Goal: Task Accomplishment & Management: Manage account settings

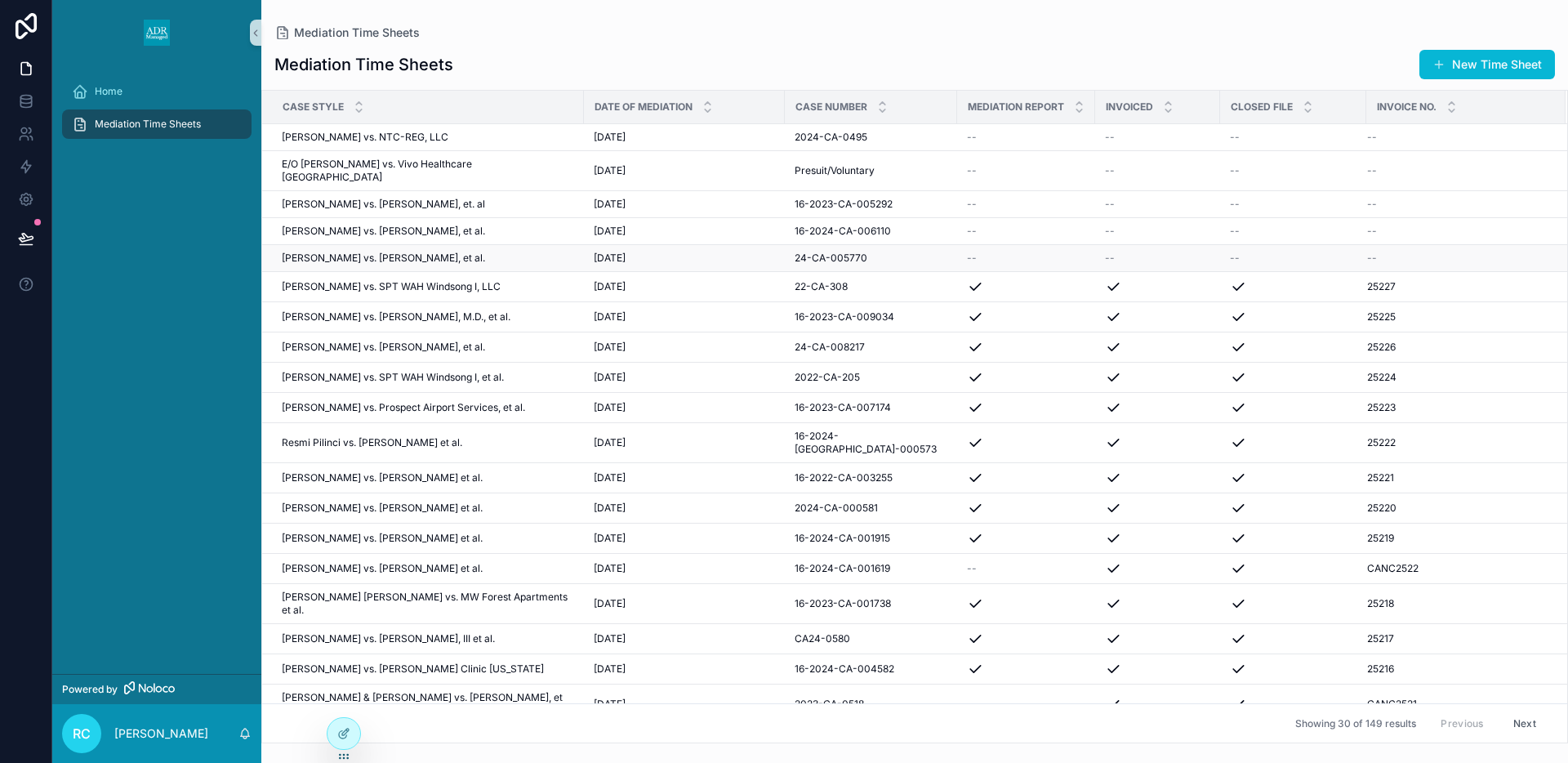
click at [393, 252] on td "[PERSON_NAME] vs. [PERSON_NAME], et al. [PERSON_NAME] vs. [PERSON_NAME], et al." at bounding box center [423, 258] width 322 height 27
click at [388, 252] on span "[PERSON_NAME] vs. [PERSON_NAME], et al." at bounding box center [383, 258] width 203 height 13
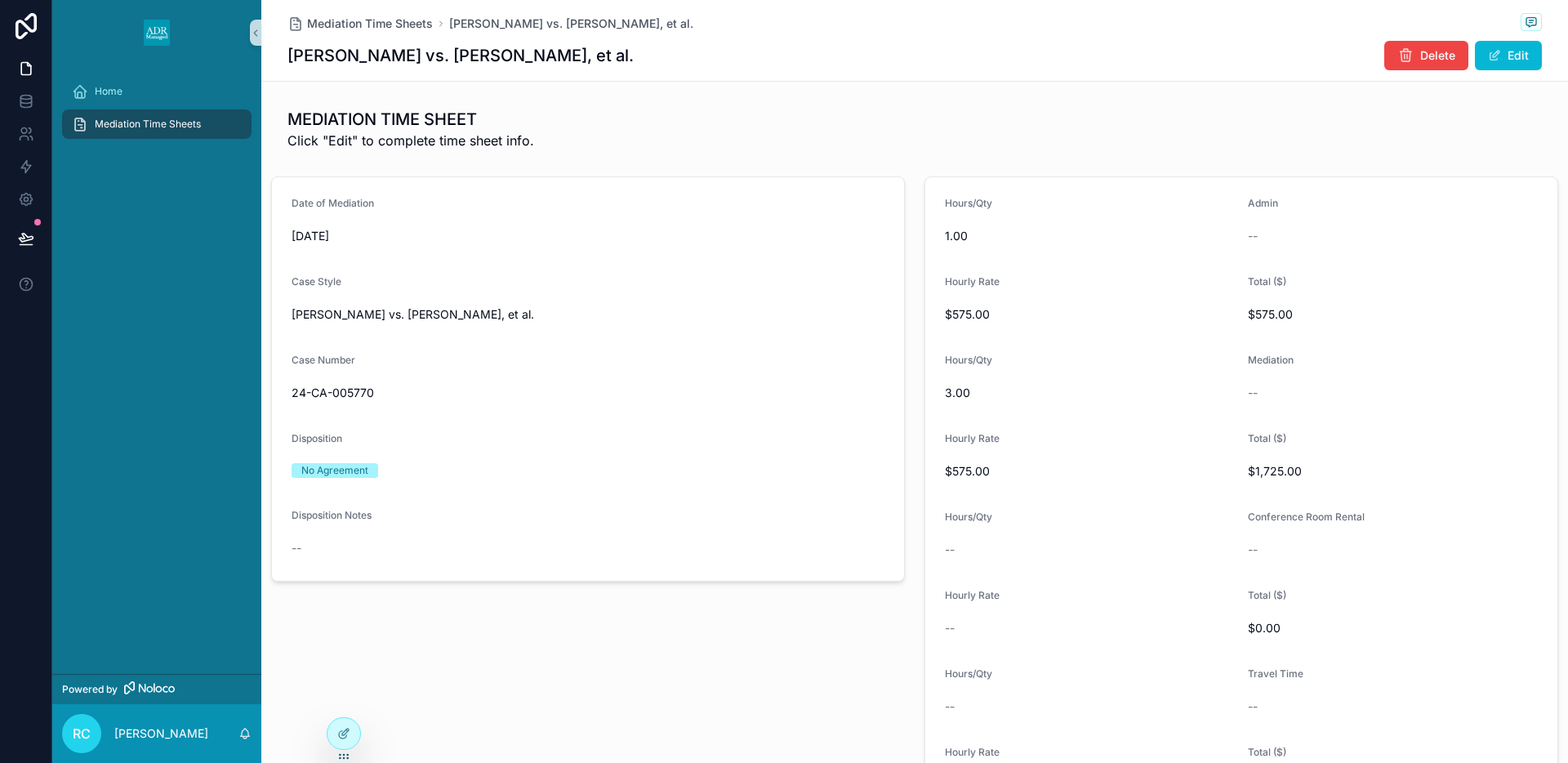
click at [1500, 50] on span "scrollable content" at bounding box center [1495, 55] width 13 height 13
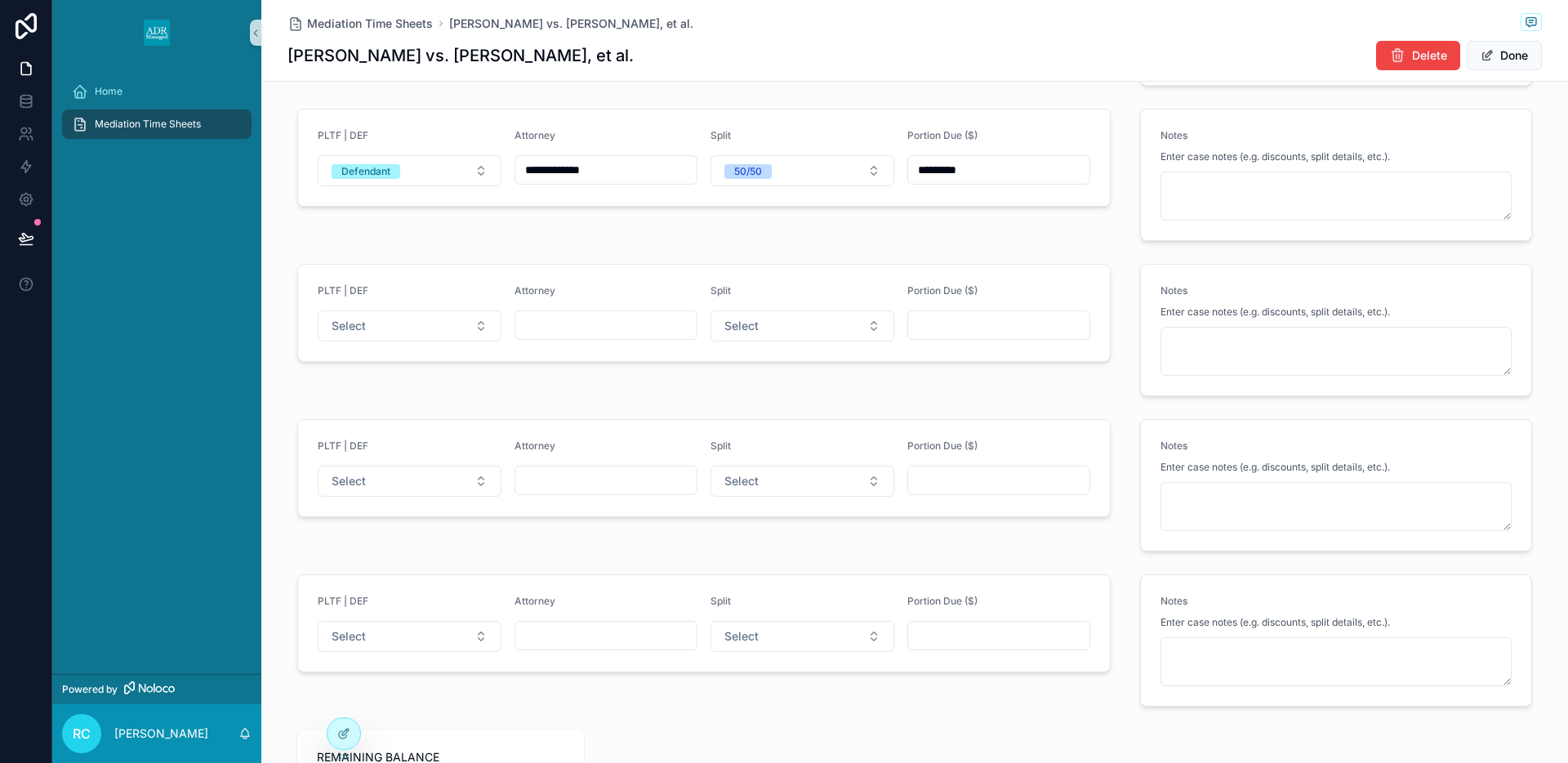
scroll to position [2263, 0]
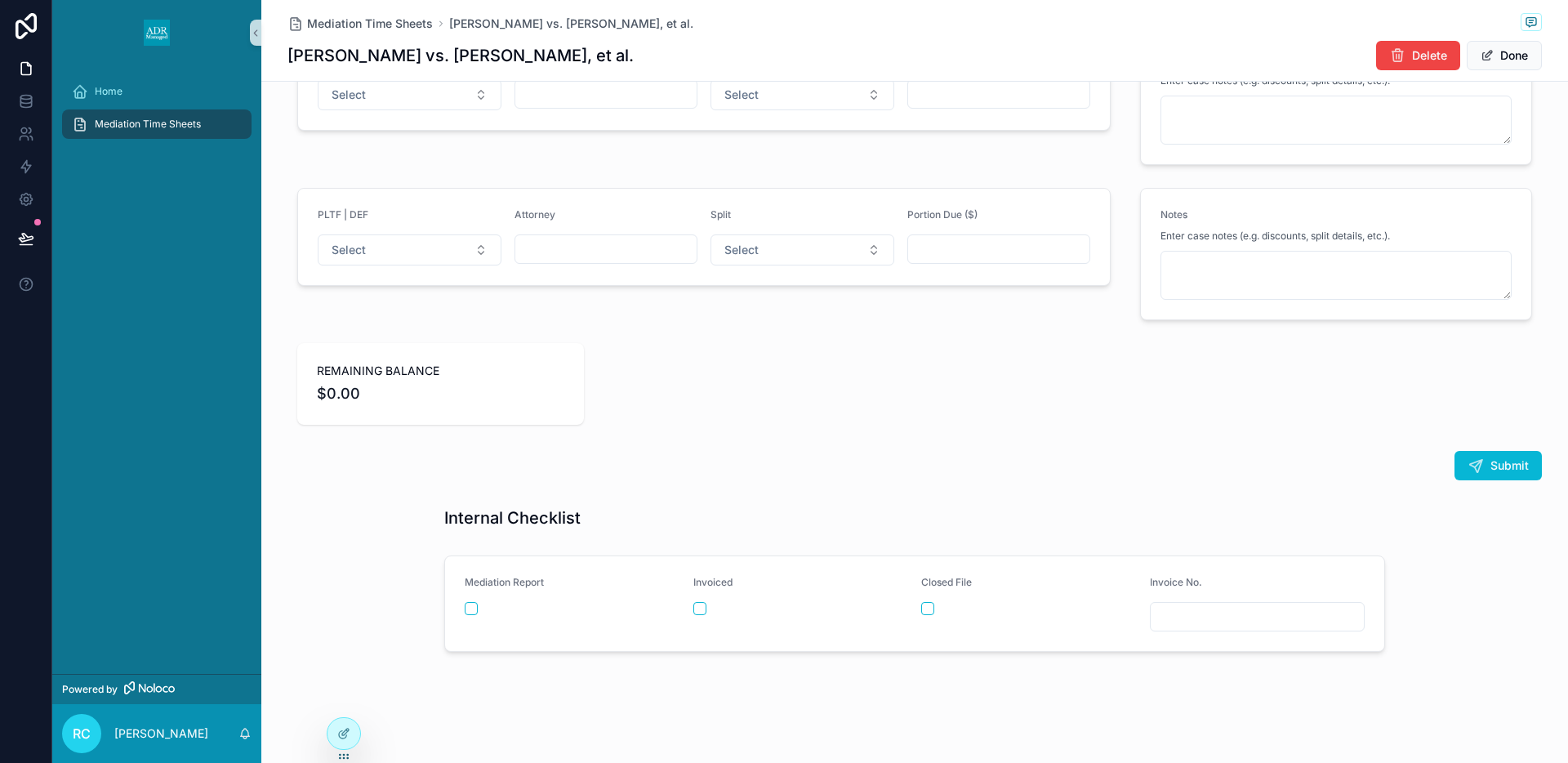
click at [1183, 610] on input "scrollable content" at bounding box center [1258, 616] width 214 height 23
type input "*****"
click at [926, 606] on button "scrollable content" at bounding box center [928, 608] width 13 height 13
click at [479, 601] on div "scrollable content" at bounding box center [572, 608] width 216 height 13
click at [467, 609] on button "scrollable content" at bounding box center [471, 608] width 13 height 13
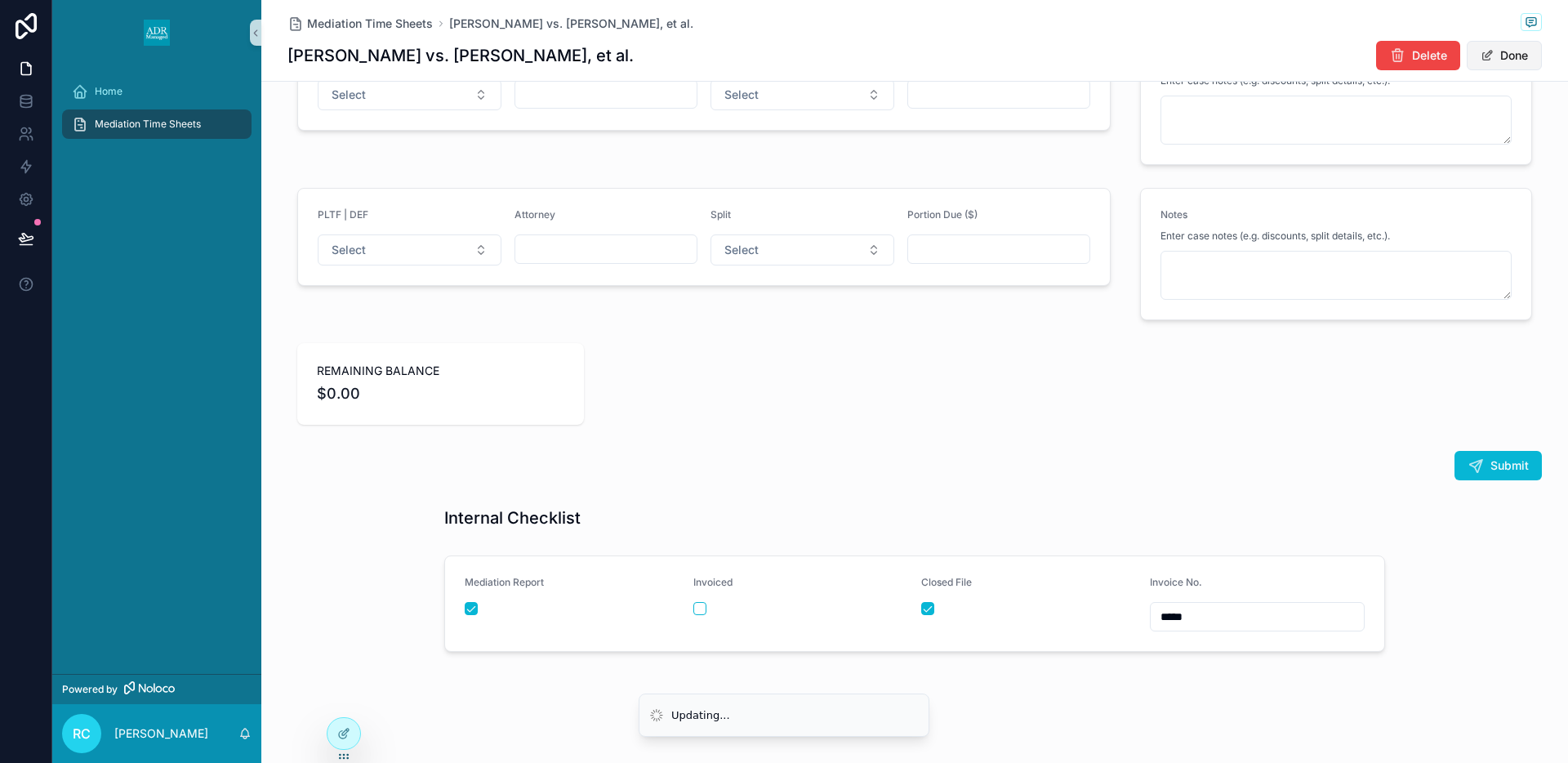
click at [1503, 52] on button "Done" at bounding box center [1504, 55] width 75 height 29
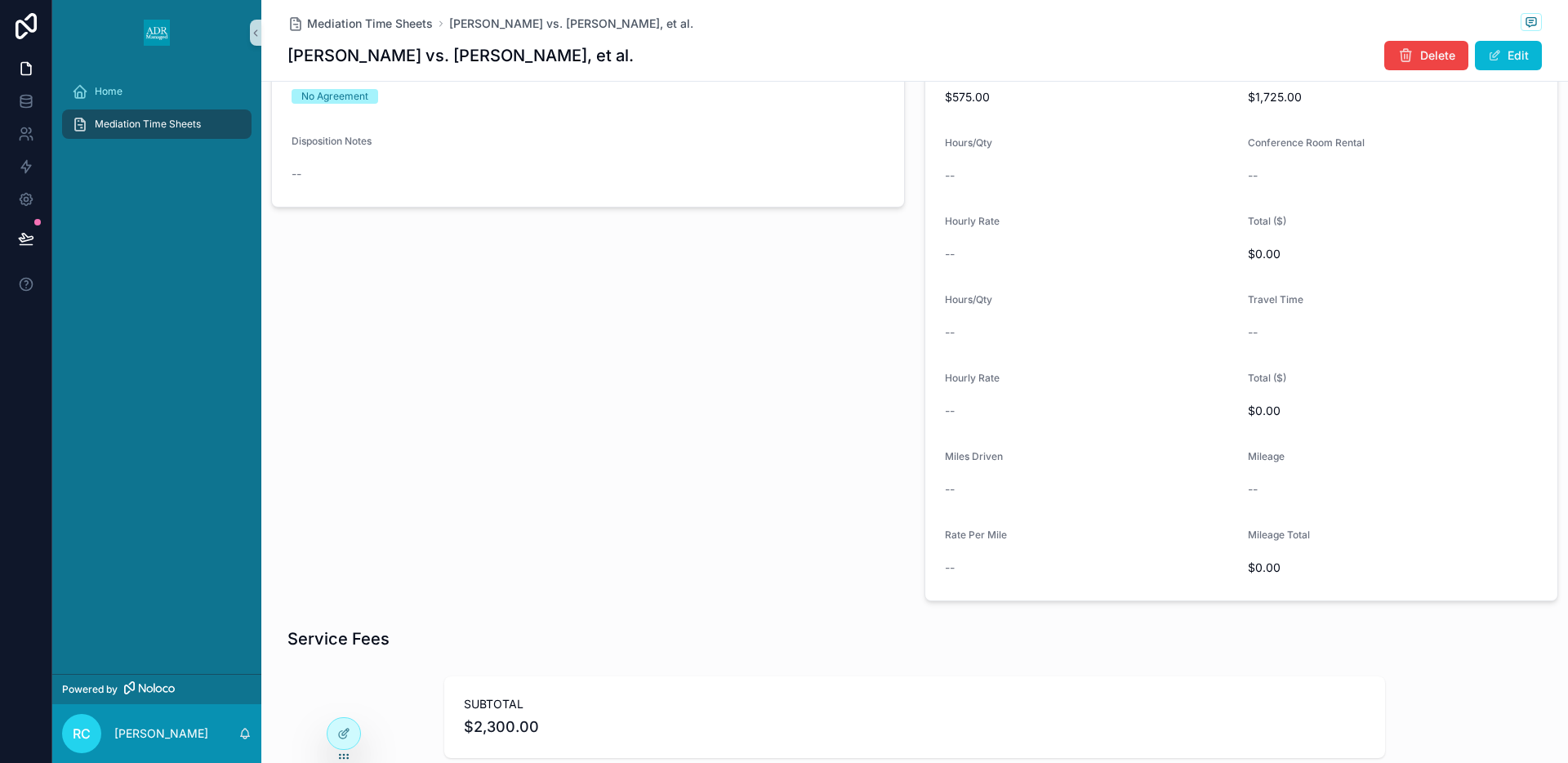
scroll to position [363, 0]
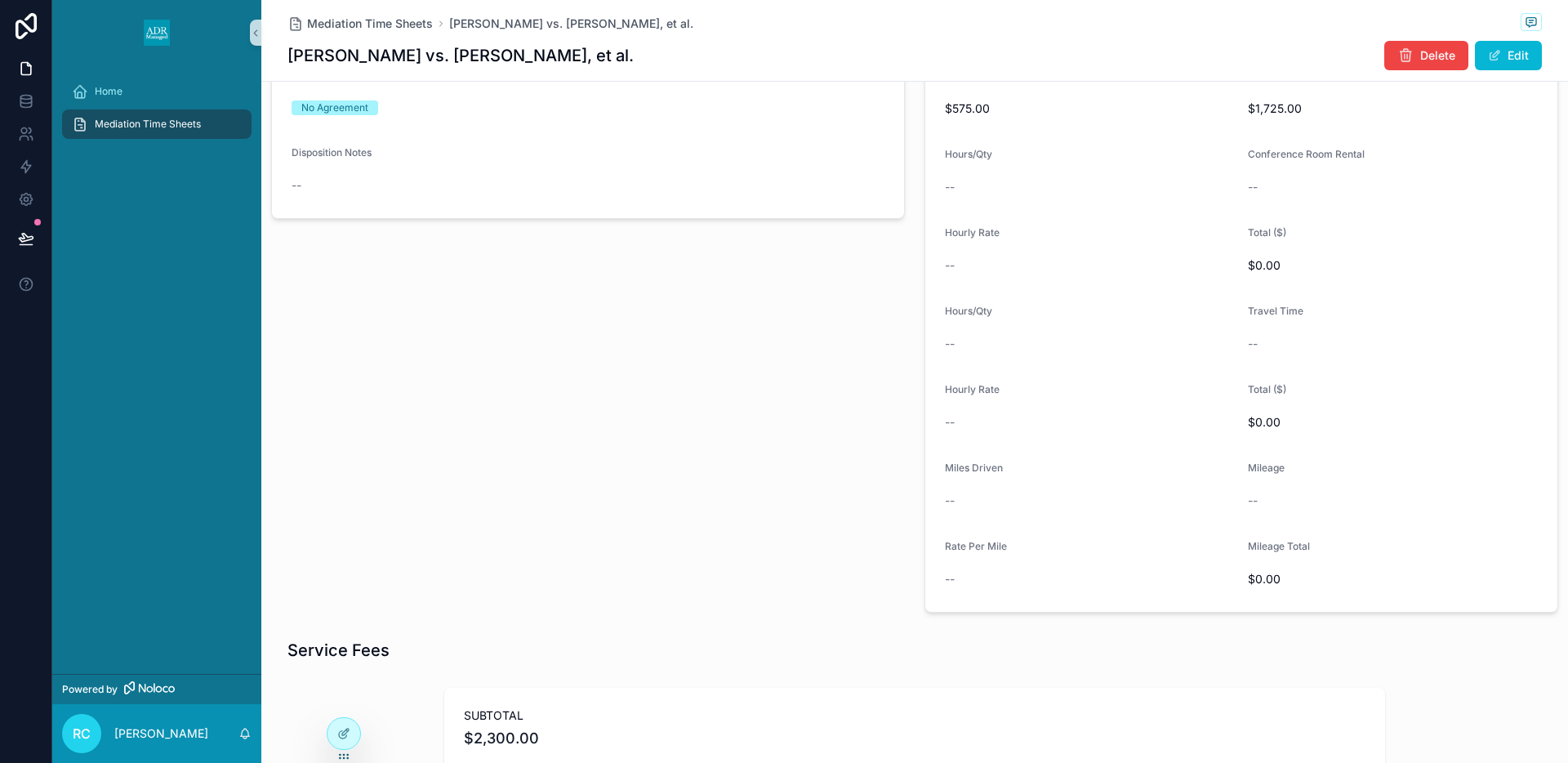
click at [127, 126] on span "Mediation Time Sheets" at bounding box center [148, 124] width 106 height 13
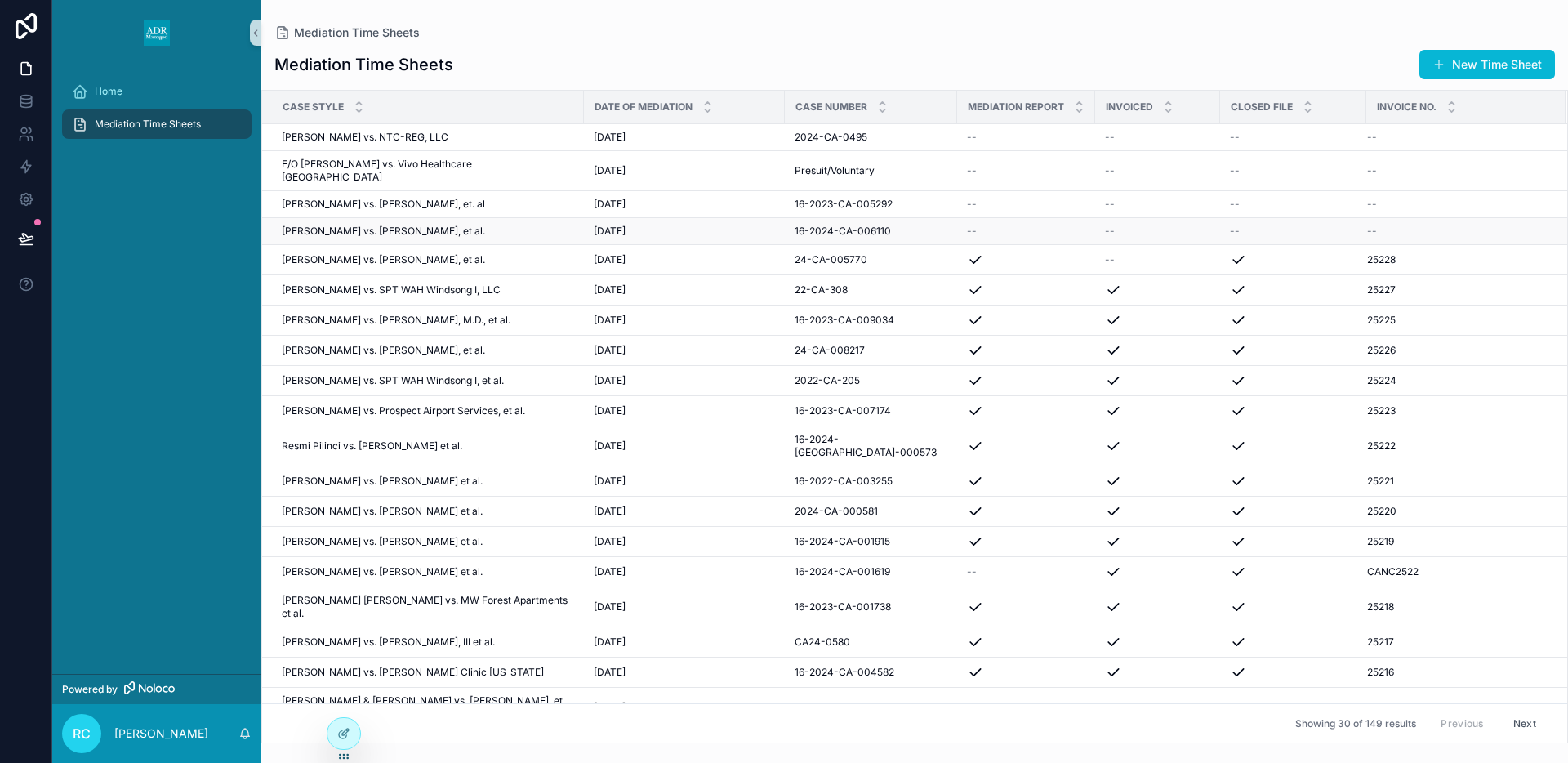
click at [1405, 224] on div "--" at bounding box center [1457, 230] width 178 height 13
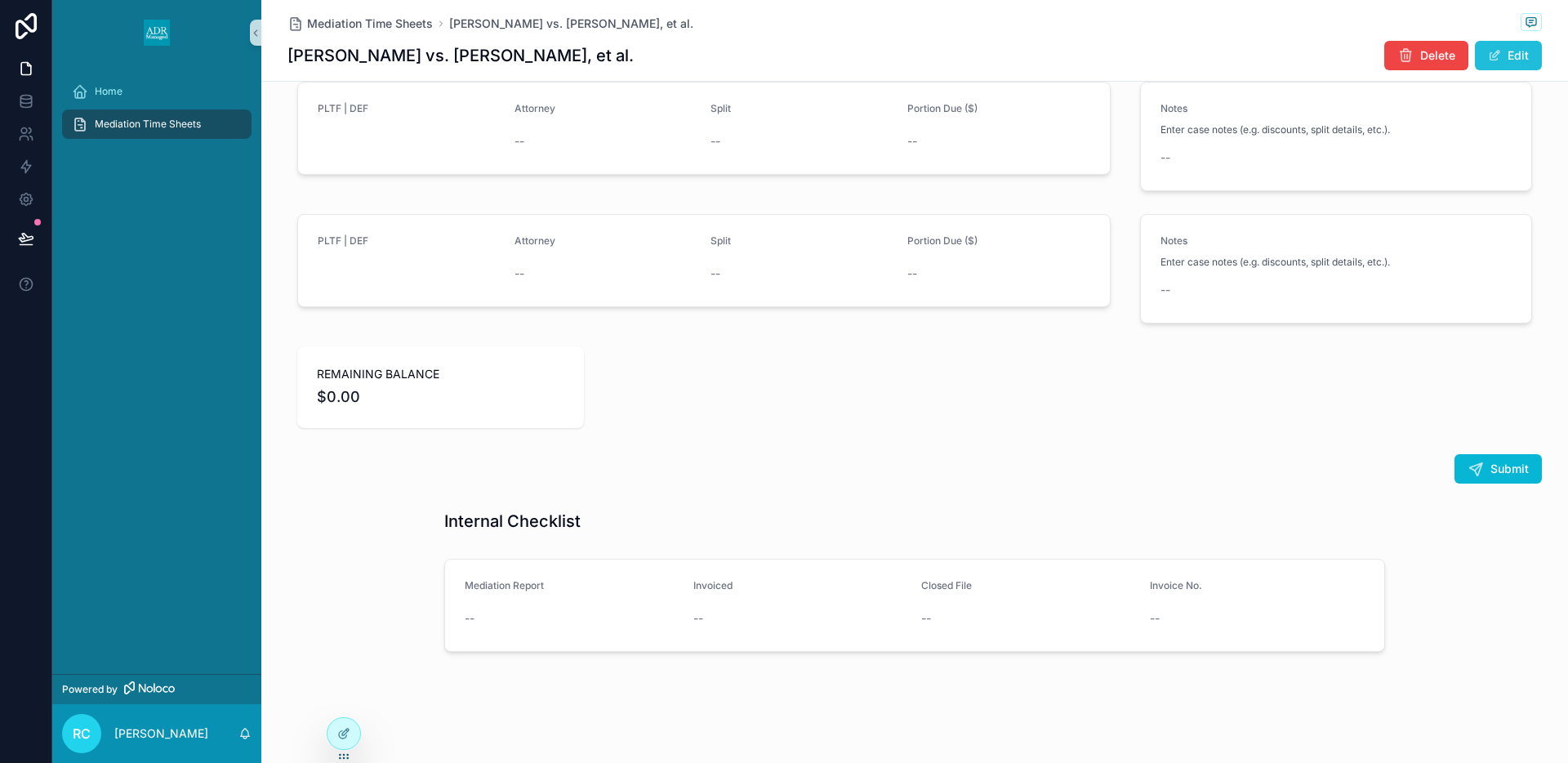
click at [1497, 59] on span "scrollable content" at bounding box center [1495, 55] width 13 height 13
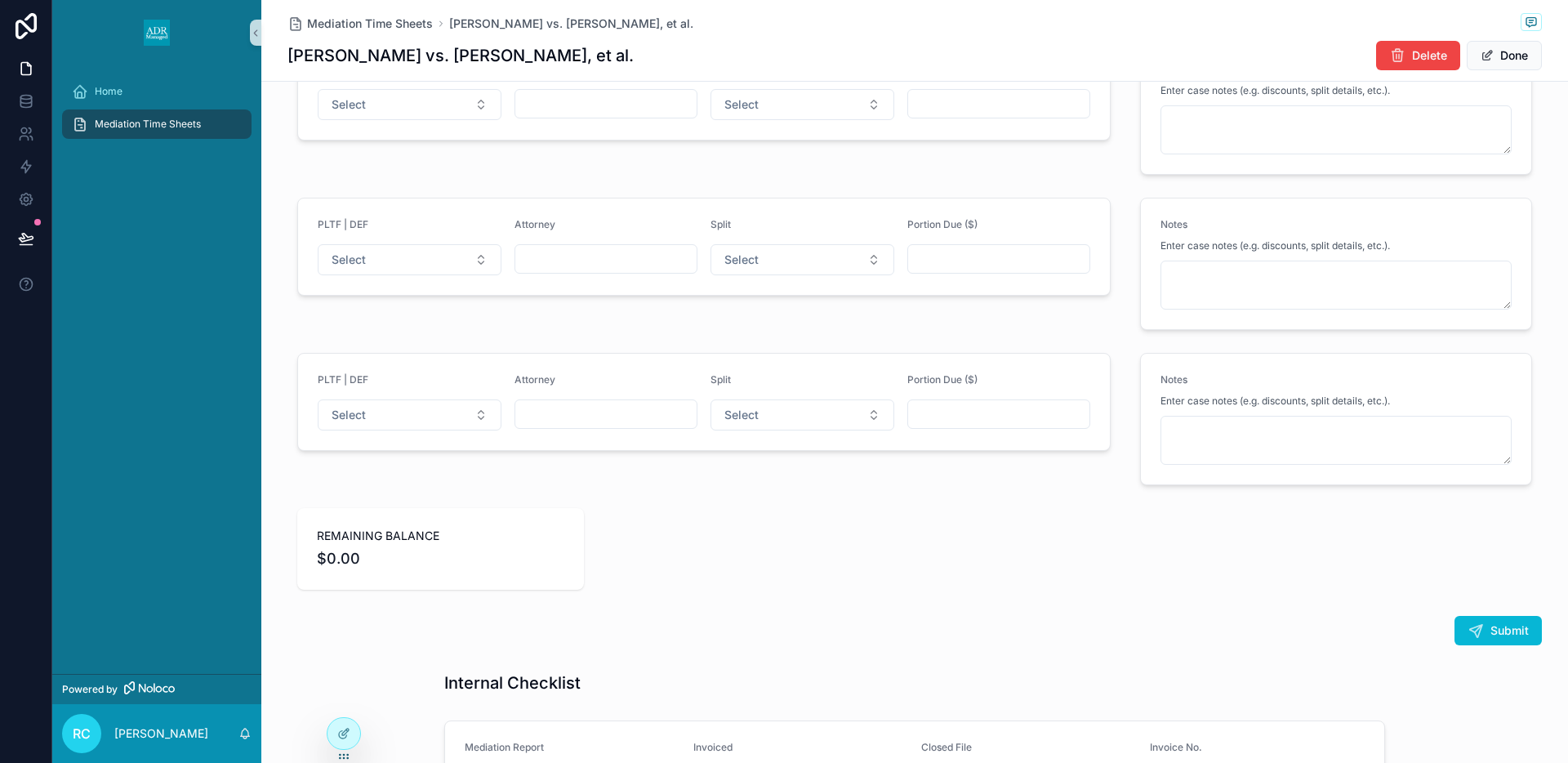
scroll to position [2192, 0]
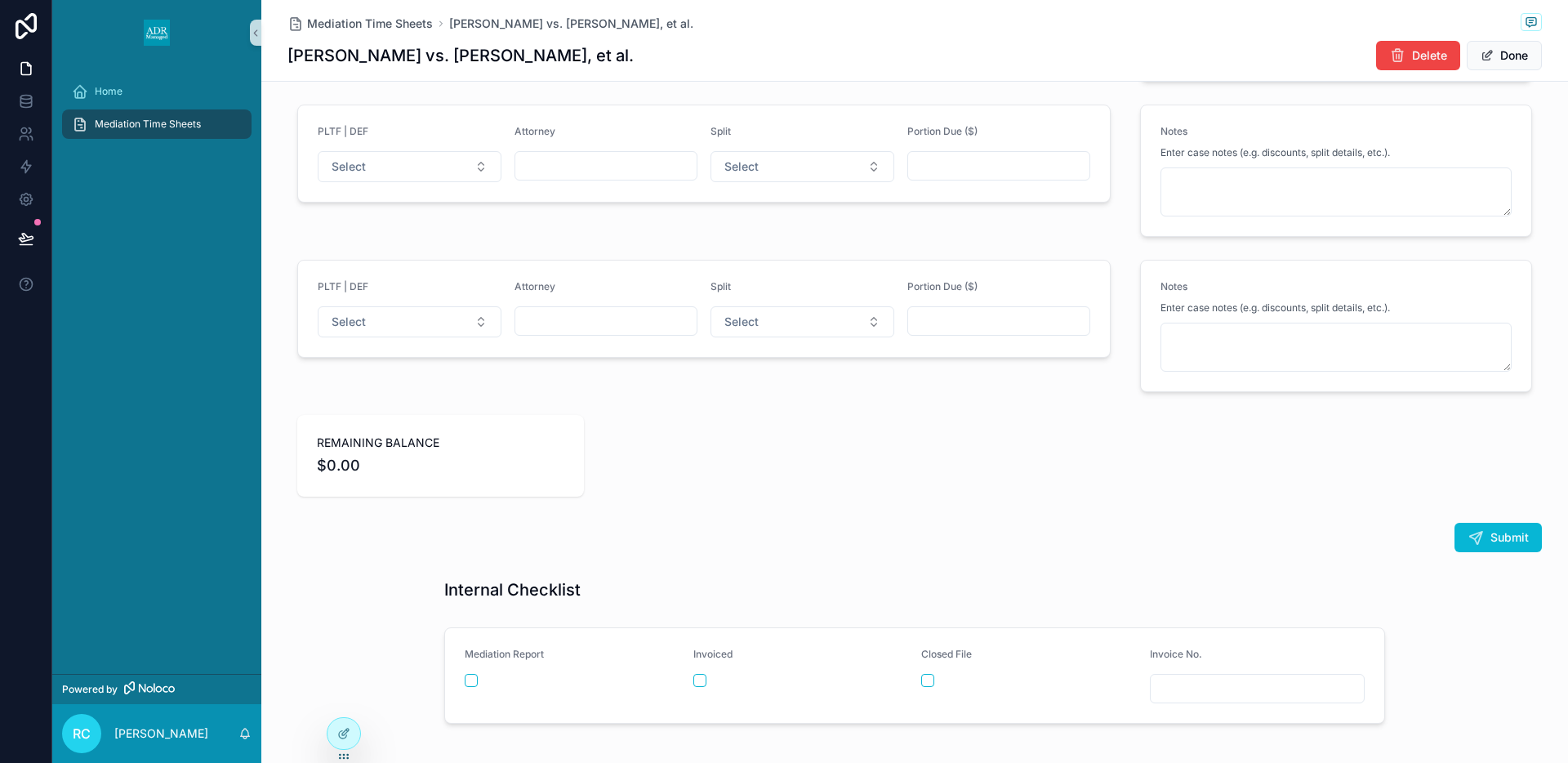
click at [1174, 696] on input "scrollable content" at bounding box center [1258, 688] width 214 height 23
type input "*****"
click at [936, 676] on div "scrollable content" at bounding box center [1029, 680] width 216 height 13
click at [929, 679] on button "scrollable content" at bounding box center [928, 680] width 13 height 13
click at [466, 683] on button "scrollable content" at bounding box center [471, 680] width 13 height 13
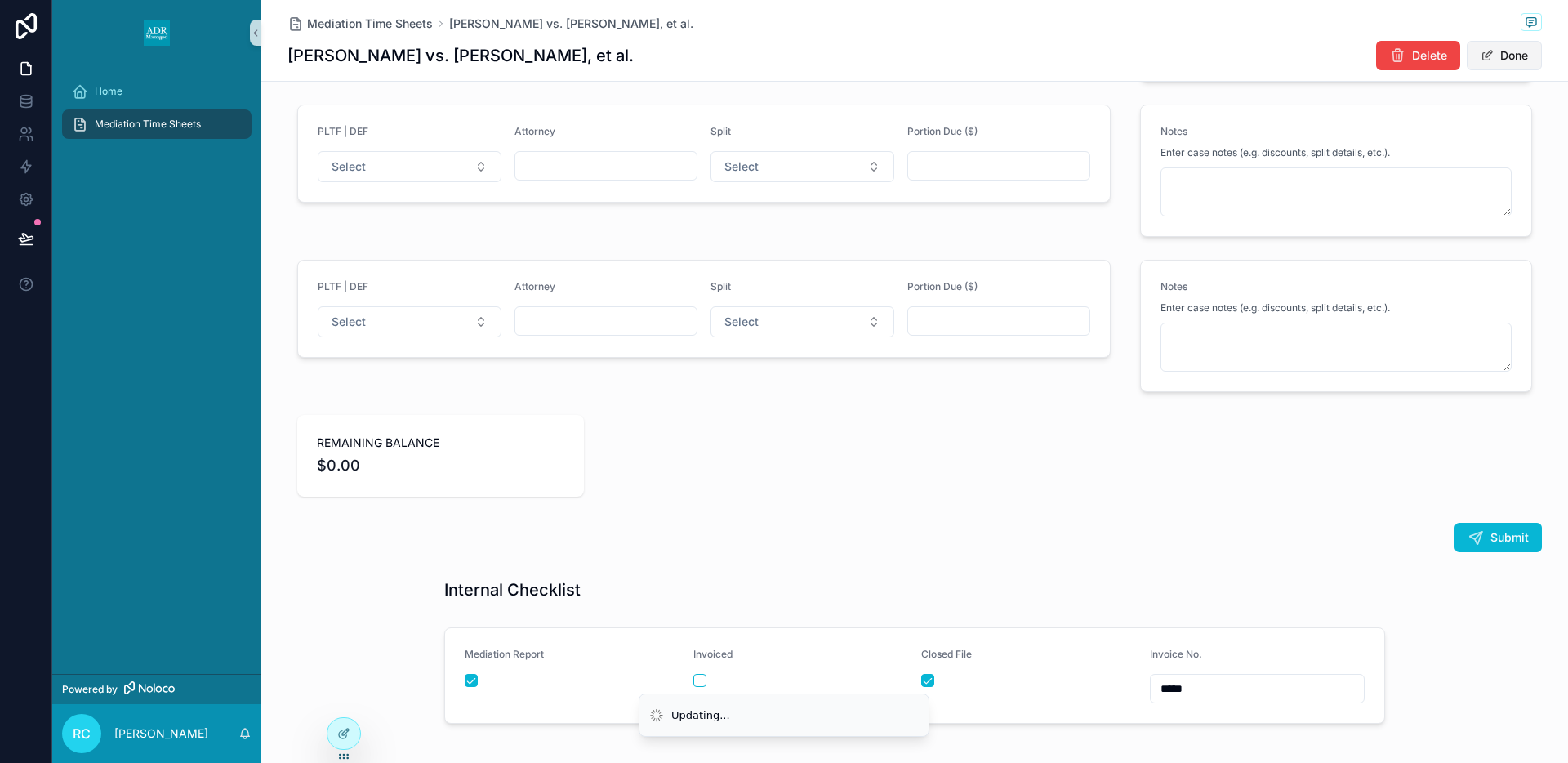
click at [1510, 57] on button "Done" at bounding box center [1504, 55] width 75 height 29
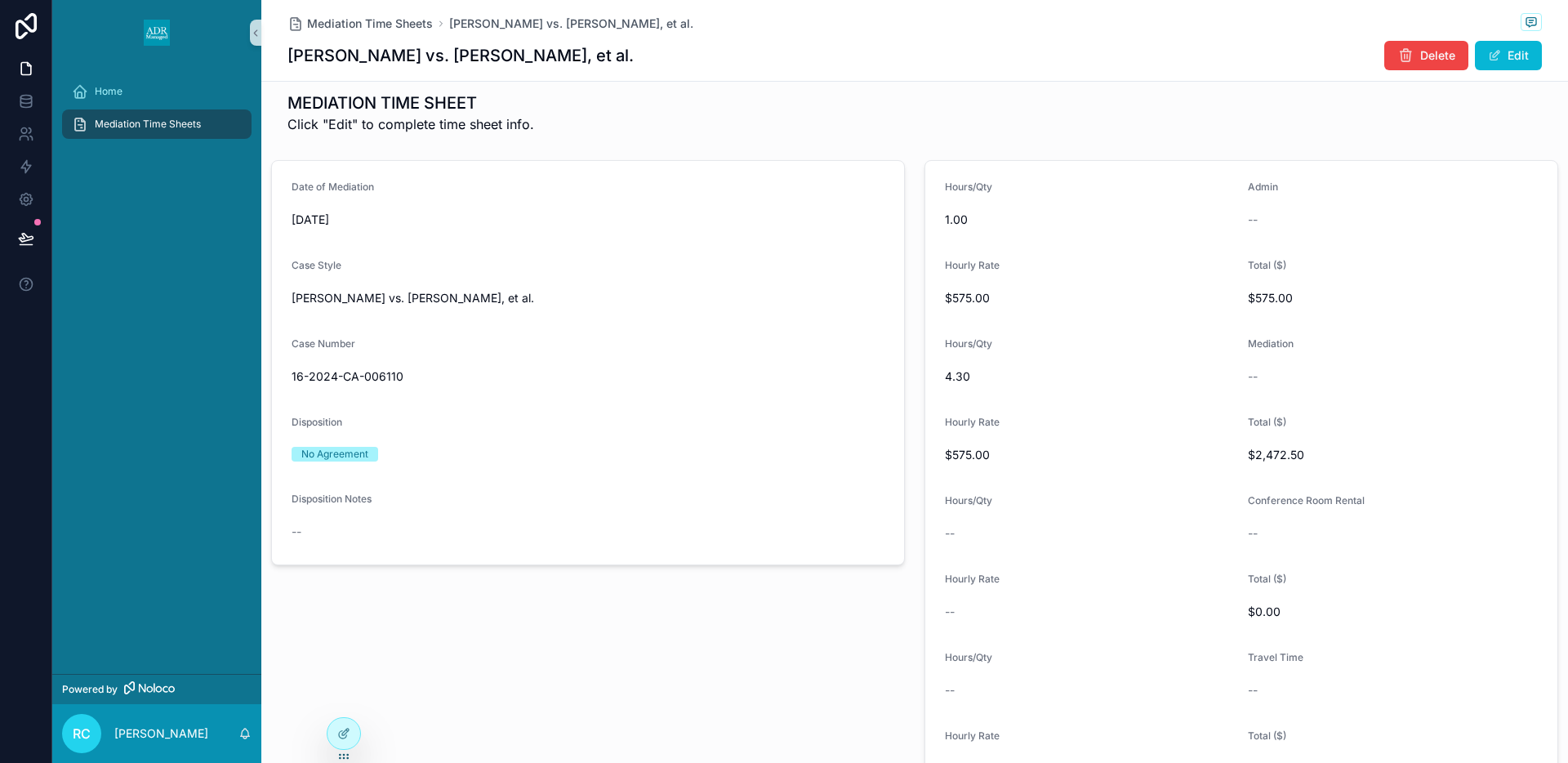
scroll to position [0, 0]
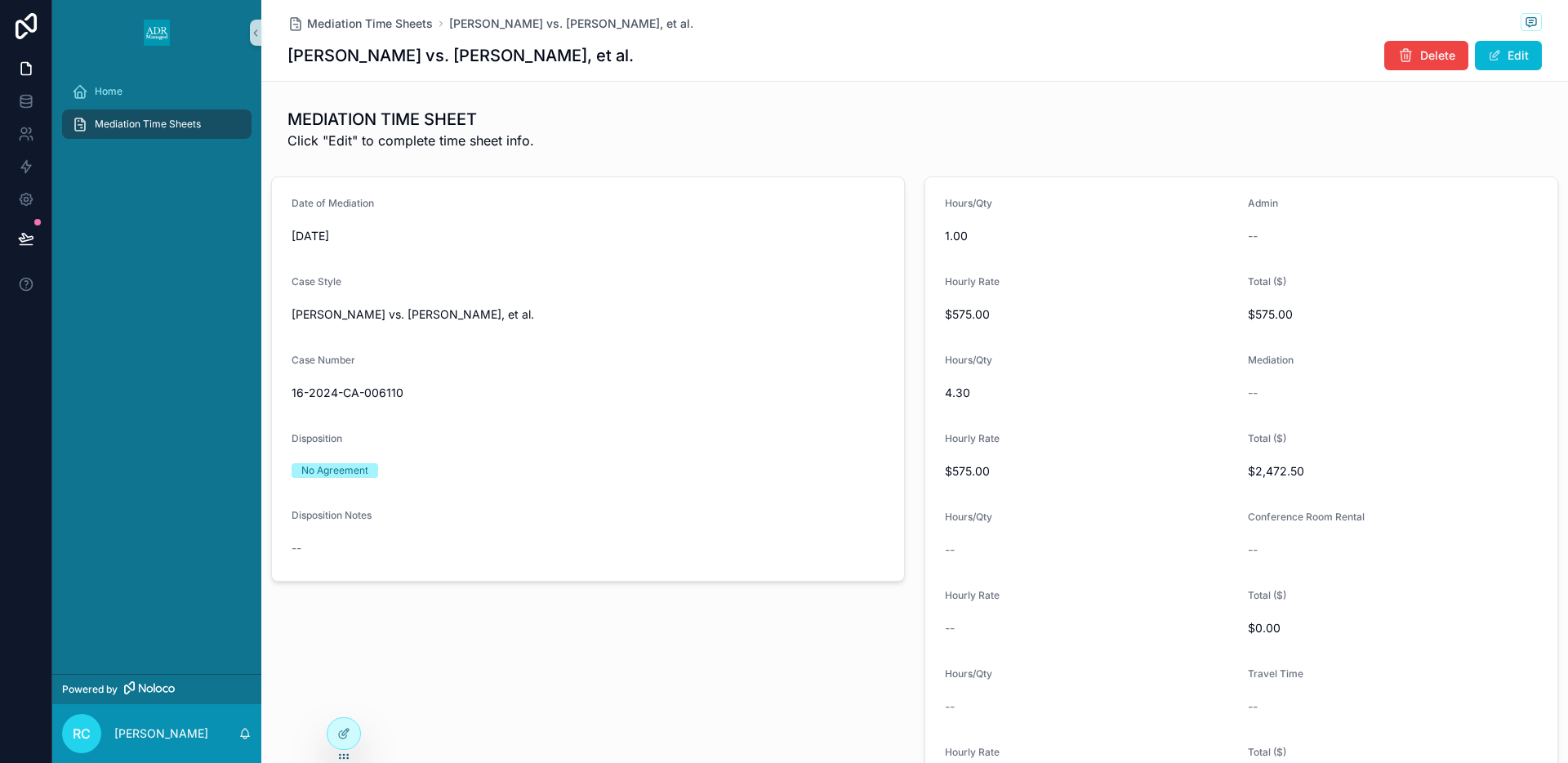
click at [146, 132] on div "Mediation Time Sheets" at bounding box center [156, 125] width 170 height 26
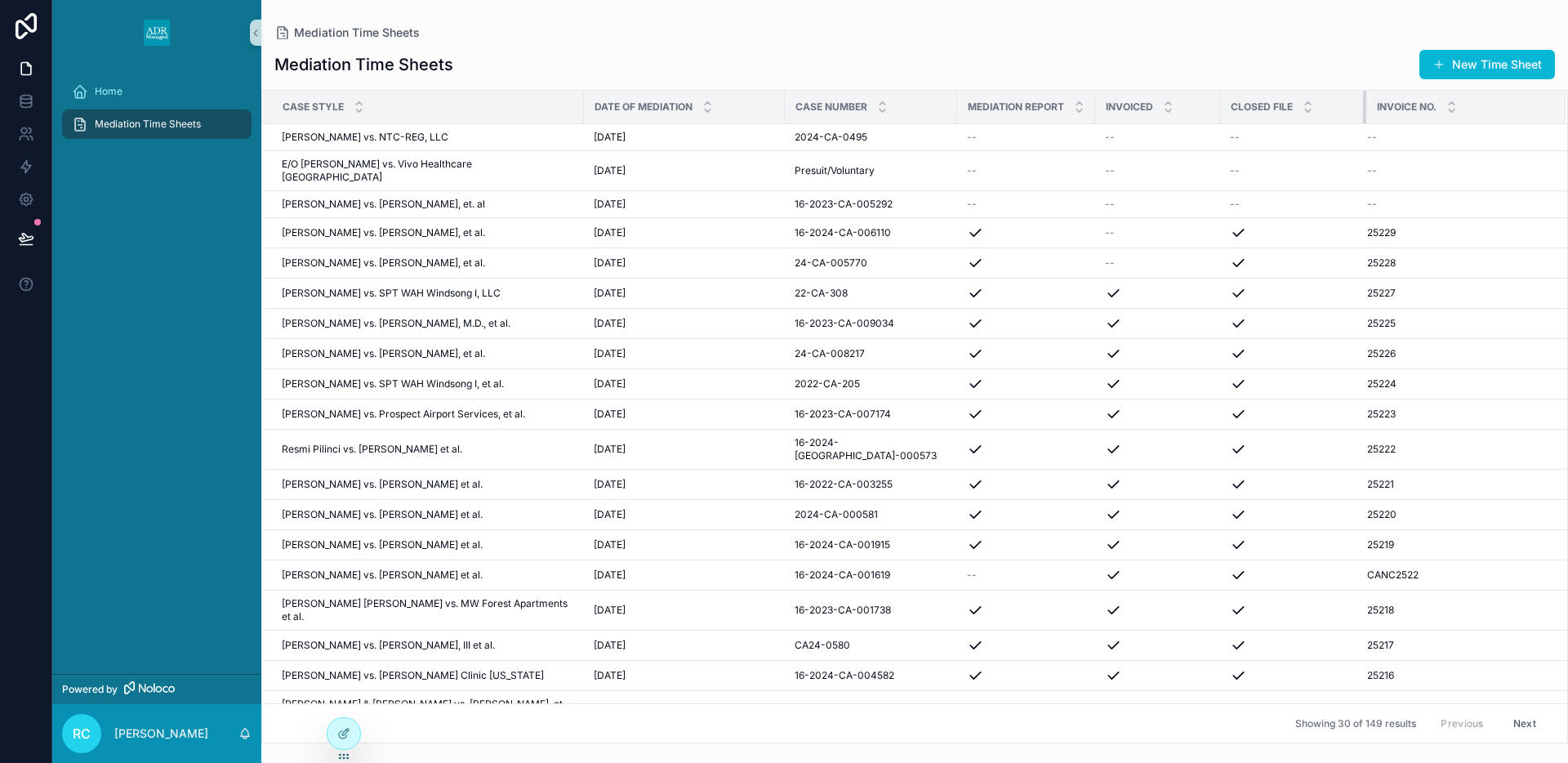
click at [1363, 104] on div "scrollable content" at bounding box center [1366, 107] width 6 height 33
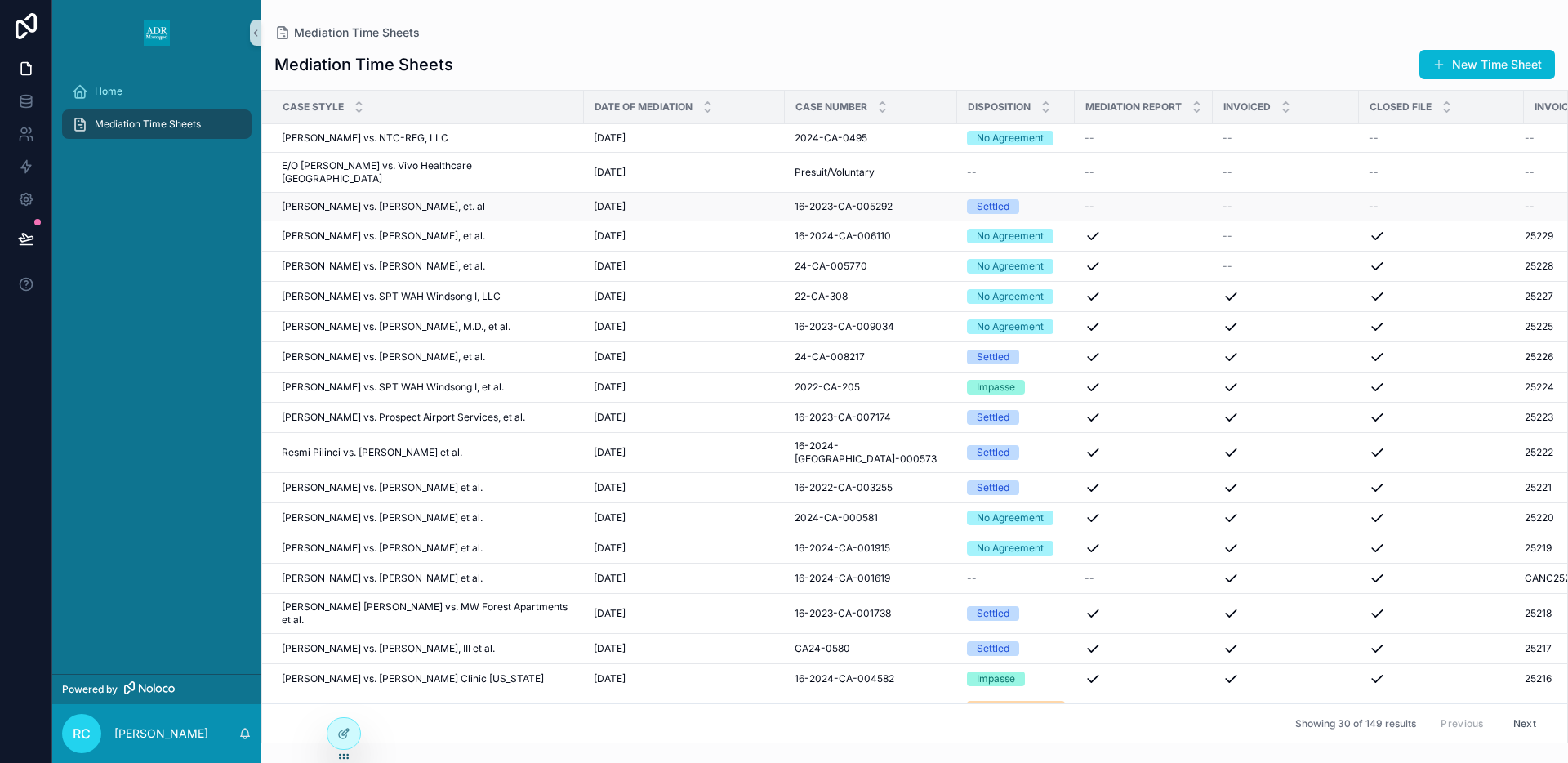
click at [1389, 200] on div "--" at bounding box center [1442, 207] width 146 height 13
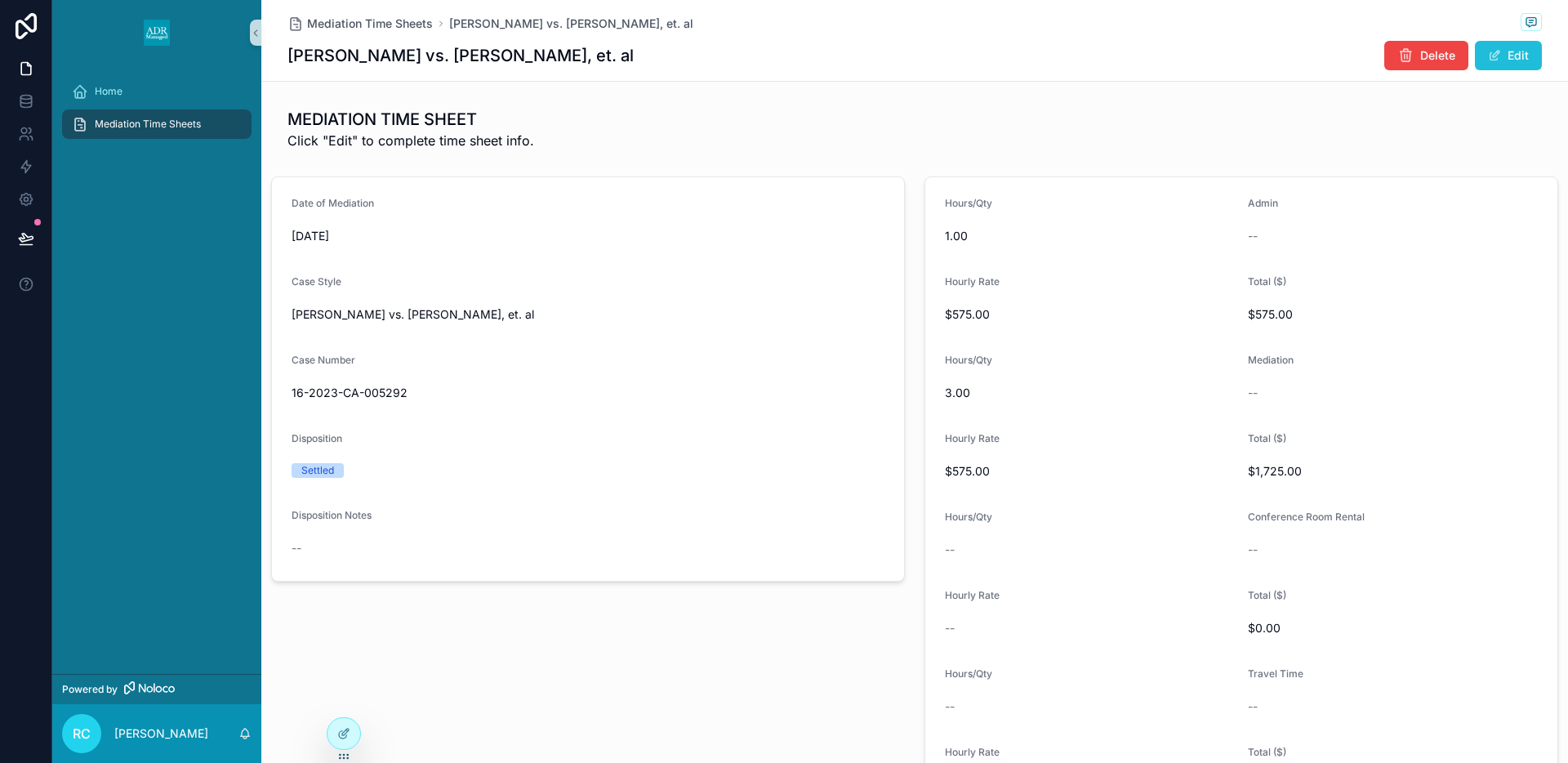
click at [1509, 54] on button "Edit" at bounding box center [1509, 55] width 67 height 29
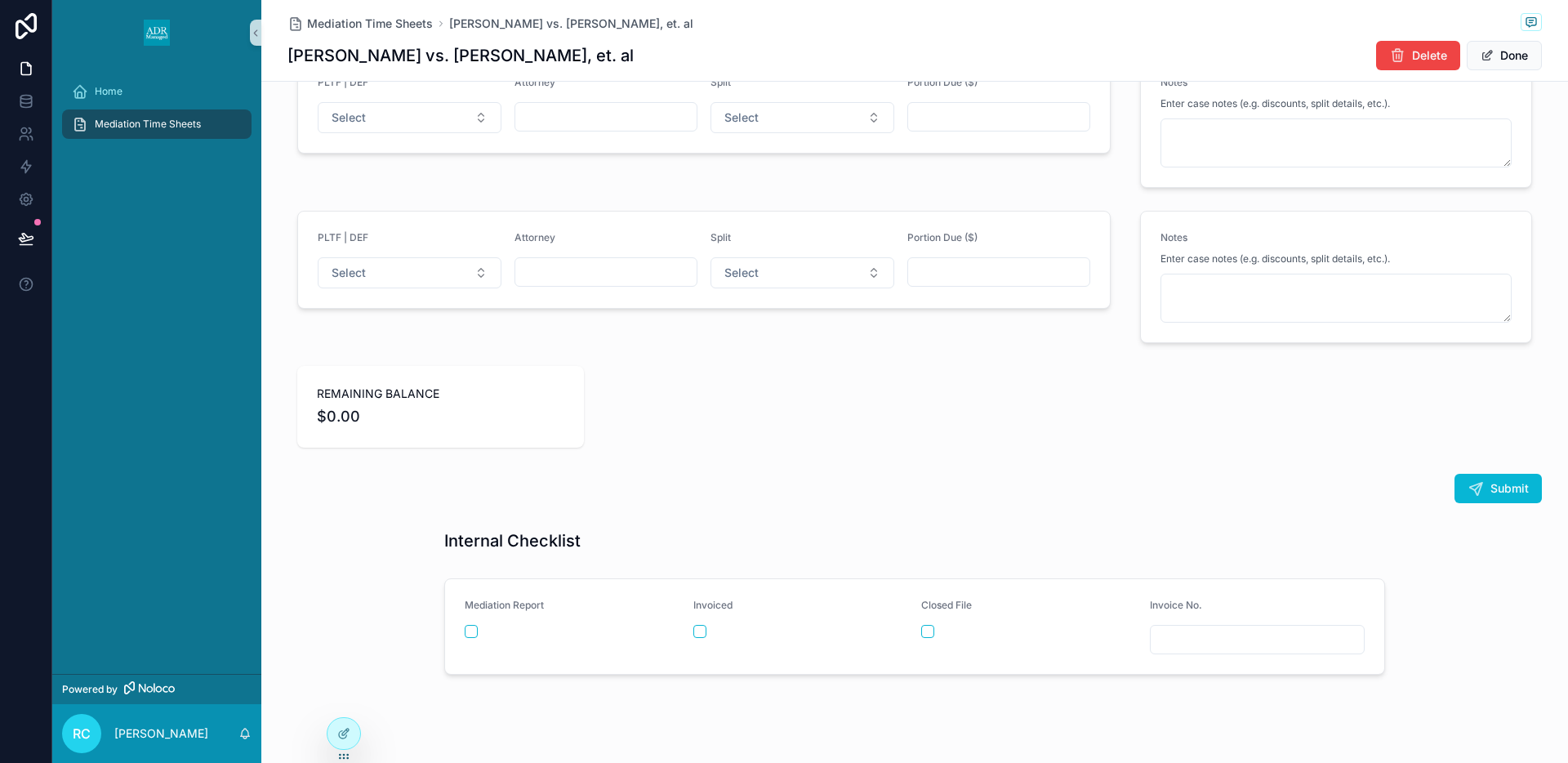
scroll to position [2263, 0]
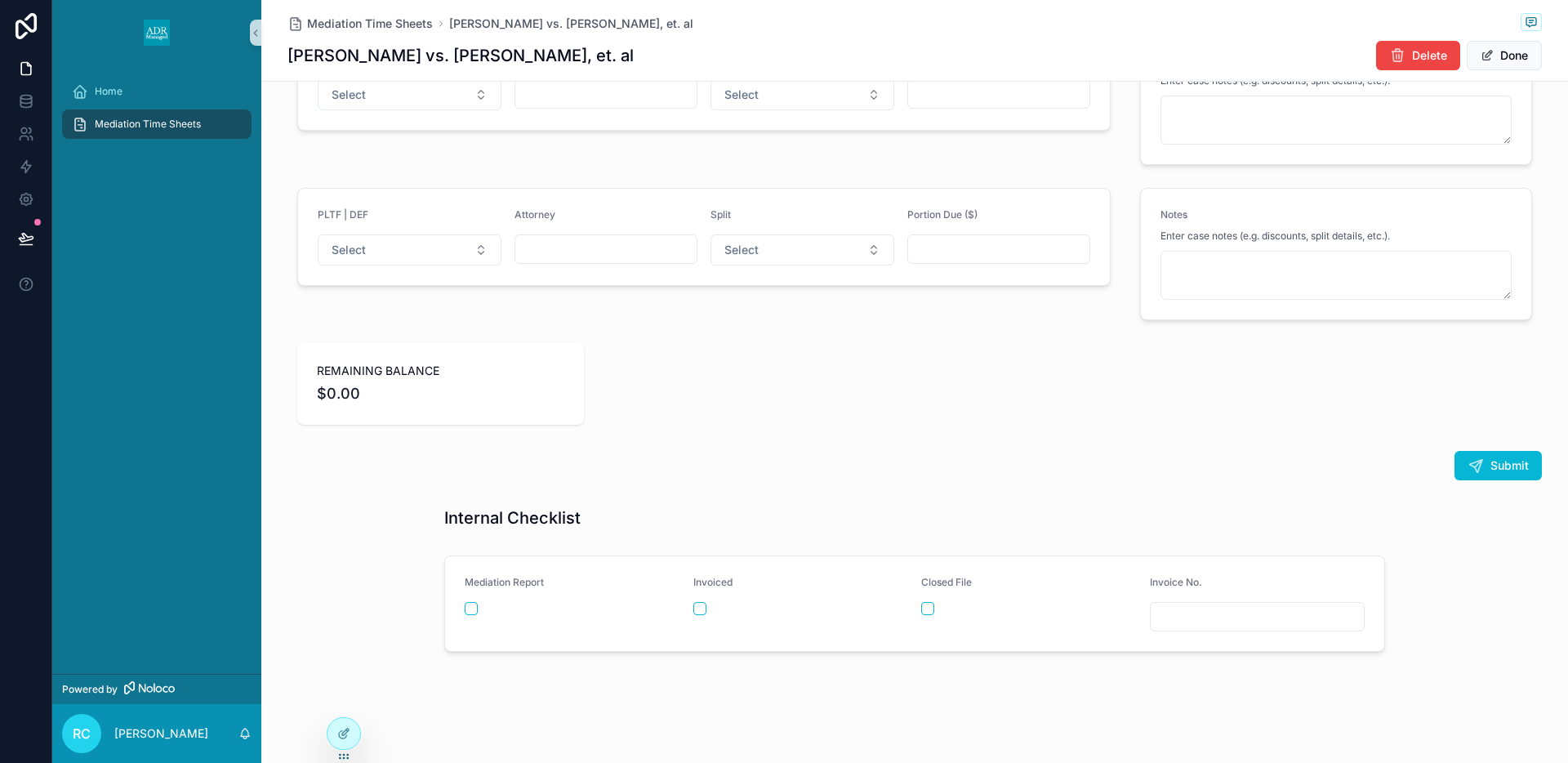
click at [1181, 618] on input "scrollable content" at bounding box center [1258, 616] width 214 height 23
type input "*****"
click at [921, 610] on button "scrollable content" at bounding box center [928, 608] width 13 height 13
click at [471, 611] on button "scrollable content" at bounding box center [471, 608] width 13 height 13
click at [1509, 49] on button "Done" at bounding box center [1504, 55] width 75 height 29
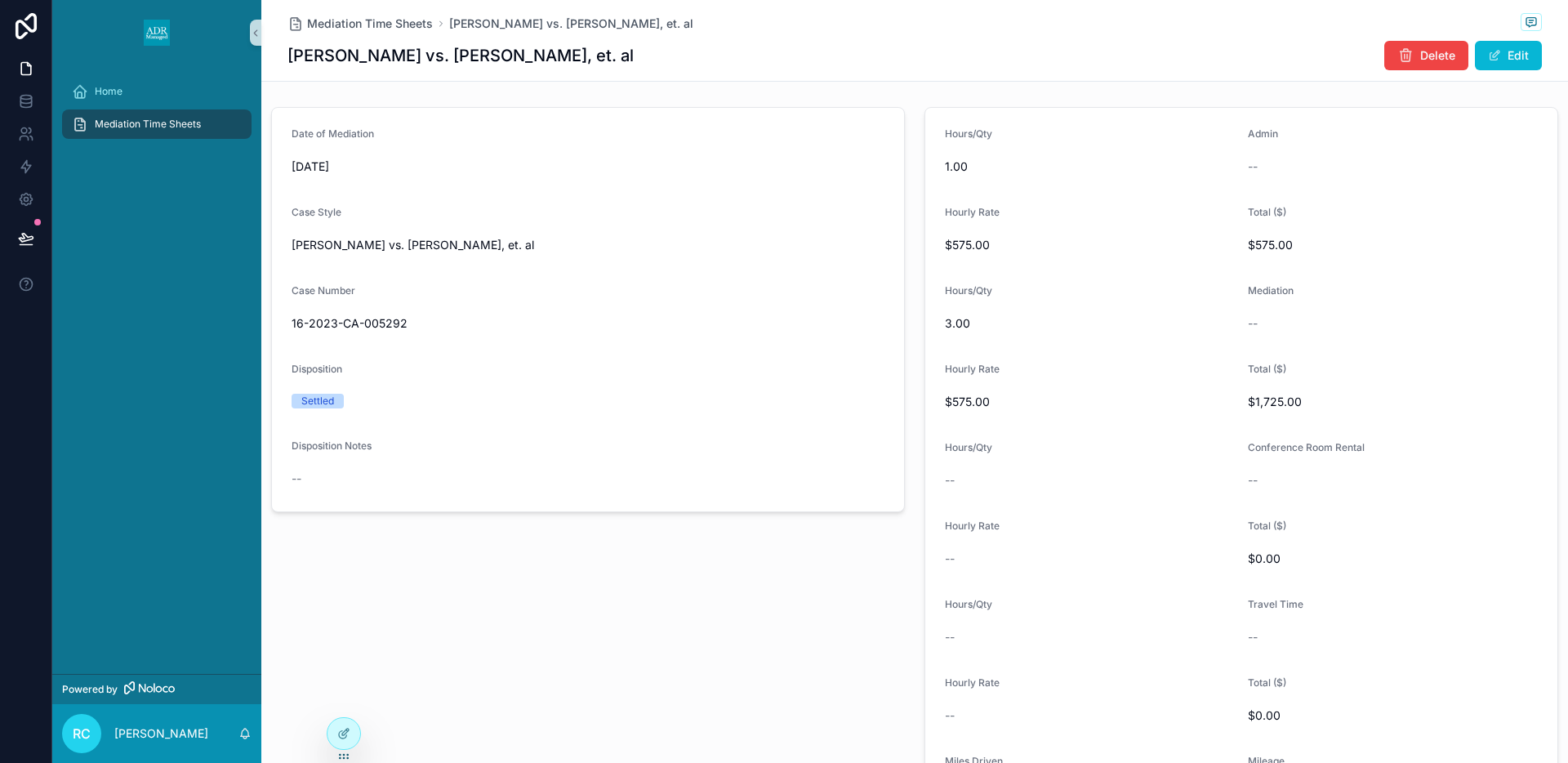
scroll to position [0, 0]
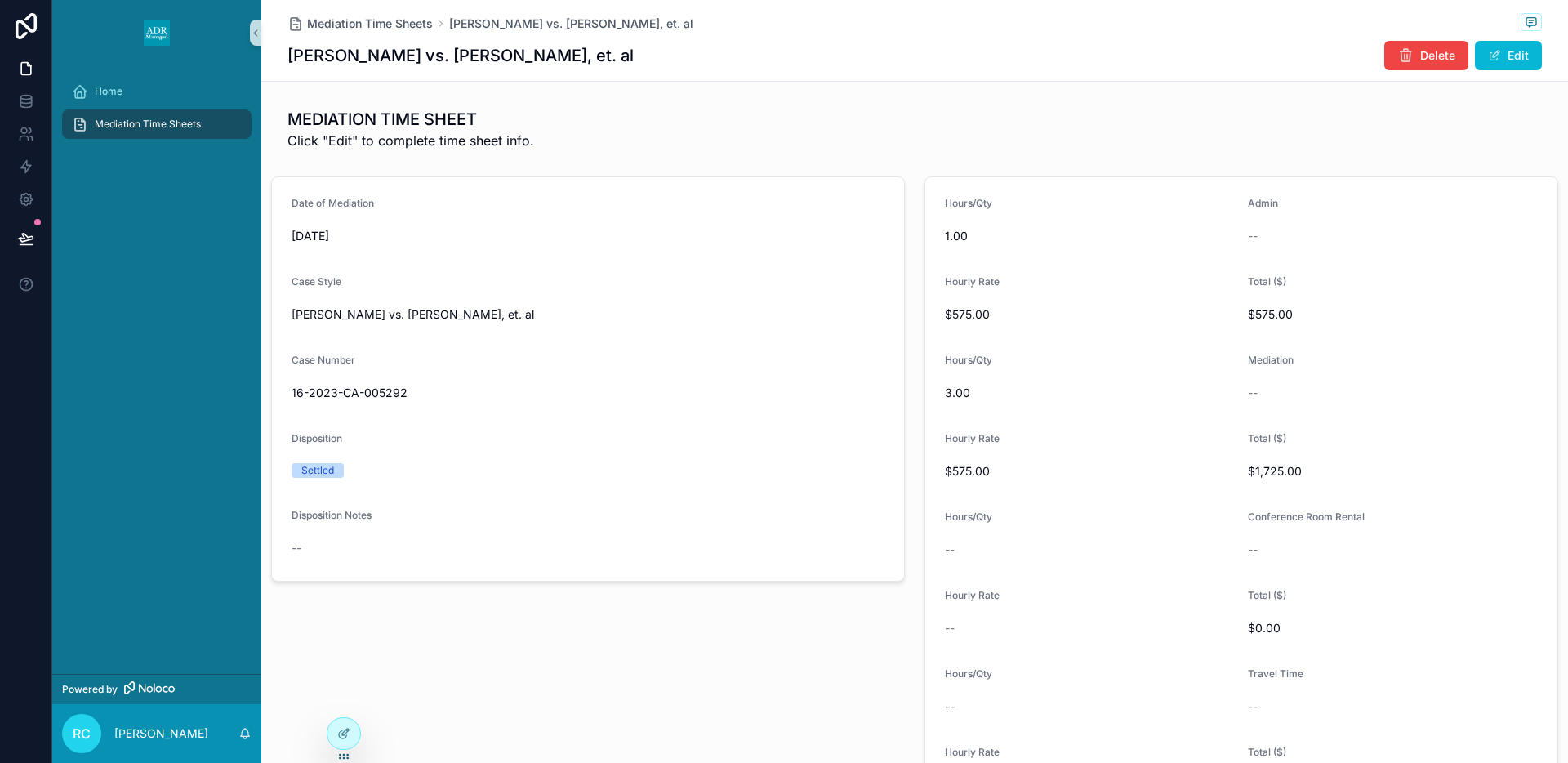
click at [178, 124] on span "Mediation Time Sheets" at bounding box center [148, 124] width 106 height 13
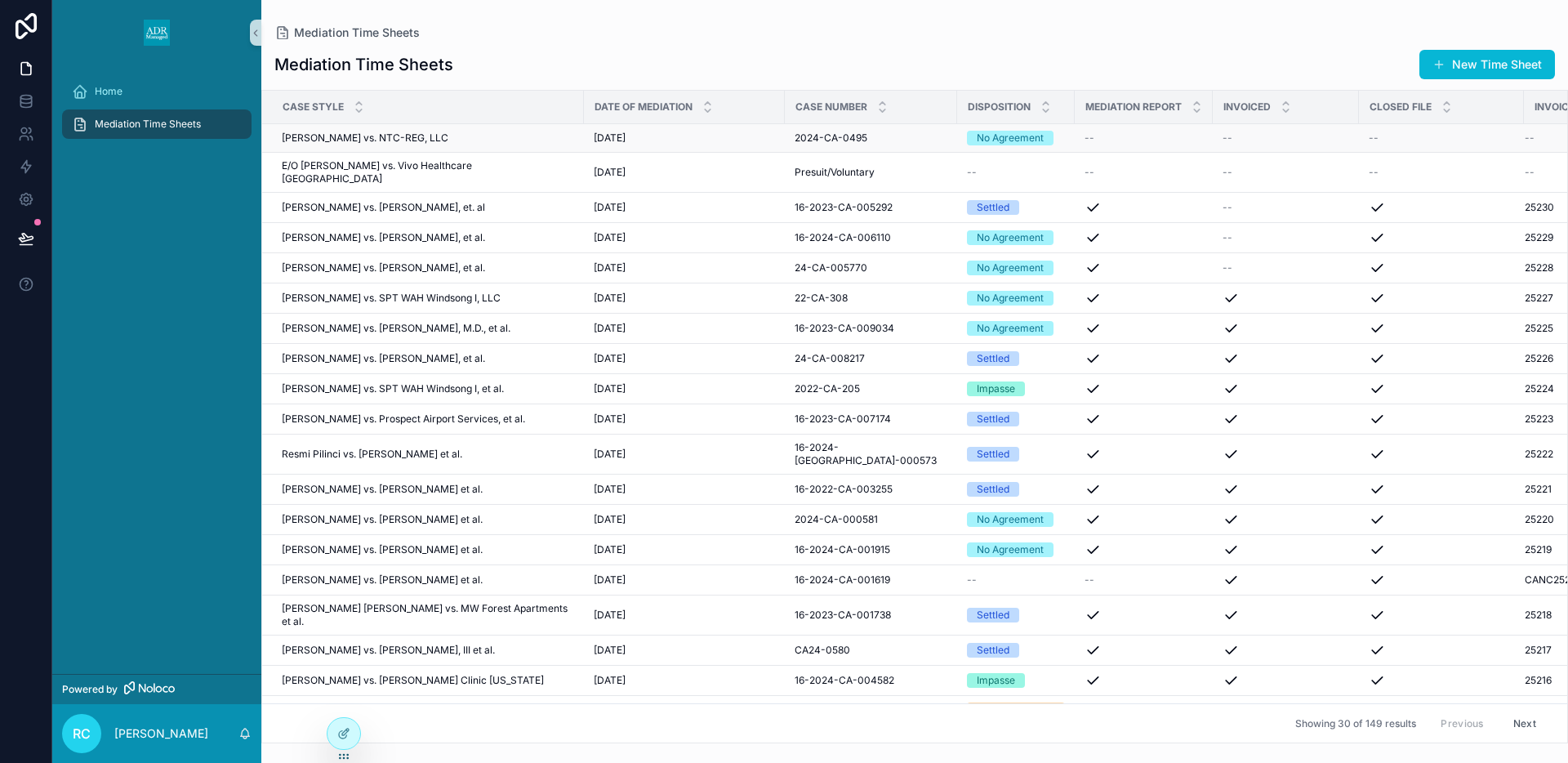
click at [1119, 137] on div "--" at bounding box center [1144, 138] width 118 height 13
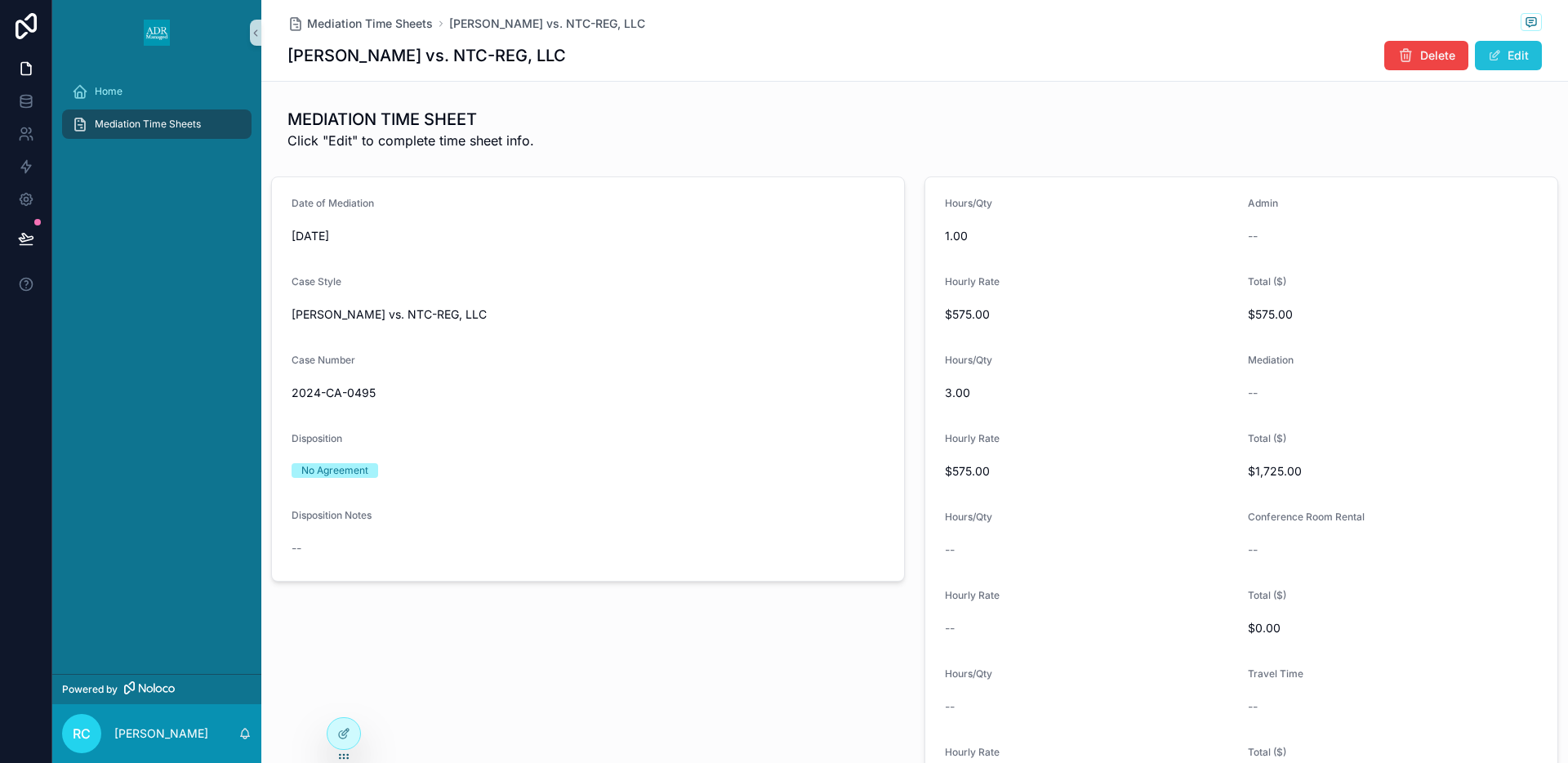
click at [1522, 58] on button "Edit" at bounding box center [1509, 55] width 67 height 29
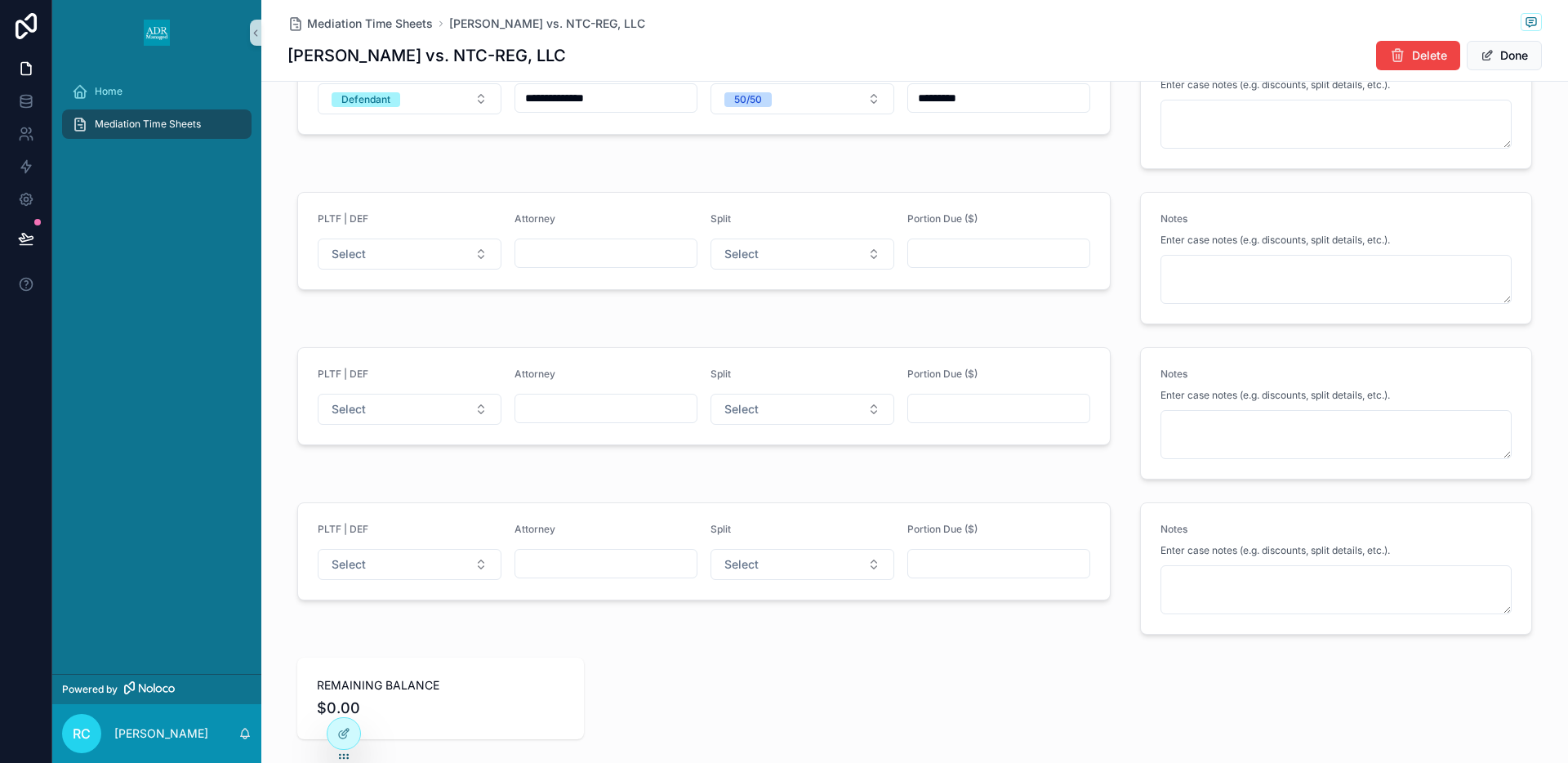
scroll to position [2263, 0]
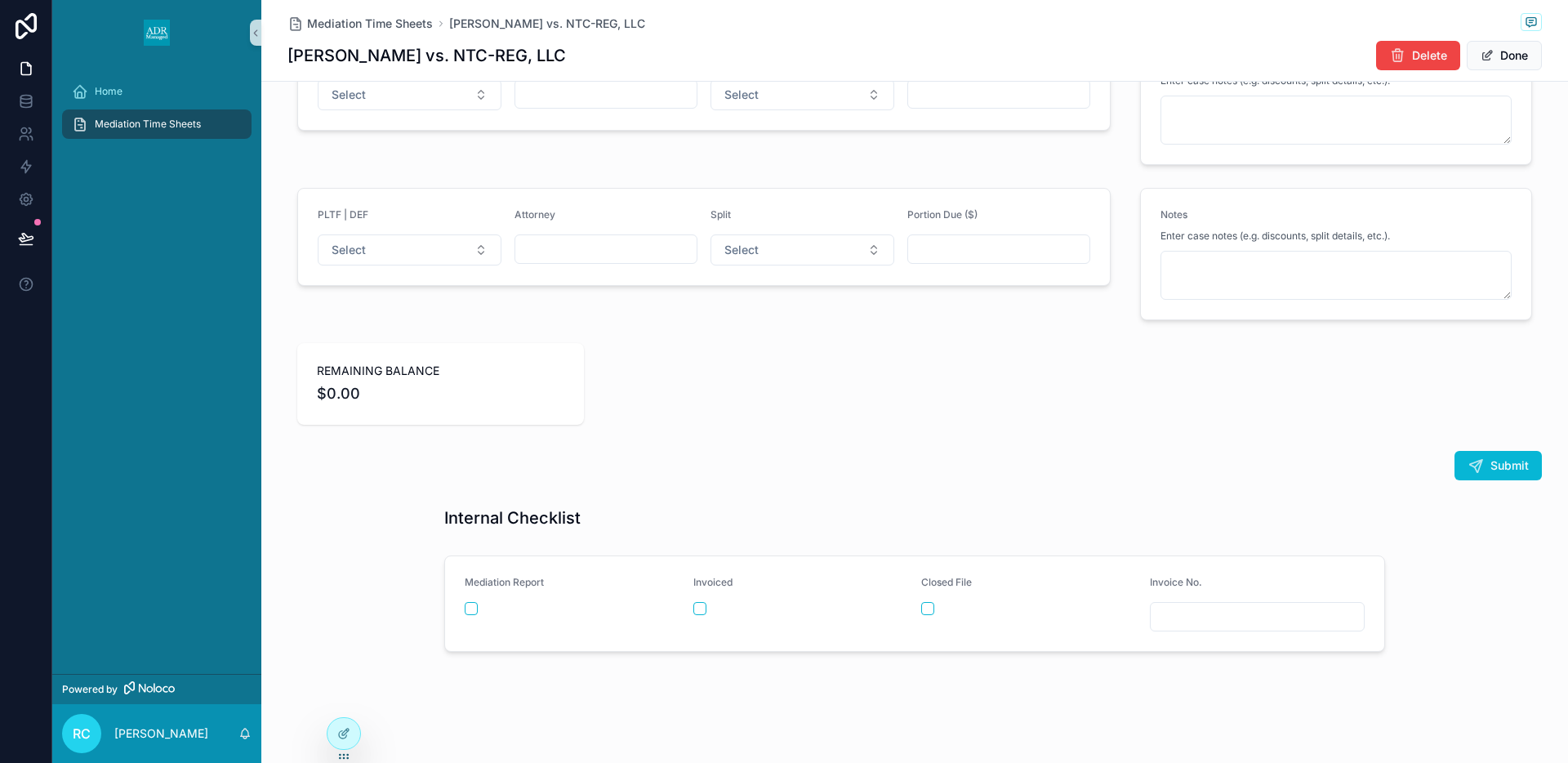
click at [1197, 619] on input "scrollable content" at bounding box center [1258, 616] width 214 height 23
type input "*****"
click at [917, 605] on form "Mediation Report Invoiced Closed File Invoice No. *****" at bounding box center [914, 603] width 939 height 94
click at [926, 608] on button "scrollable content" at bounding box center [928, 608] width 13 height 13
drag, startPoint x: 1524, startPoint y: 57, endPoint x: 1508, endPoint y: 83, distance: 30.5
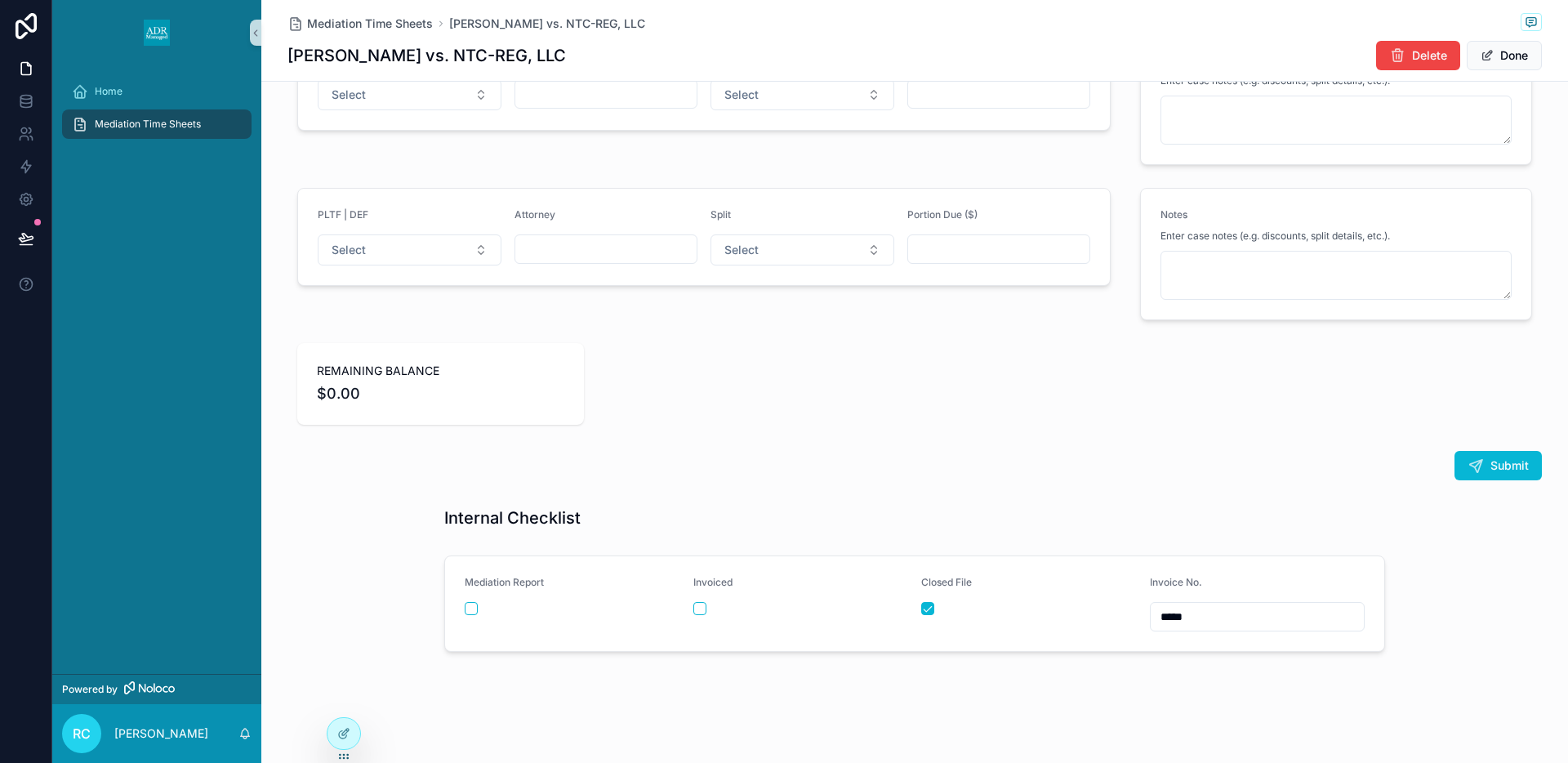
click at [1524, 57] on button "Done" at bounding box center [1504, 55] width 75 height 29
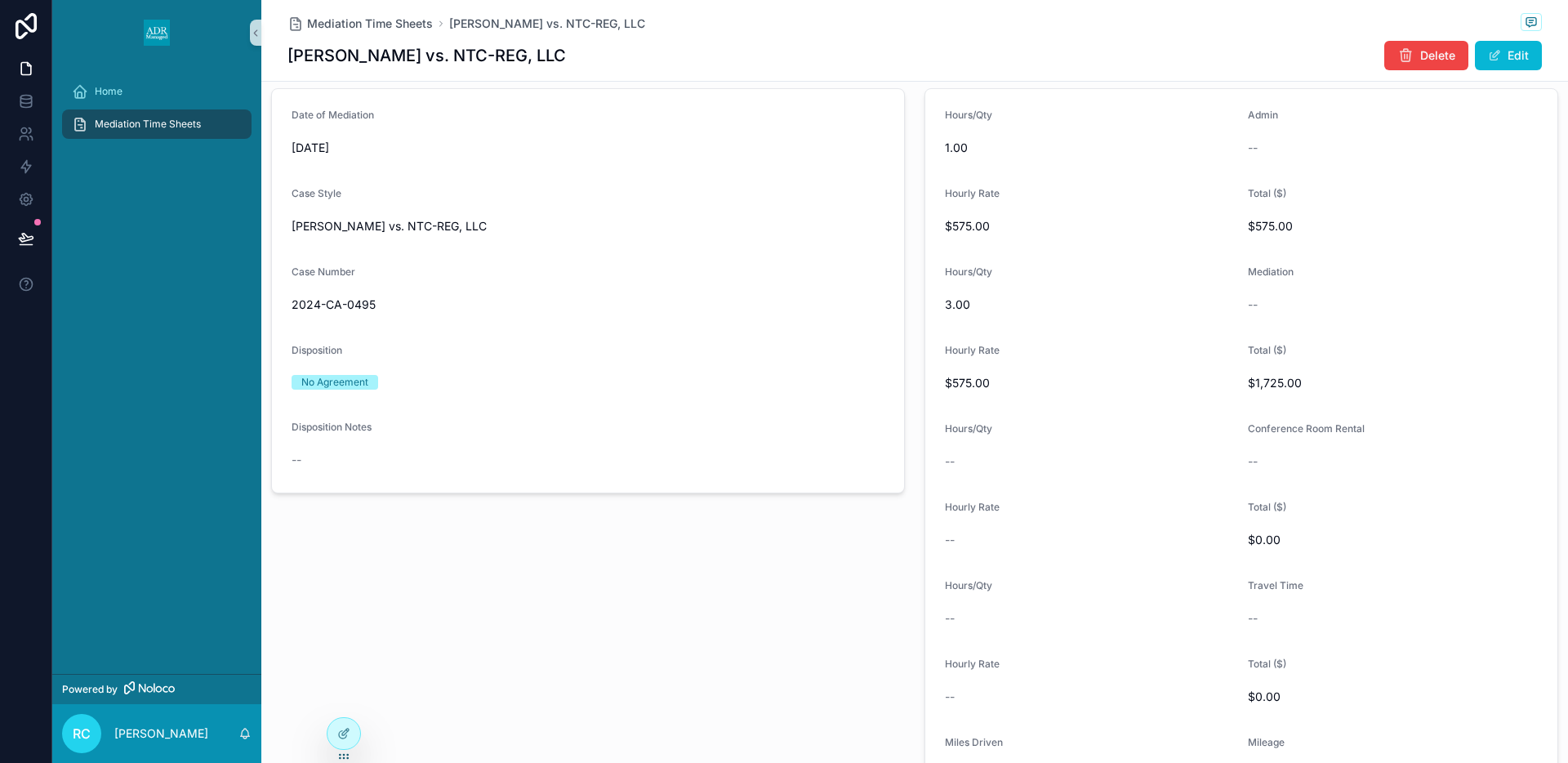
scroll to position [87, 0]
click at [1504, 53] on button "Edit" at bounding box center [1509, 55] width 67 height 29
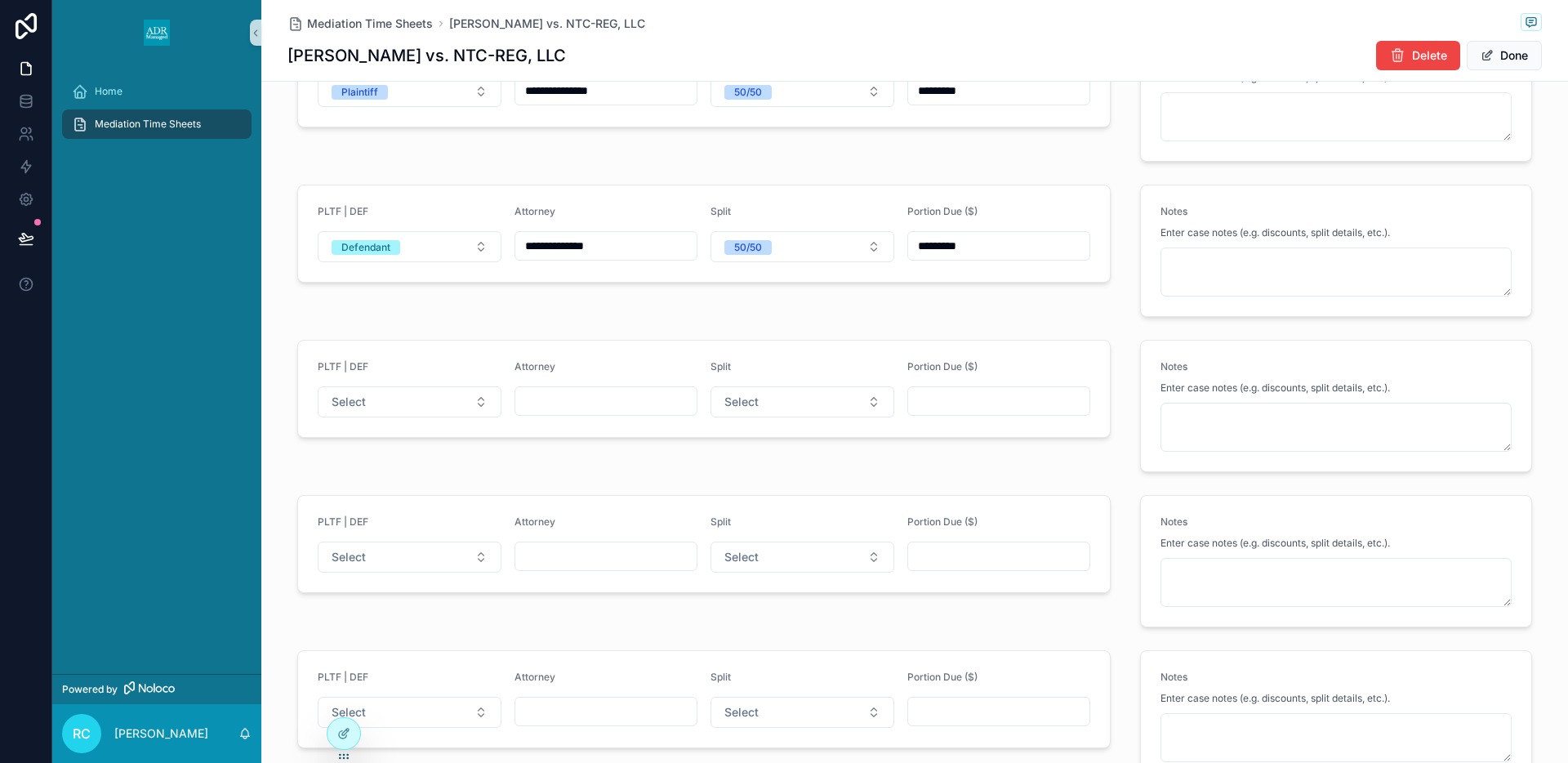
scroll to position [2263, 0]
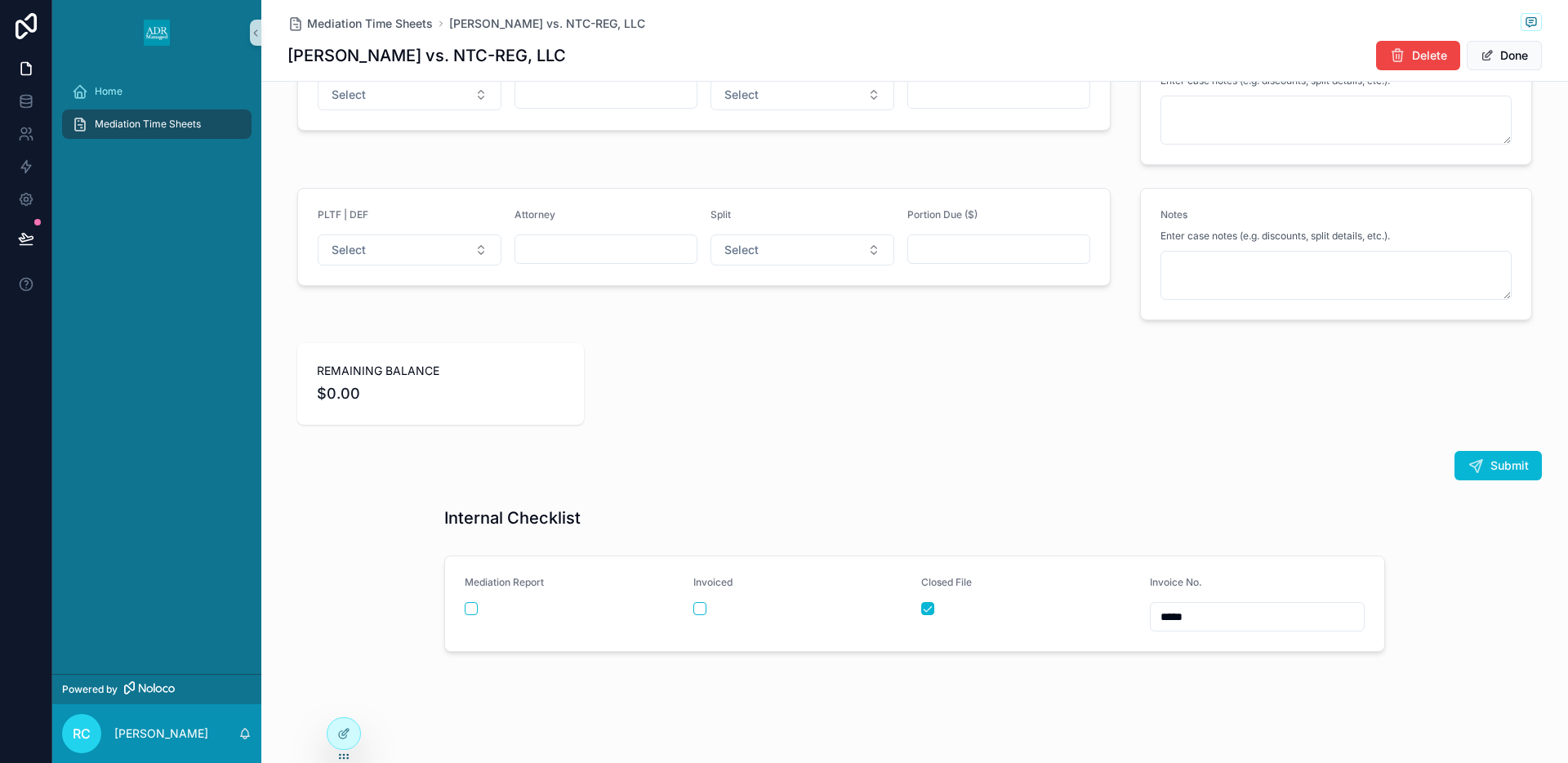
click at [475, 598] on div "Mediation Report" at bounding box center [572, 603] width 216 height 56
click at [473, 611] on button "scrollable content" at bounding box center [471, 608] width 13 height 13
click at [1510, 57] on button "Done" at bounding box center [1504, 55] width 75 height 29
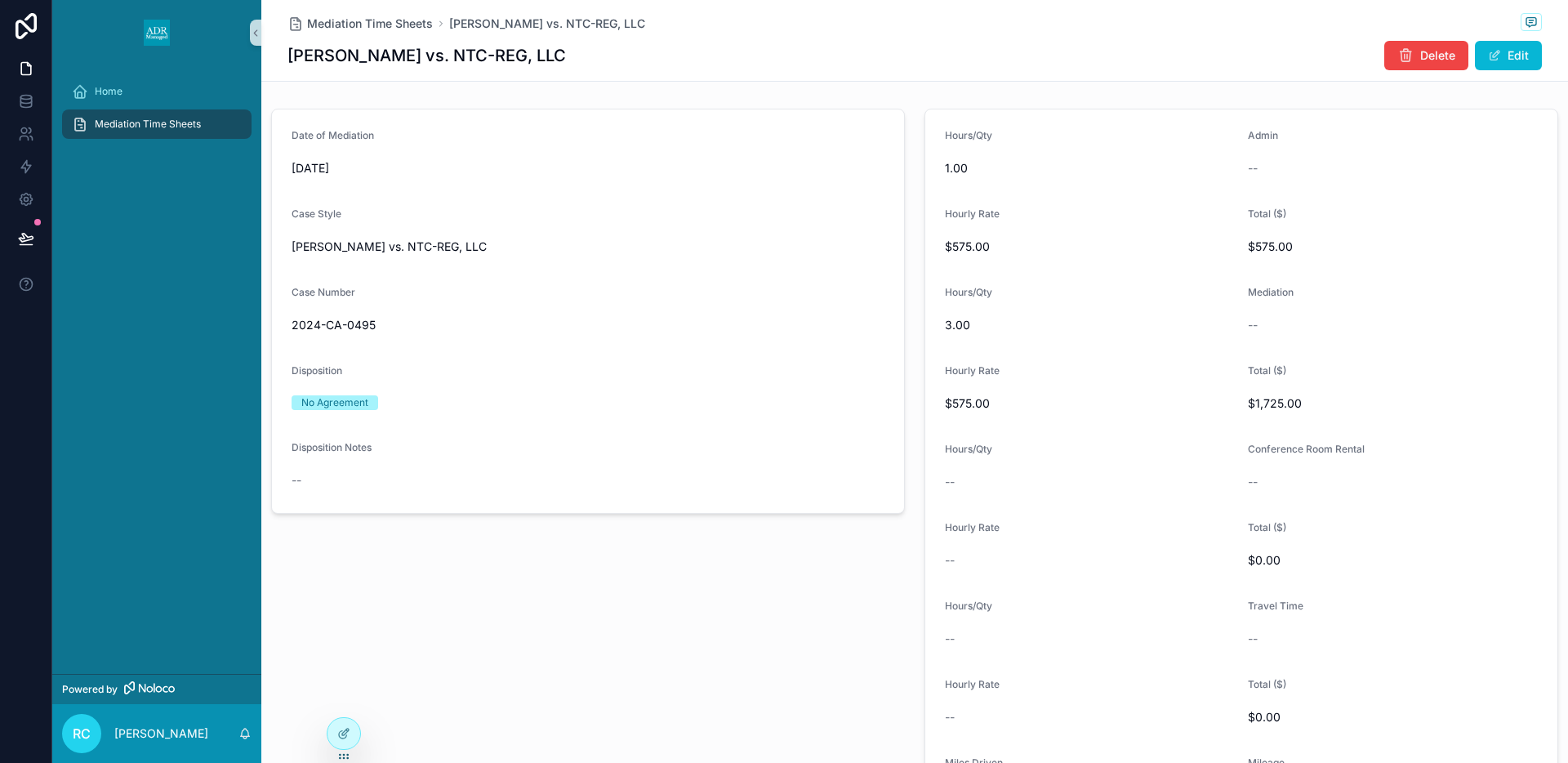
scroll to position [0, 0]
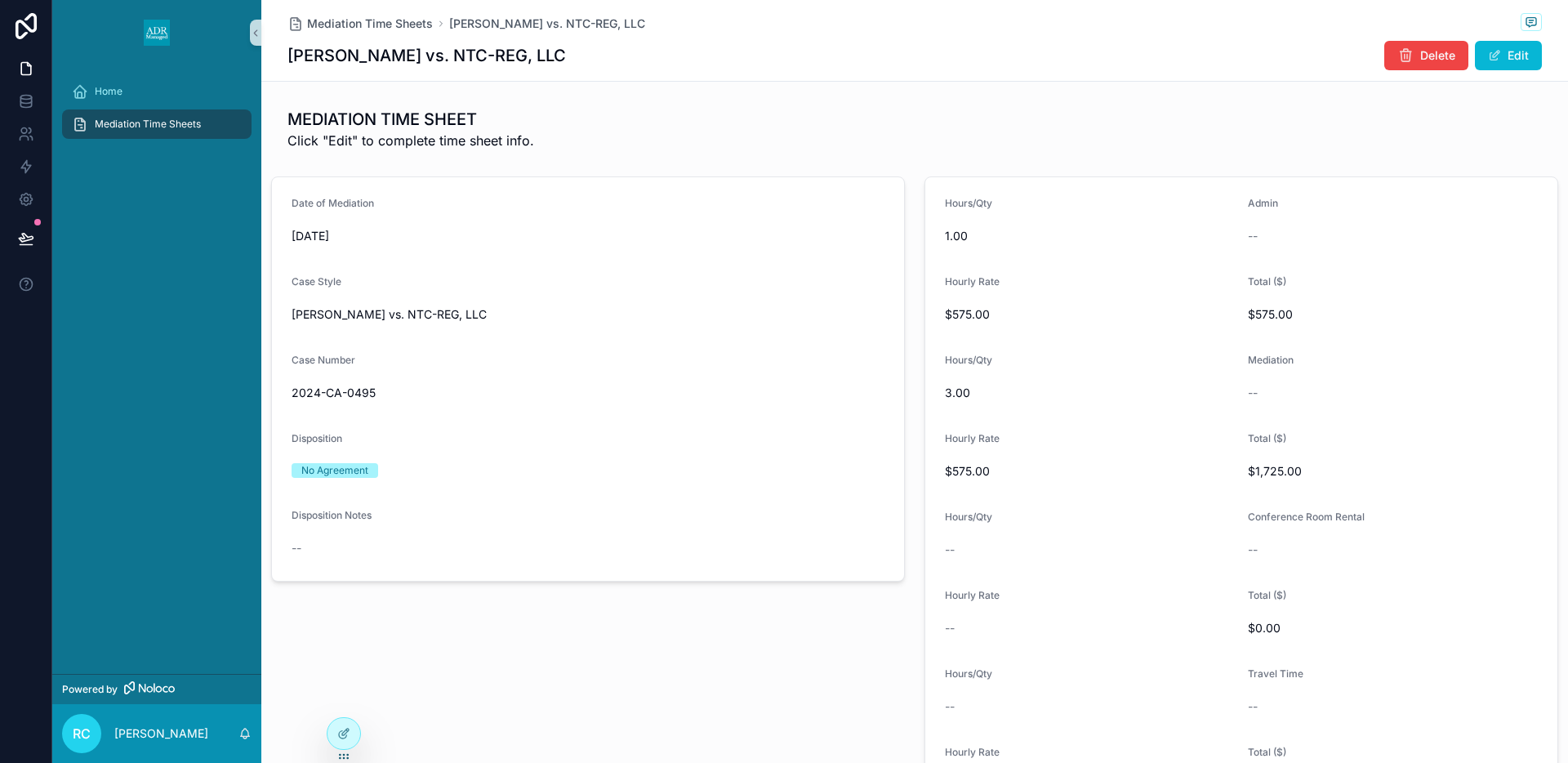
click at [129, 117] on div "Mediation Time Sheets" at bounding box center [156, 125] width 170 height 26
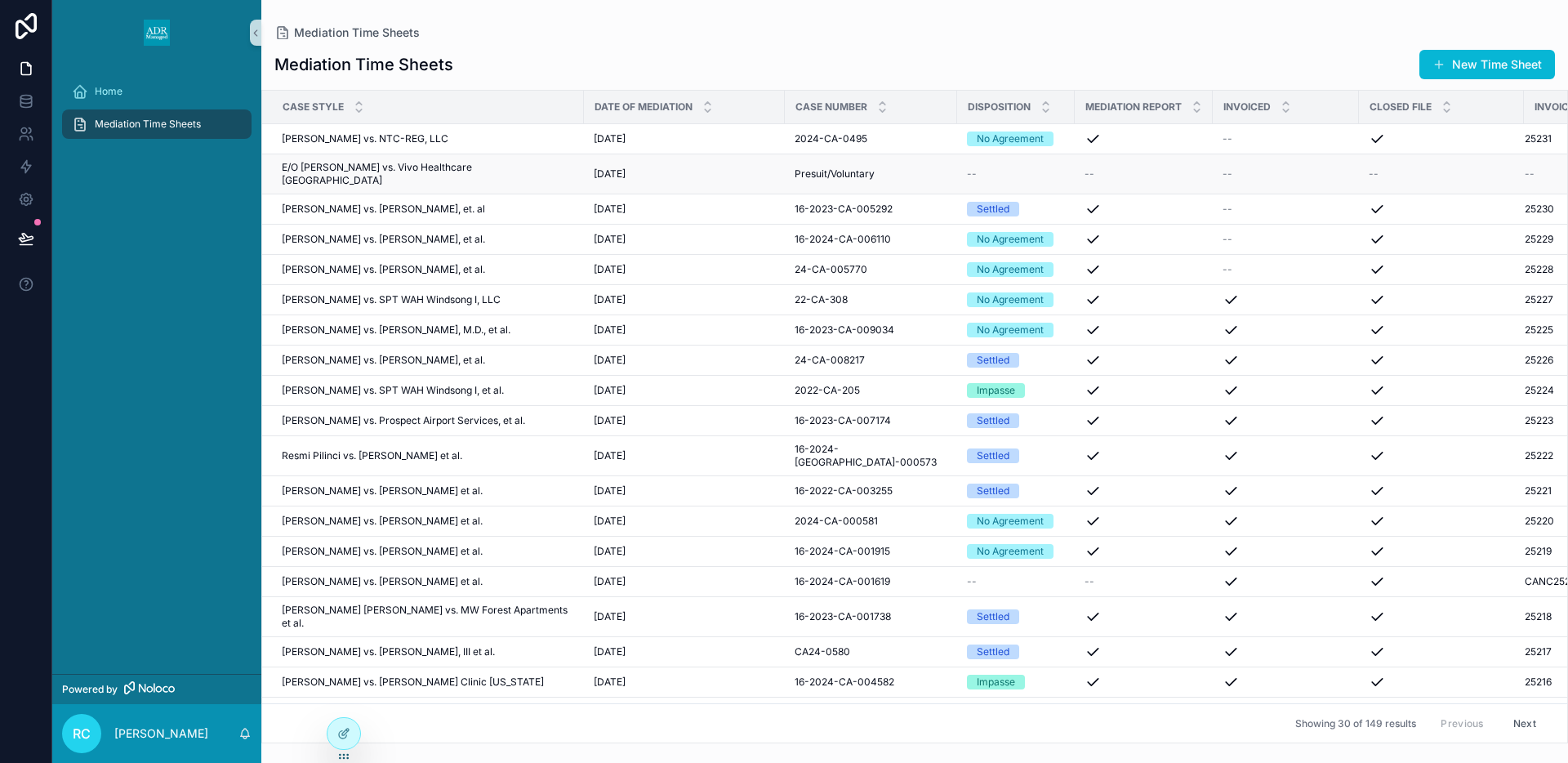
click at [1525, 168] on span "--" at bounding box center [1529, 174] width 10 height 13
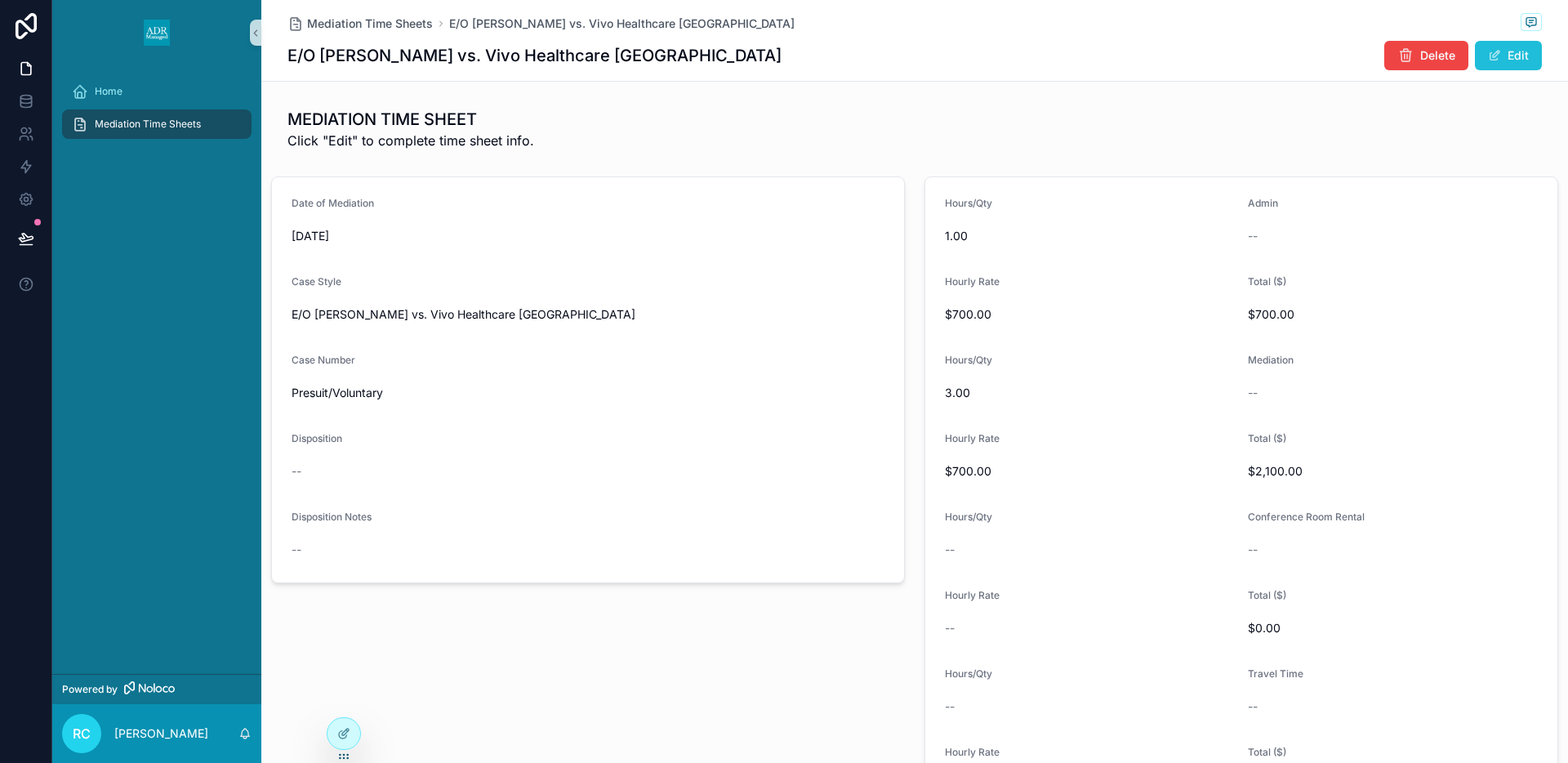
click at [1506, 59] on button "Edit" at bounding box center [1509, 55] width 67 height 29
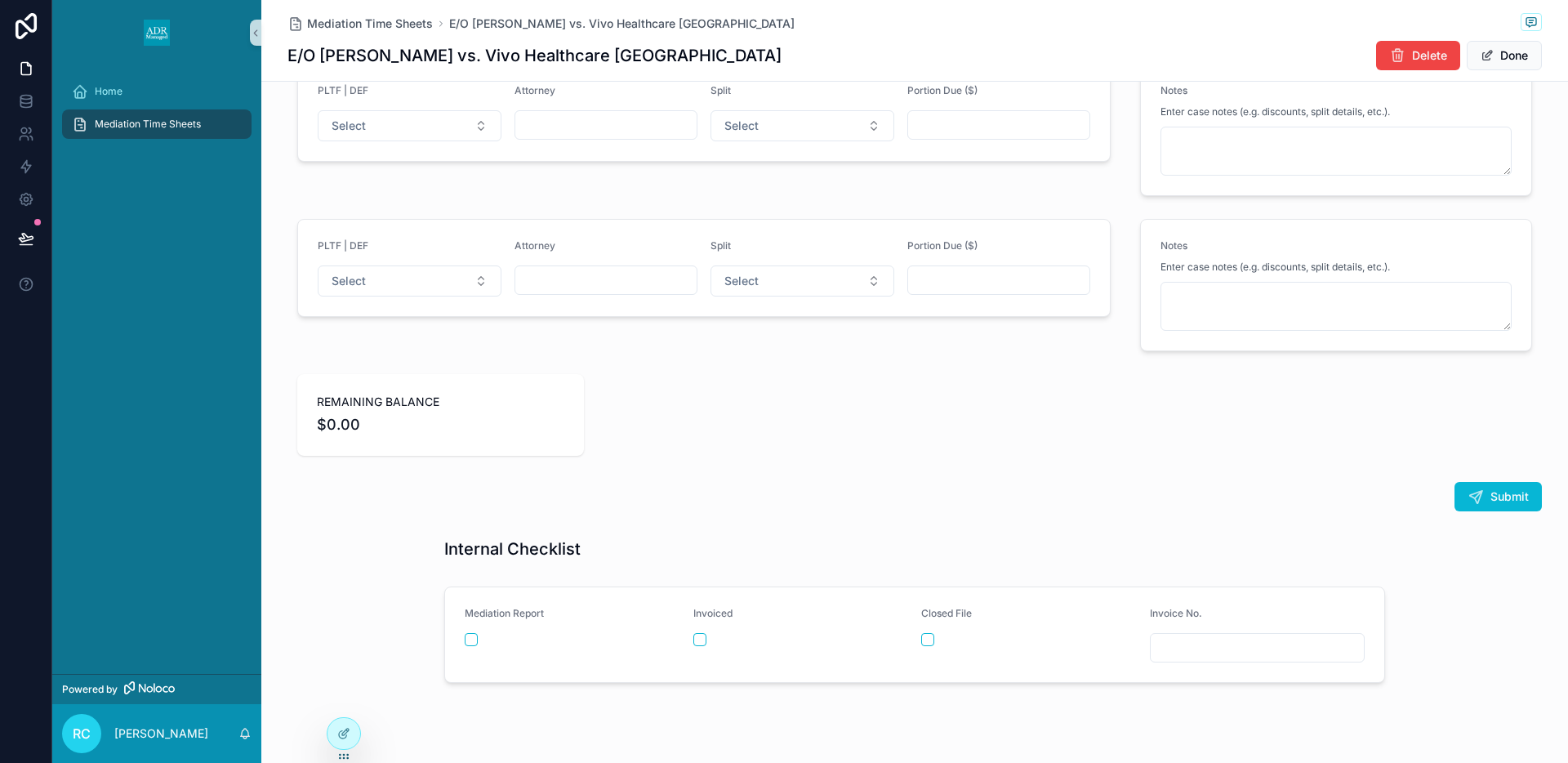
scroll to position [2263, 0]
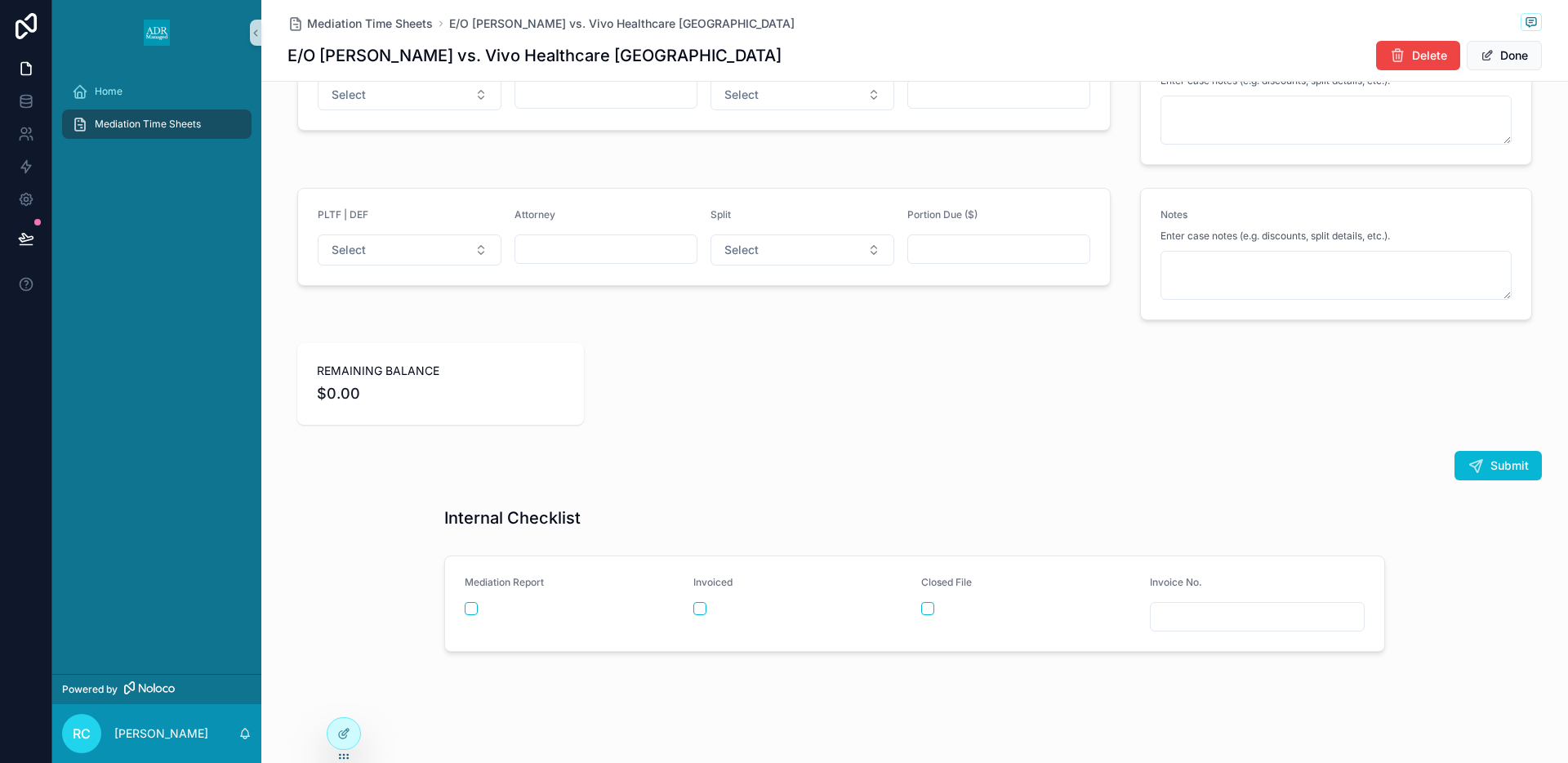
click at [1243, 617] on input "scrollable content" at bounding box center [1258, 616] width 214 height 23
type input "*****"
type input "*******"
type input "*****"
click at [933, 611] on button "scrollable content" at bounding box center [928, 608] width 13 height 13
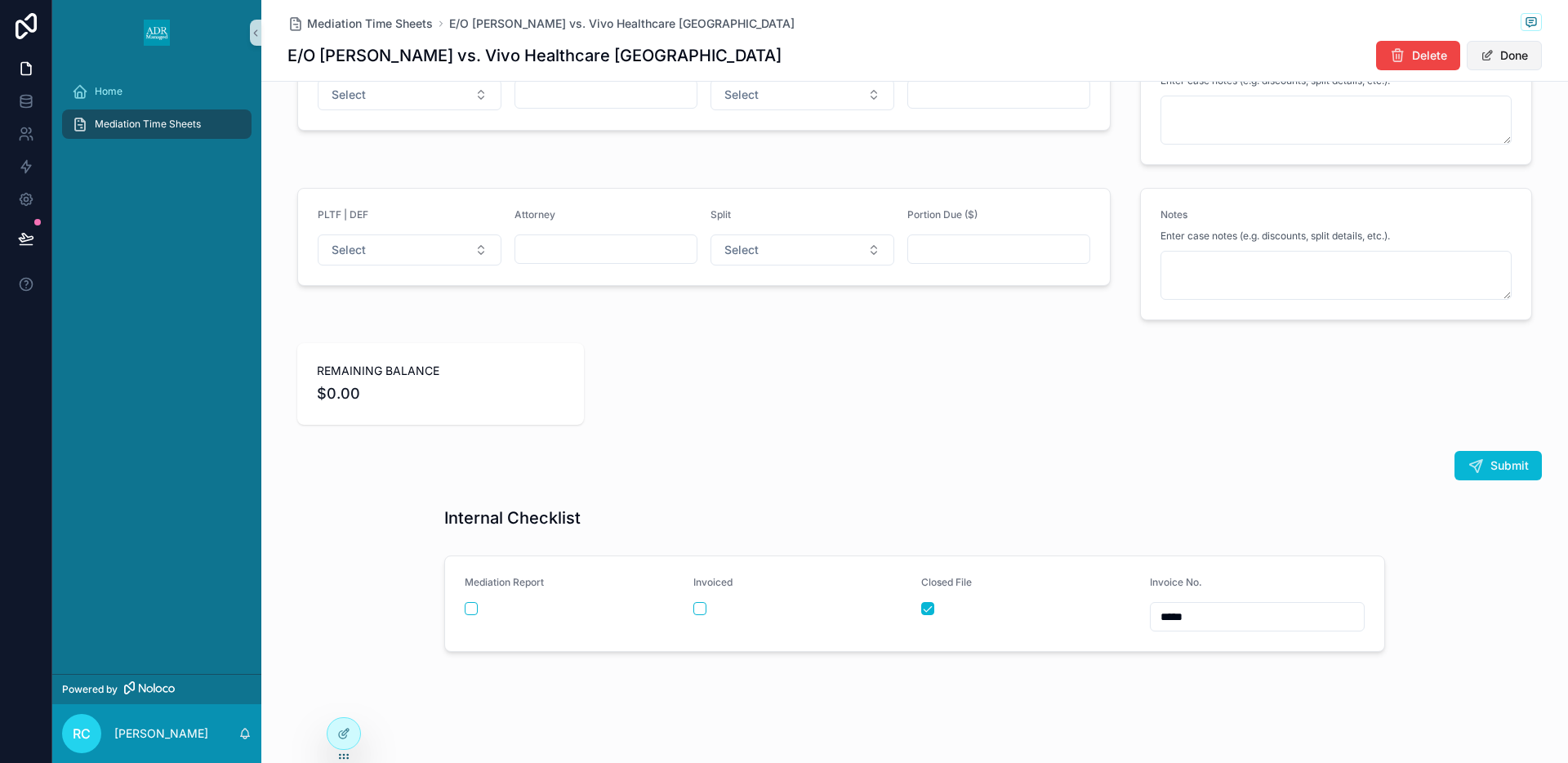
click at [1512, 57] on button "Done" at bounding box center [1504, 55] width 75 height 29
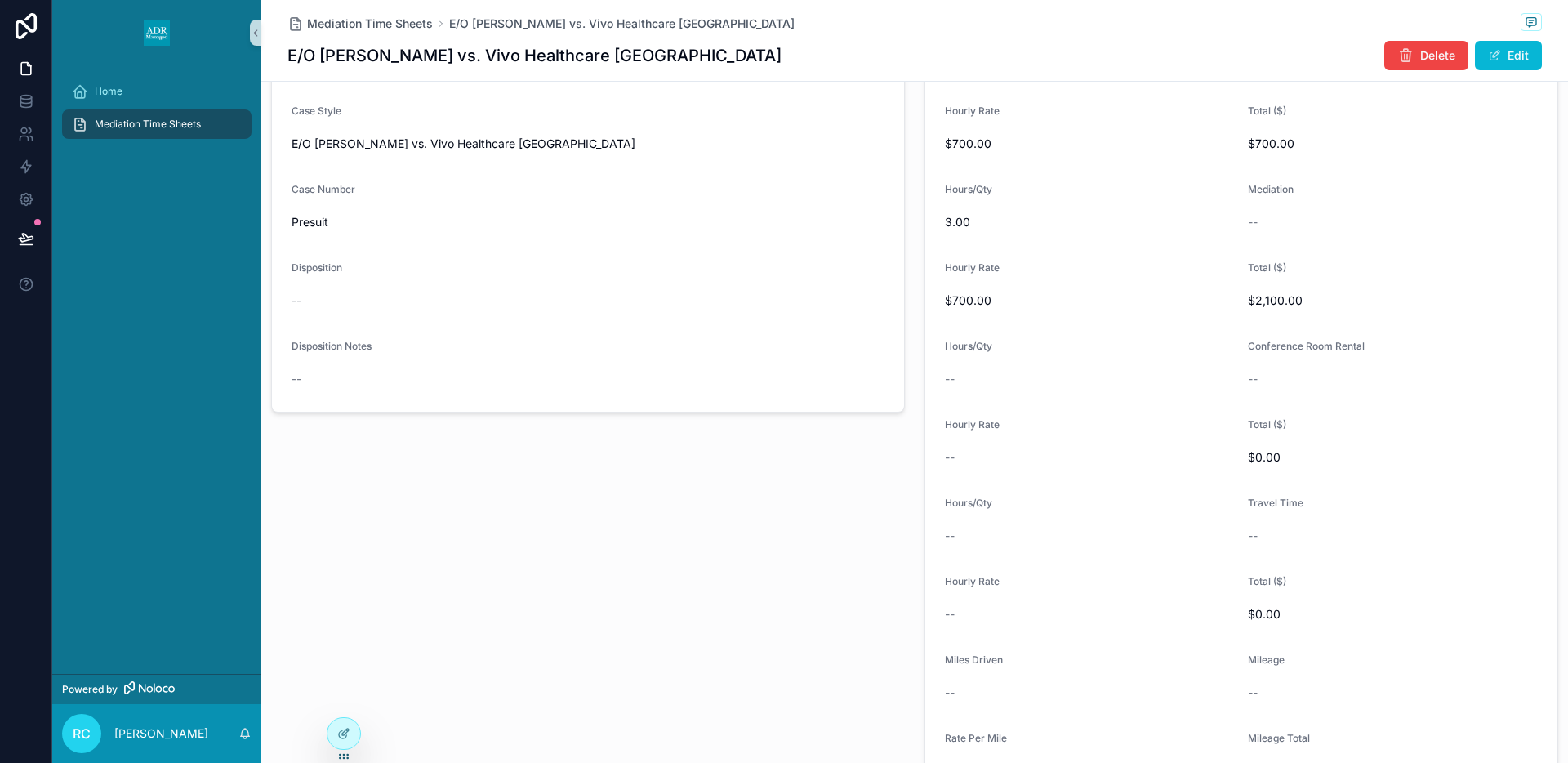
scroll to position [0, 0]
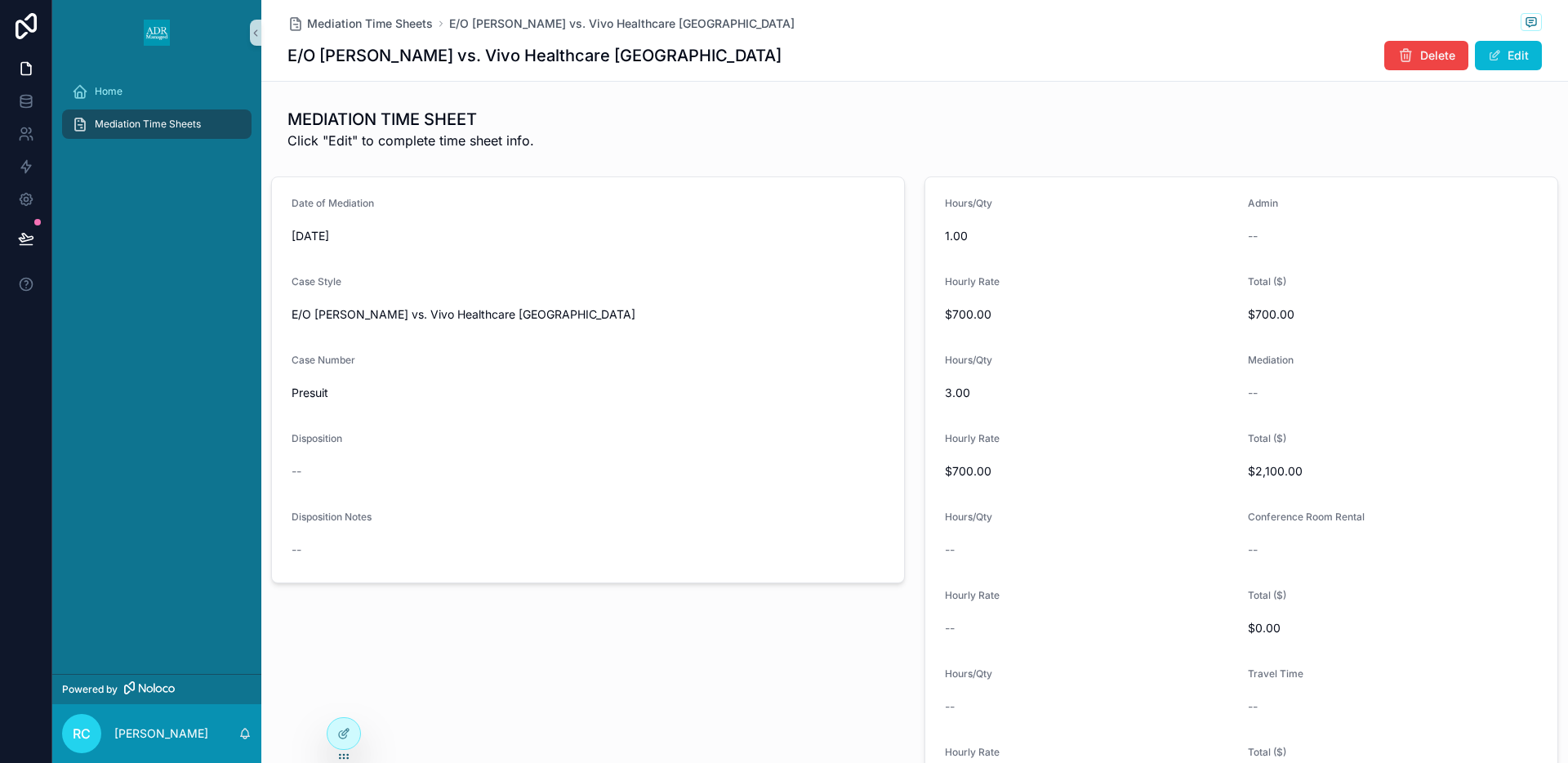
click at [160, 121] on span "Mediation Time Sheets" at bounding box center [148, 124] width 106 height 13
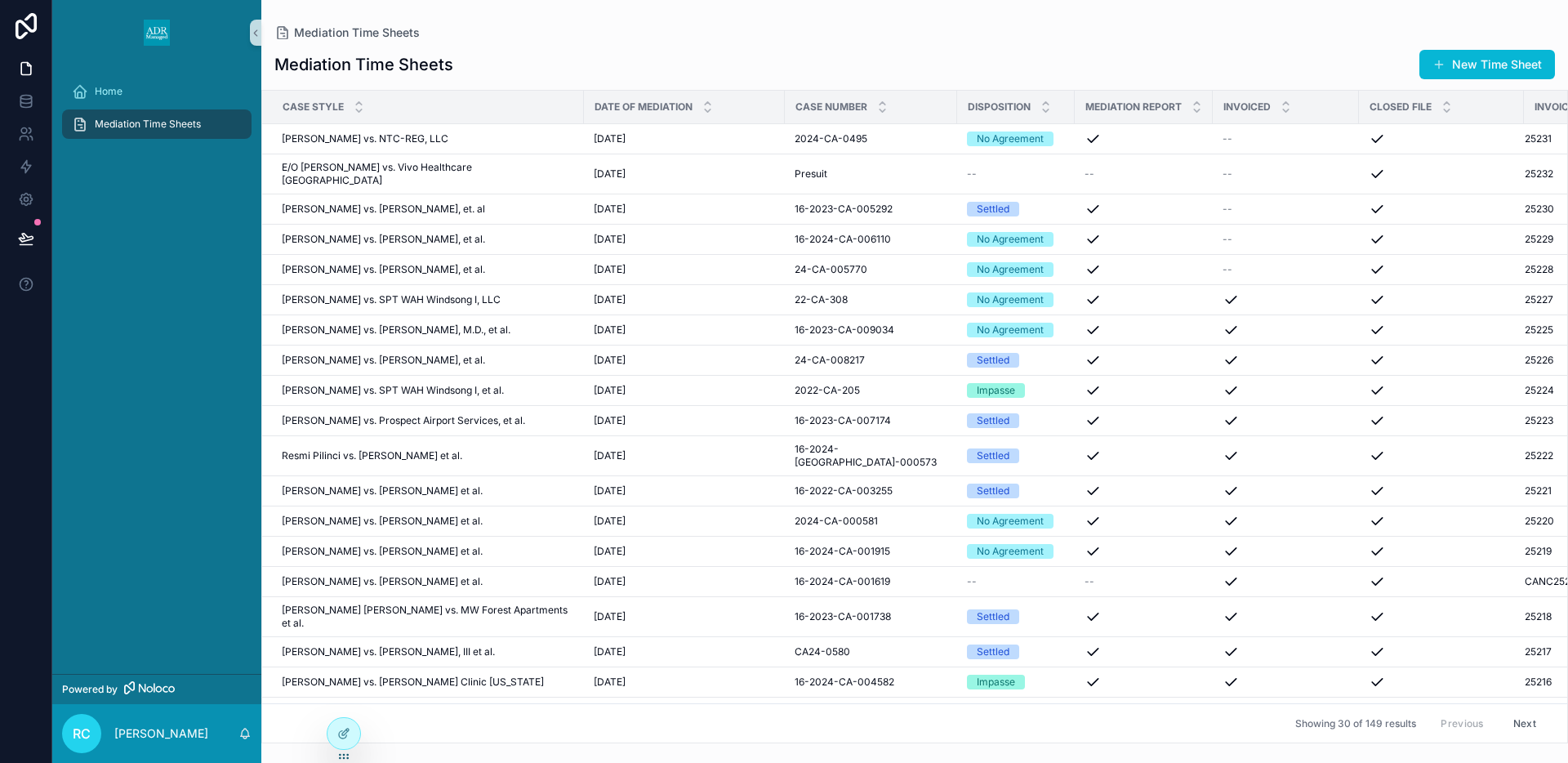
click at [1536, 103] on span "Invoice No." at bounding box center [1564, 107] width 59 height 13
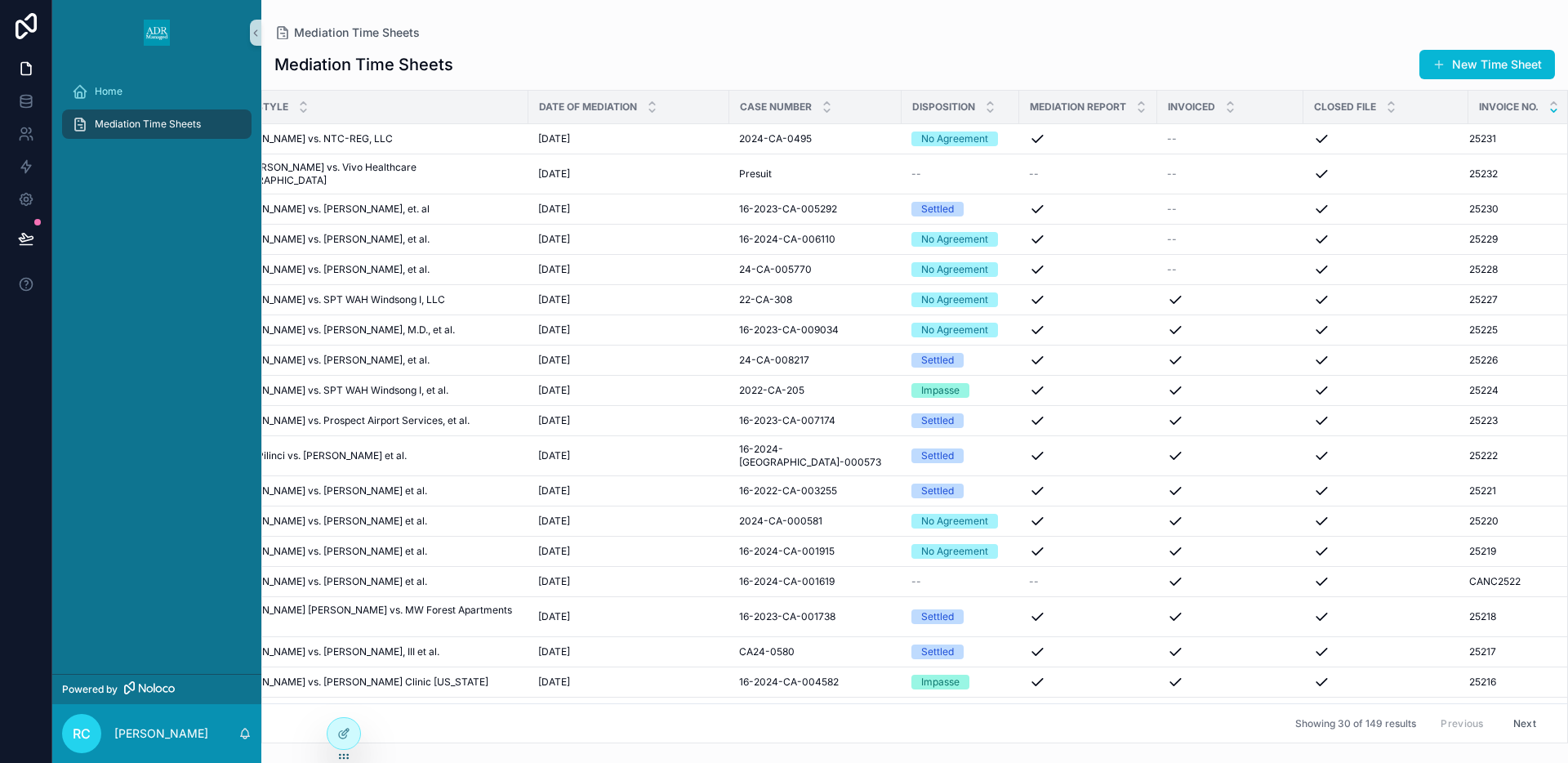
click at [1549, 110] on icon "scrollable content" at bounding box center [1554, 110] width 11 height 11
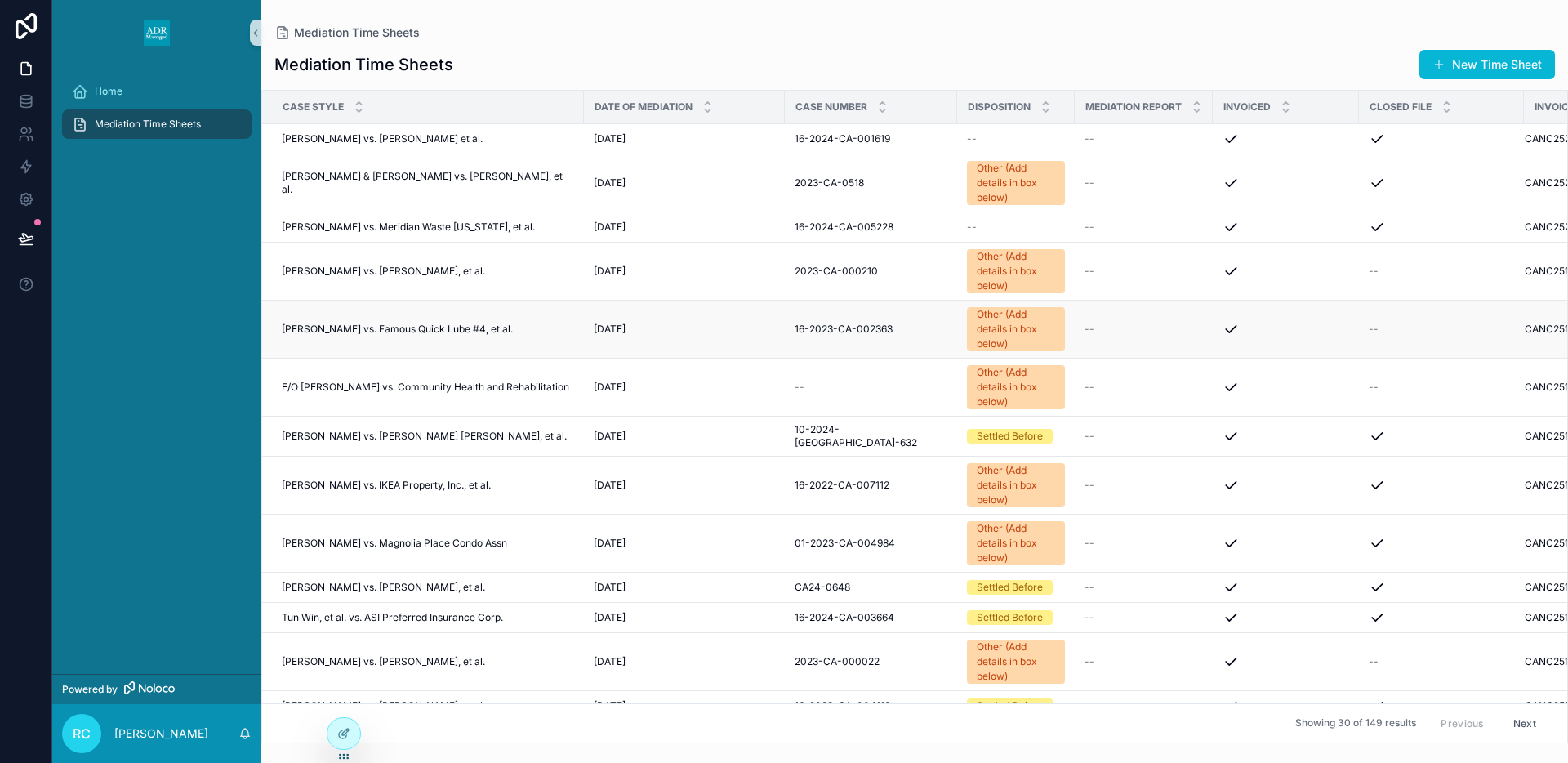
scroll to position [0, 57]
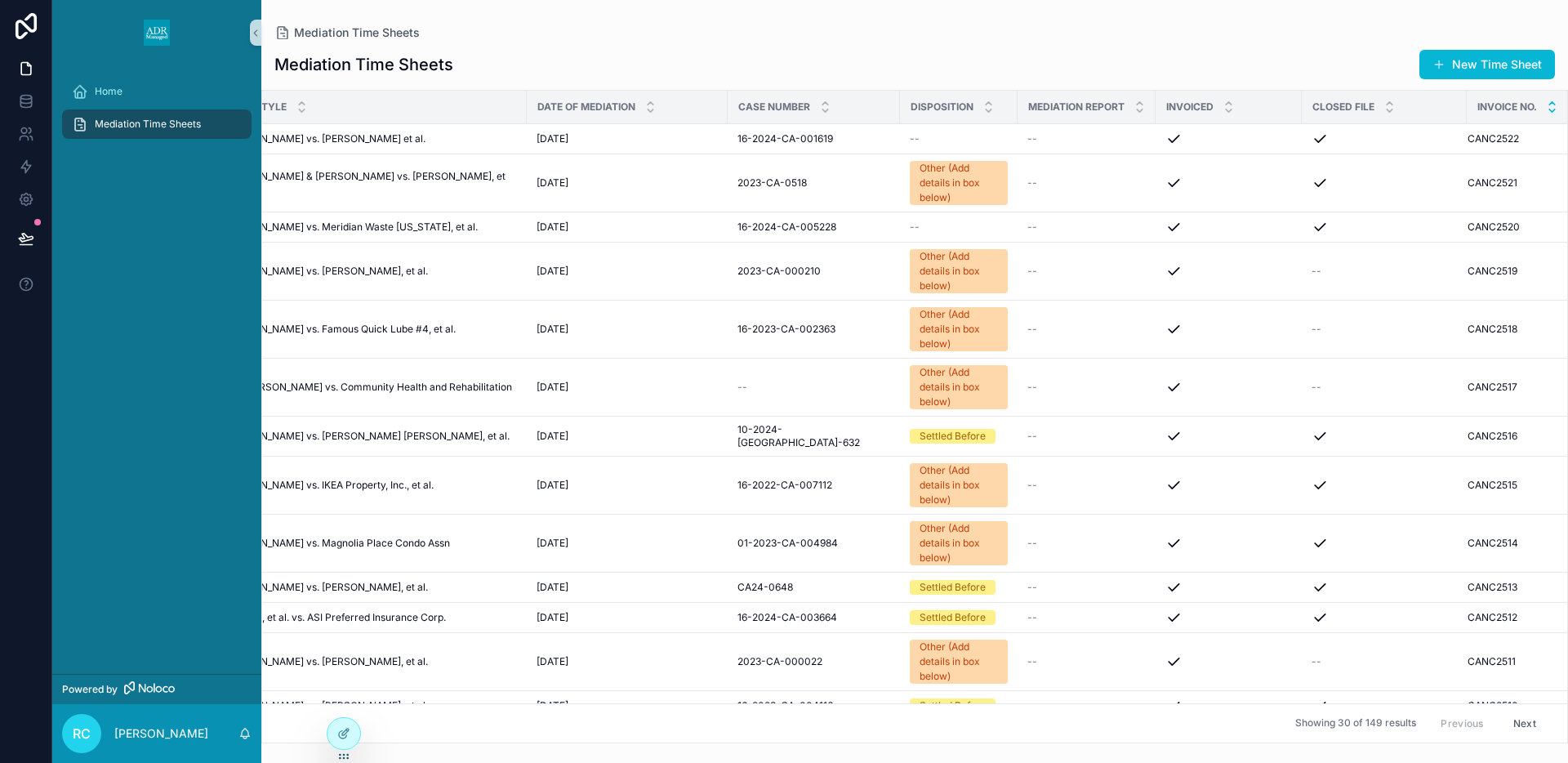
click at [1547, 103] on icon "scrollable content" at bounding box center [1552, 103] width 11 height 11
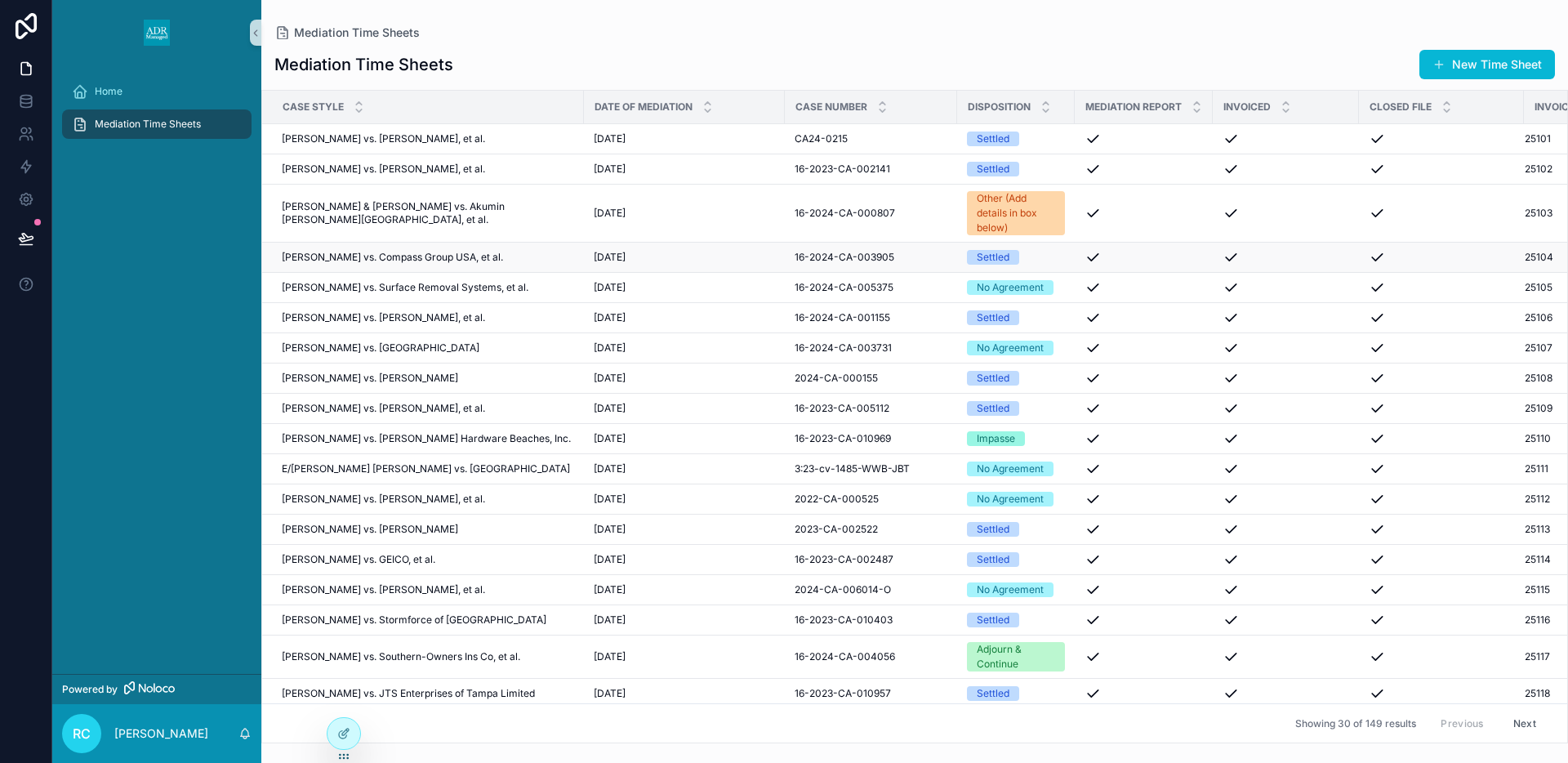
scroll to position [1, 56]
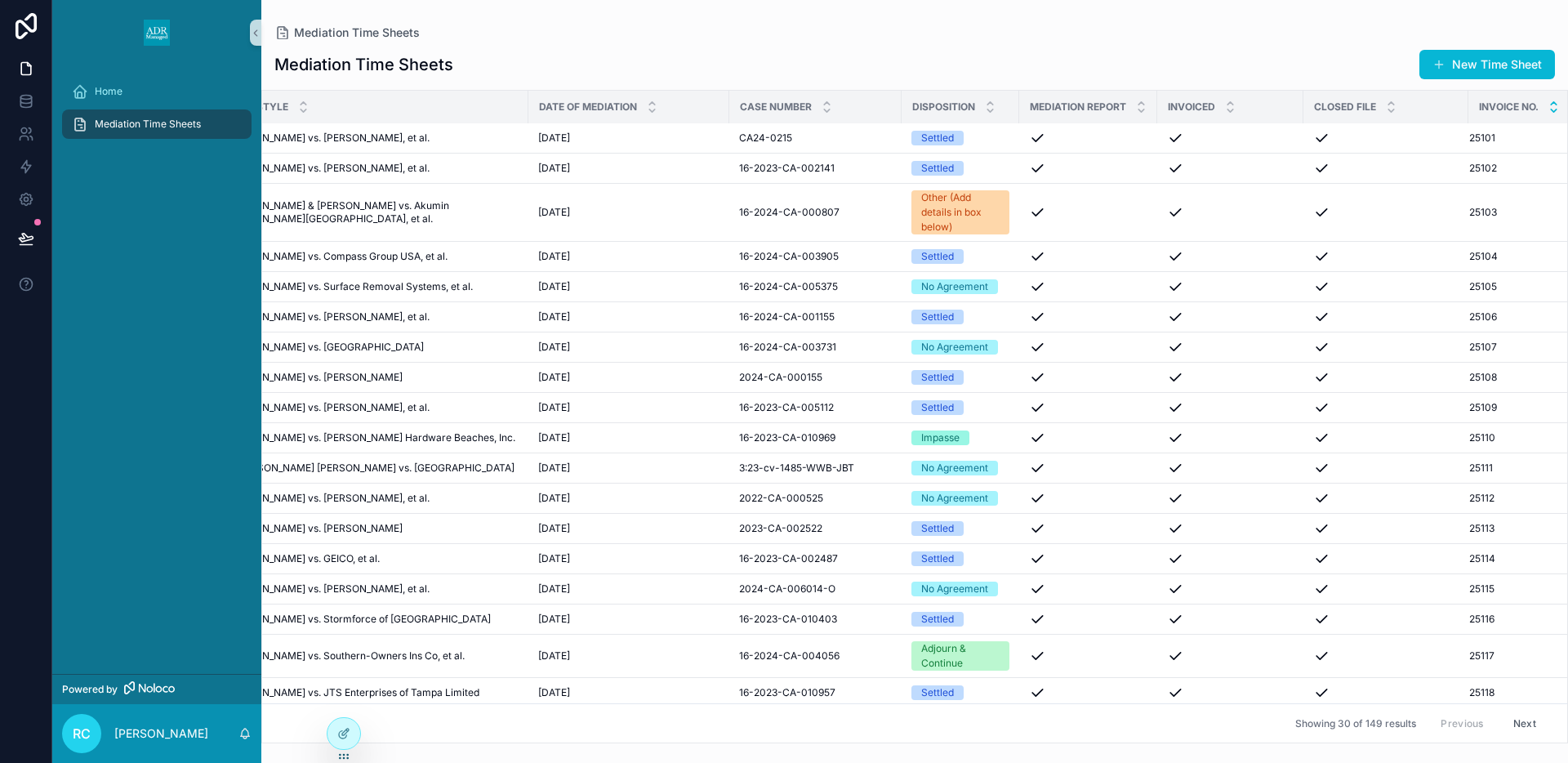
click at [1549, 112] on icon "scrollable content" at bounding box center [1554, 110] width 11 height 11
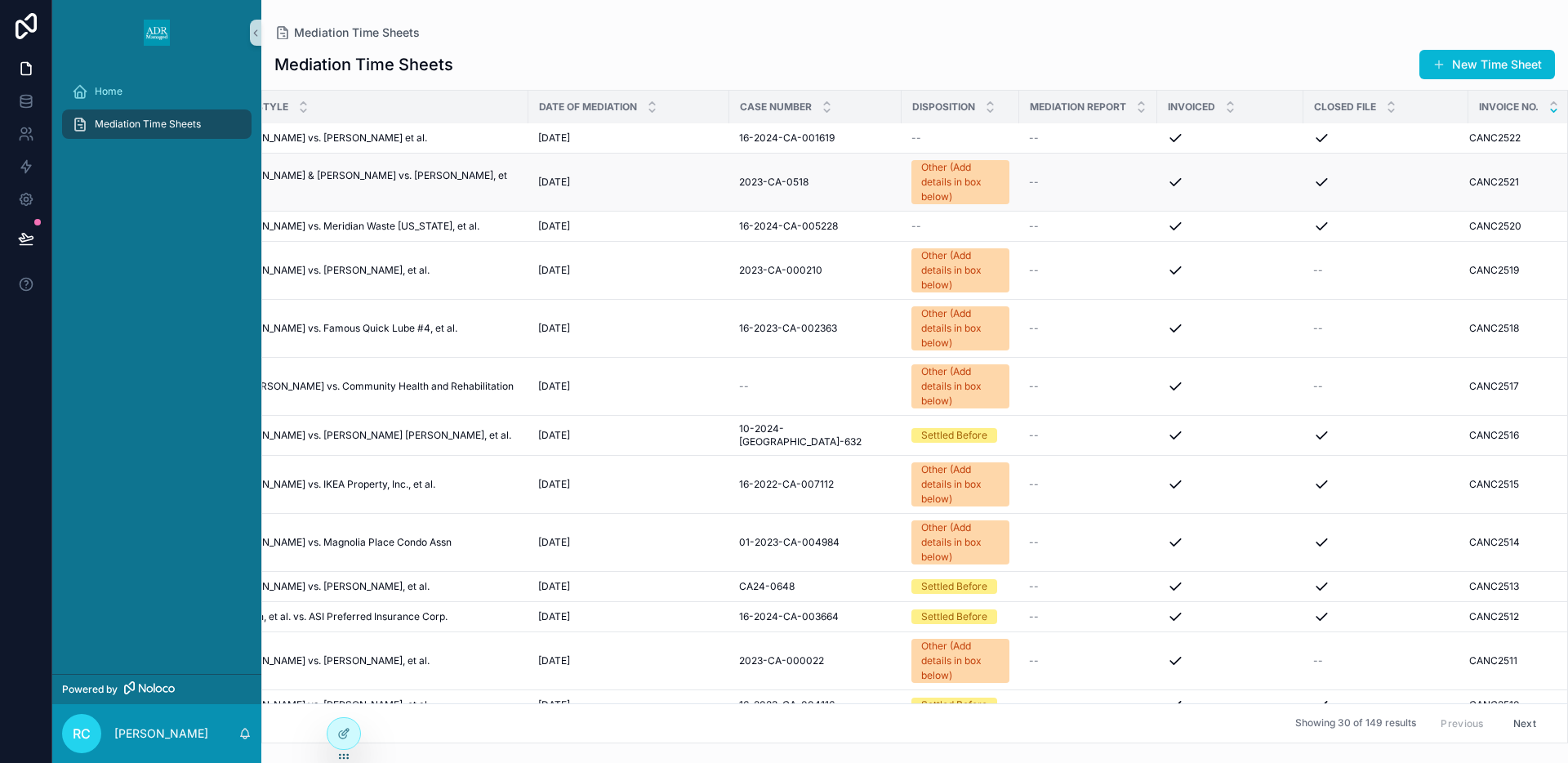
scroll to position [1, 57]
click at [645, 109] on icon "scrollable content" at bounding box center [650, 110] width 11 height 11
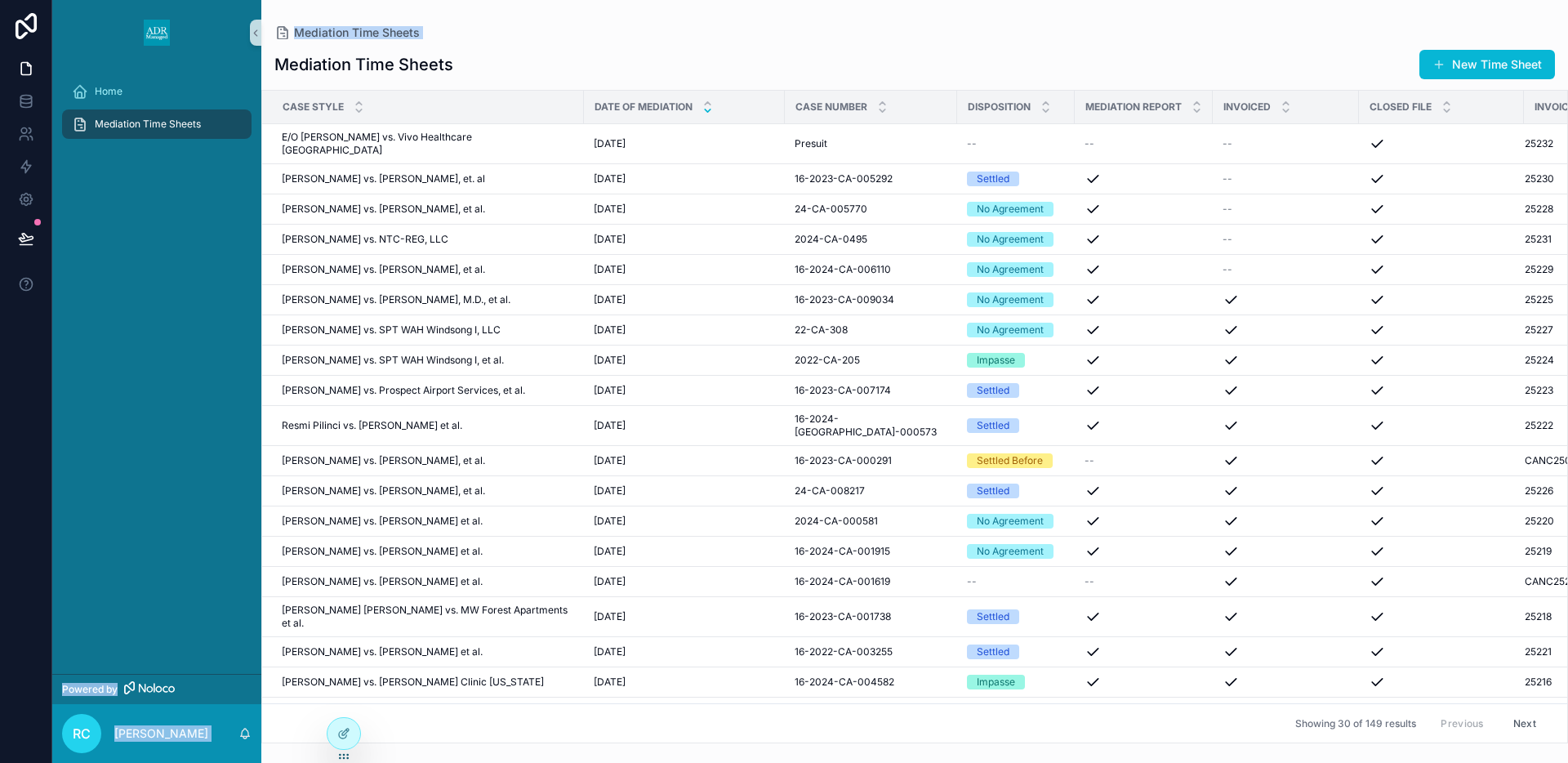
drag, startPoint x: 262, startPoint y: 72, endPoint x: 253, endPoint y: 71, distance: 9.1
click at [253, 71] on div "Home Mediation Time Sheets Powered by RC Regina Colbert Mediation Time Sheets M…" at bounding box center [810, 382] width 1516 height 763
click at [967, 54] on div "Mediation Time Sheets New Time Sheet" at bounding box center [915, 64] width 1281 height 31
click at [742, 202] on div "8/26/2025 8/26/2025" at bounding box center [684, 208] width 181 height 13
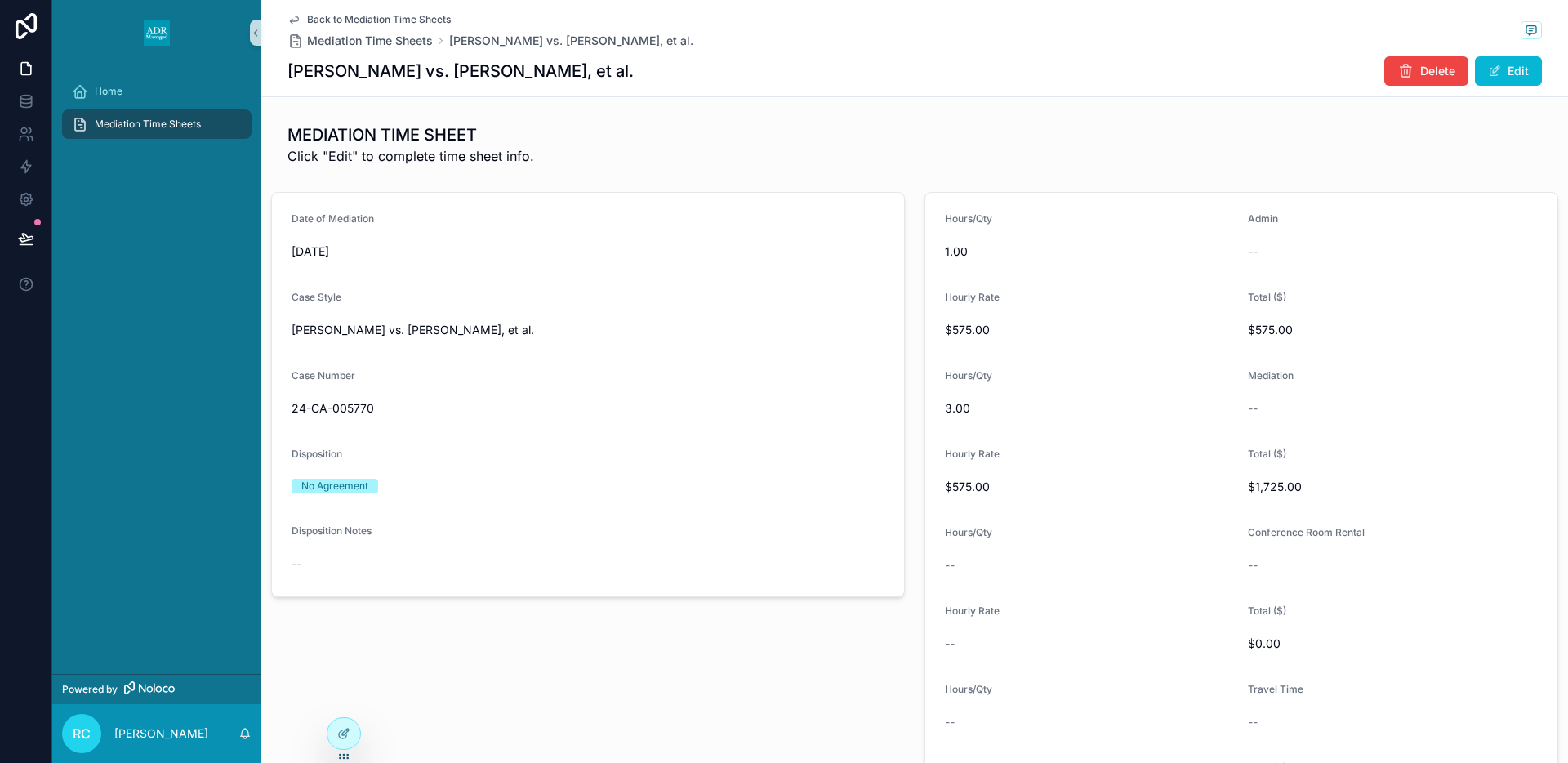
drag, startPoint x: 352, startPoint y: 69, endPoint x: 673, endPoint y: 73, distance: 321.0
click at [673, 73] on div "George Panagopoulos vs. Bernard Conner, et al. Delete Edit" at bounding box center [914, 71] width 1254 height 31
copy h1 "Panagopoulos vs. Bernard Conner, et al."
click at [314, 69] on h1 "[PERSON_NAME] vs. [PERSON_NAME], et al." at bounding box center [460, 71] width 346 height 23
drag, startPoint x: 287, startPoint y: 75, endPoint x: 458, endPoint y: 66, distance: 171.2
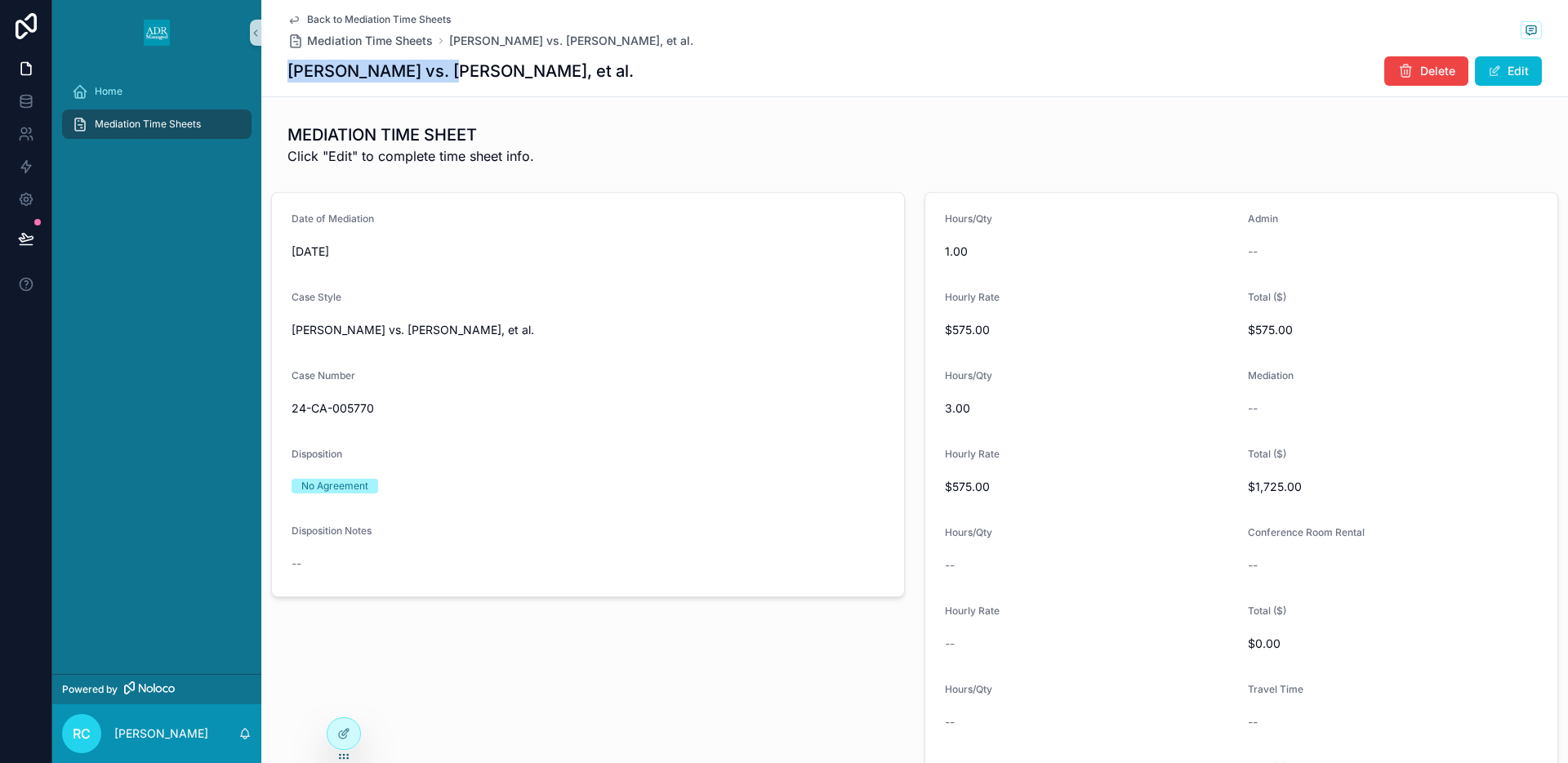
click at [458, 66] on h1 "[PERSON_NAME] vs. [PERSON_NAME], et al." at bounding box center [460, 71] width 346 height 23
copy h1 "George Panagopoulos"
drag, startPoint x: 494, startPoint y: 67, endPoint x: 682, endPoint y: 66, distance: 188.0
click at [682, 66] on div "George Panagopoulos vs. Bernard Conner, et al. Delete Edit" at bounding box center [914, 71] width 1254 height 31
copy h1 "Bernard Conner, et al."
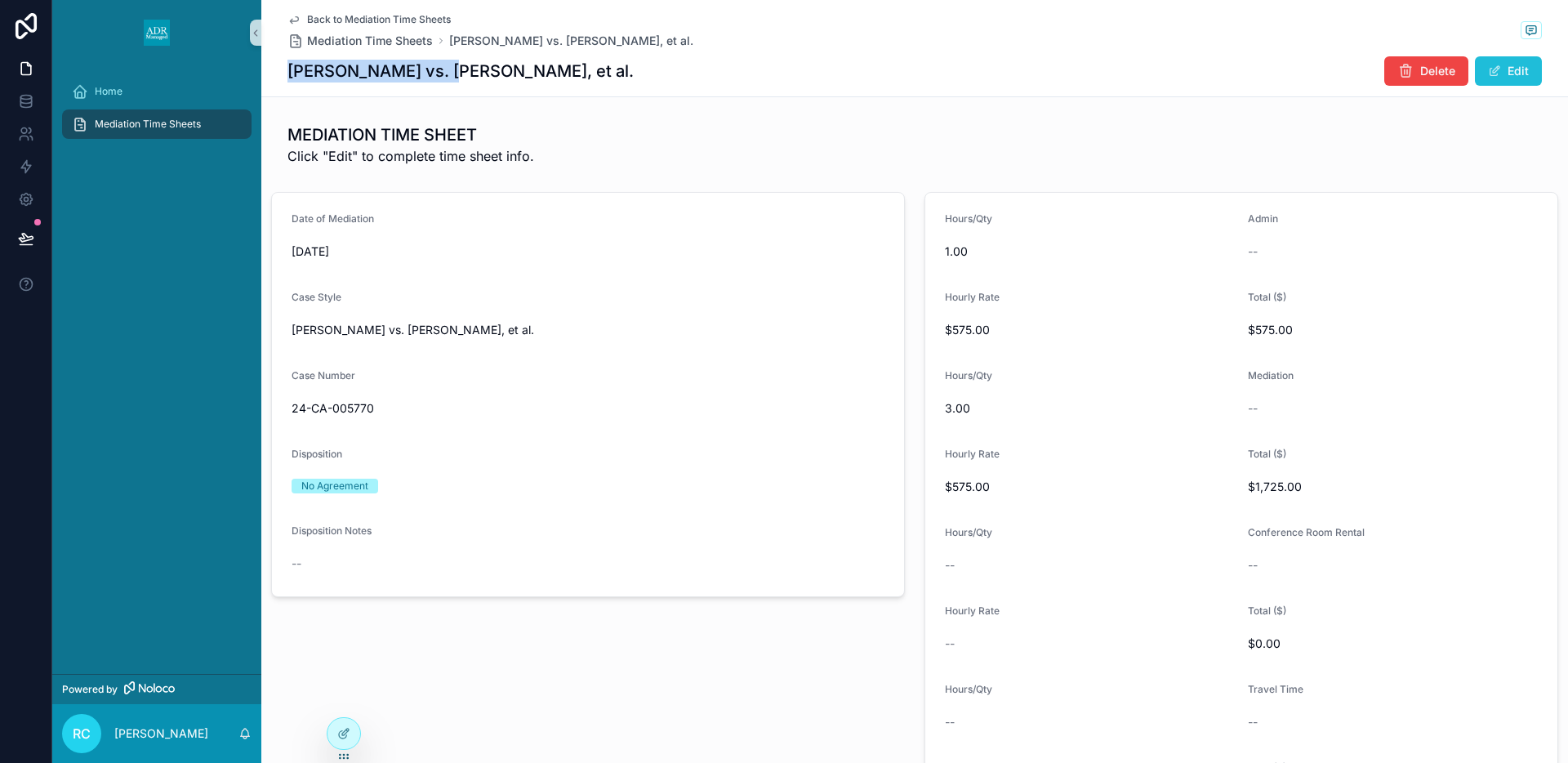
click at [1531, 69] on button "Edit" at bounding box center [1509, 71] width 67 height 29
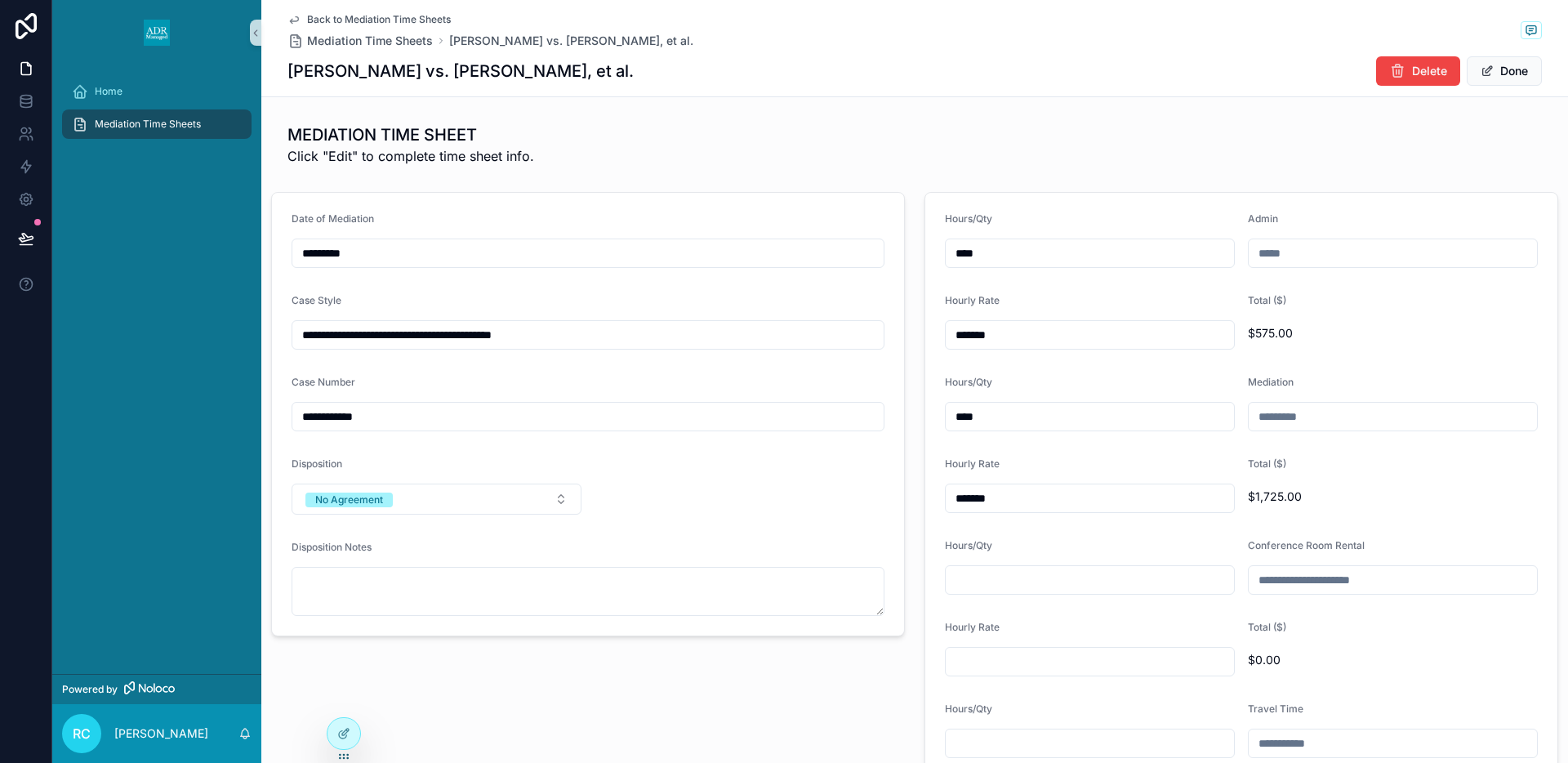
click at [519, 333] on input "**********" at bounding box center [587, 335] width 591 height 23
click at [524, 336] on input "**********" at bounding box center [587, 335] width 591 height 23
type input "**********"
click at [1505, 70] on span "Done" at bounding box center [1504, 71] width 75 height 29
click at [1494, 69] on button "Done" at bounding box center [1504, 71] width 75 height 29
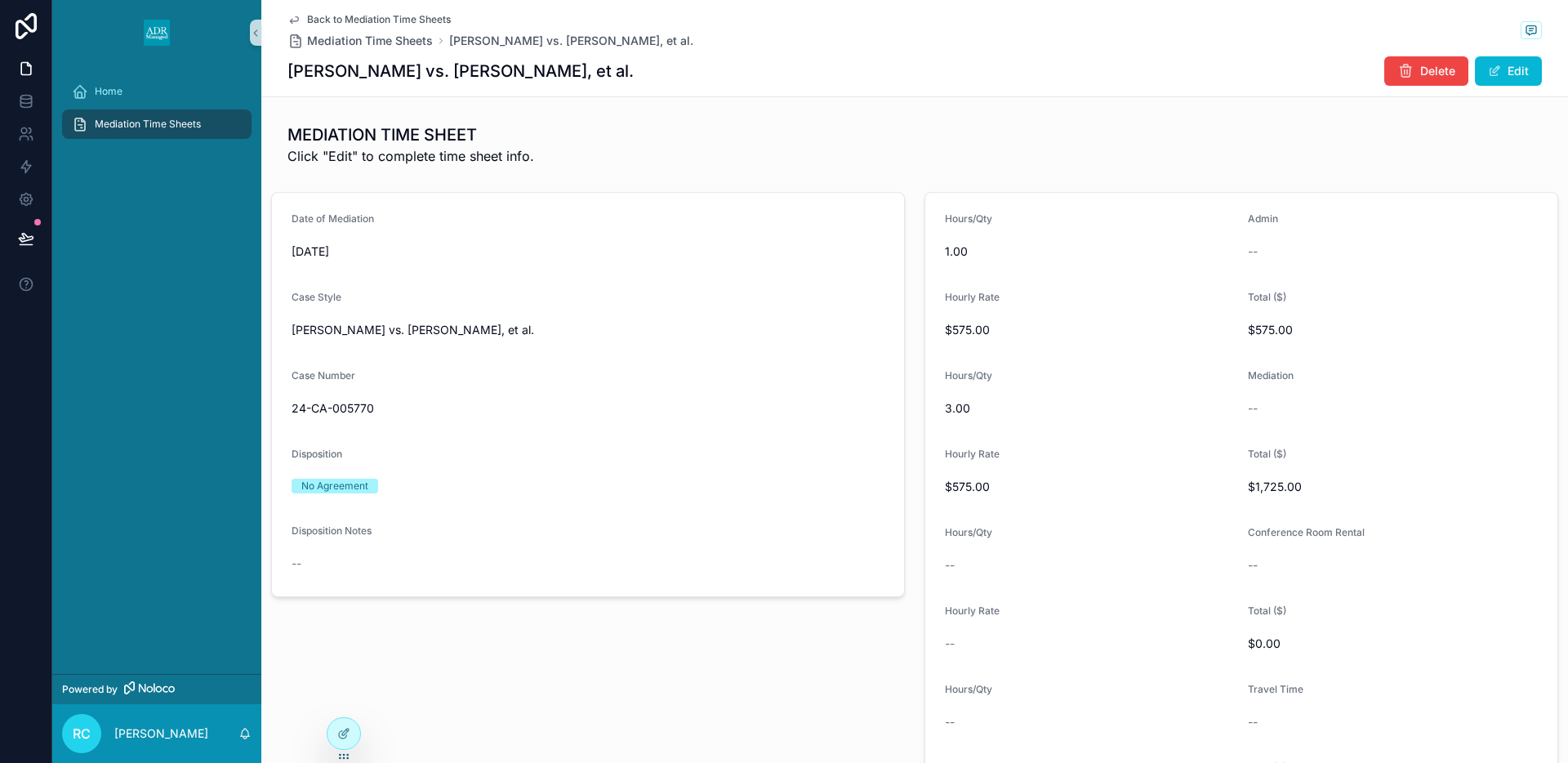
click at [487, 69] on h1 "George Panagopoulos vs. Bernard Connor, et al." at bounding box center [460, 71] width 346 height 23
drag, startPoint x: 493, startPoint y: 71, endPoint x: 684, endPoint y: 71, distance: 191.0
click at [684, 71] on div "George Panagopoulos vs. Bernard Connor, et al. Delete Edit" at bounding box center [914, 71] width 1254 height 31
copy h1 "Bernard Connor, et al."
click at [326, 404] on span "24-CA-005770" at bounding box center [587, 408] width 593 height 16
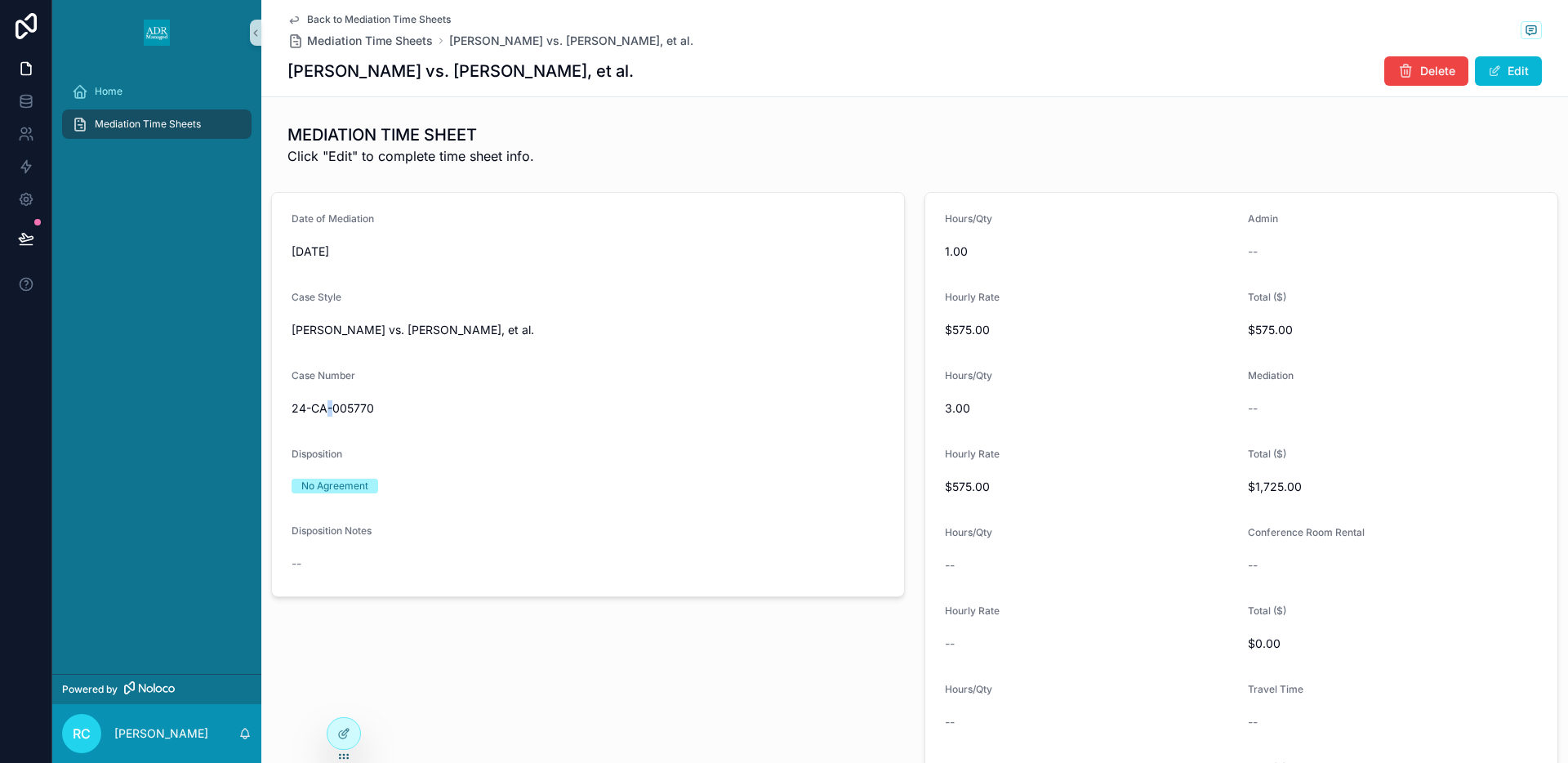
click at [326, 404] on span "24-CA-005770" at bounding box center [587, 408] width 593 height 16
copy span "24-CA-005770"
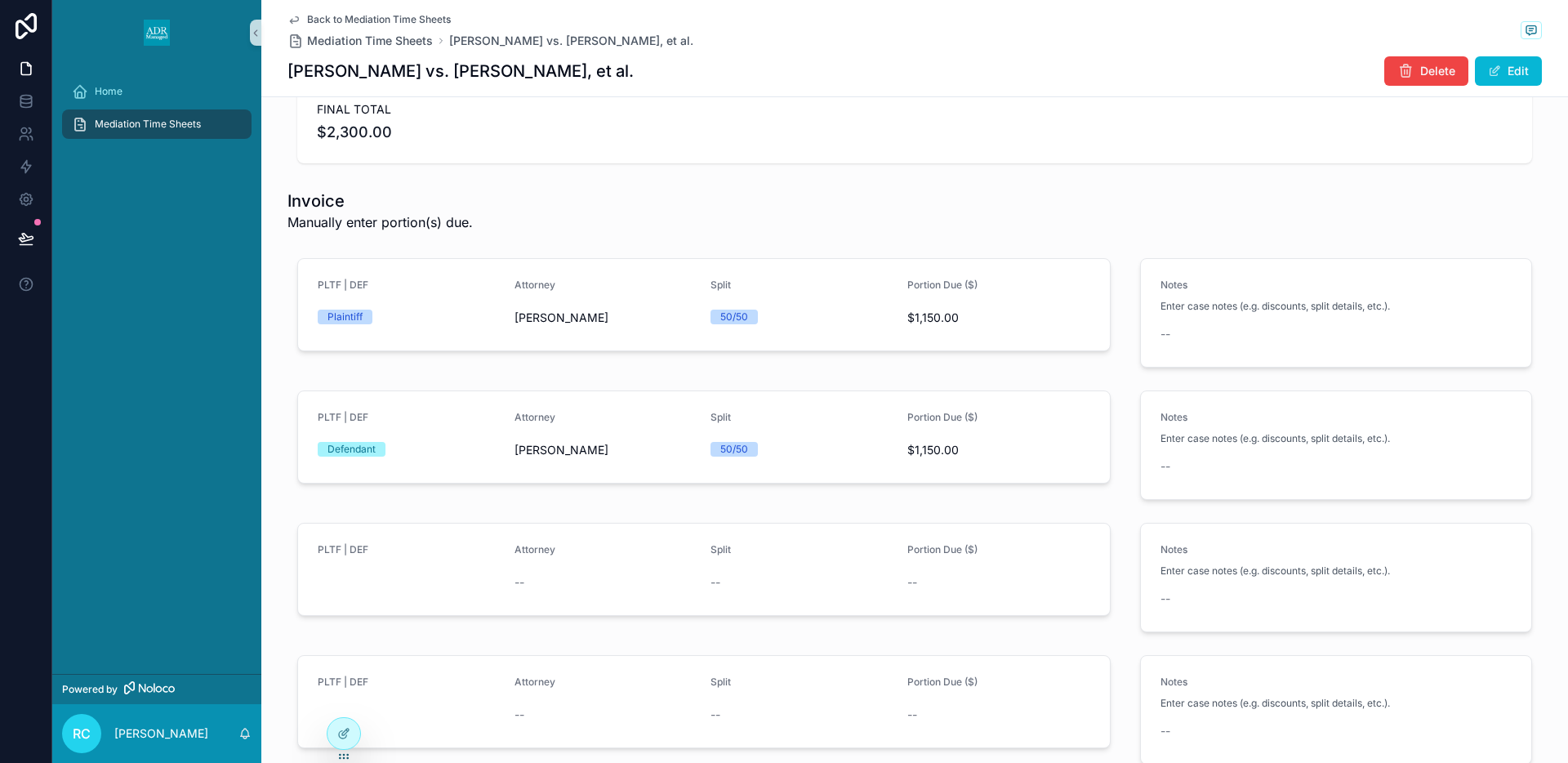
scroll to position [1575, 0]
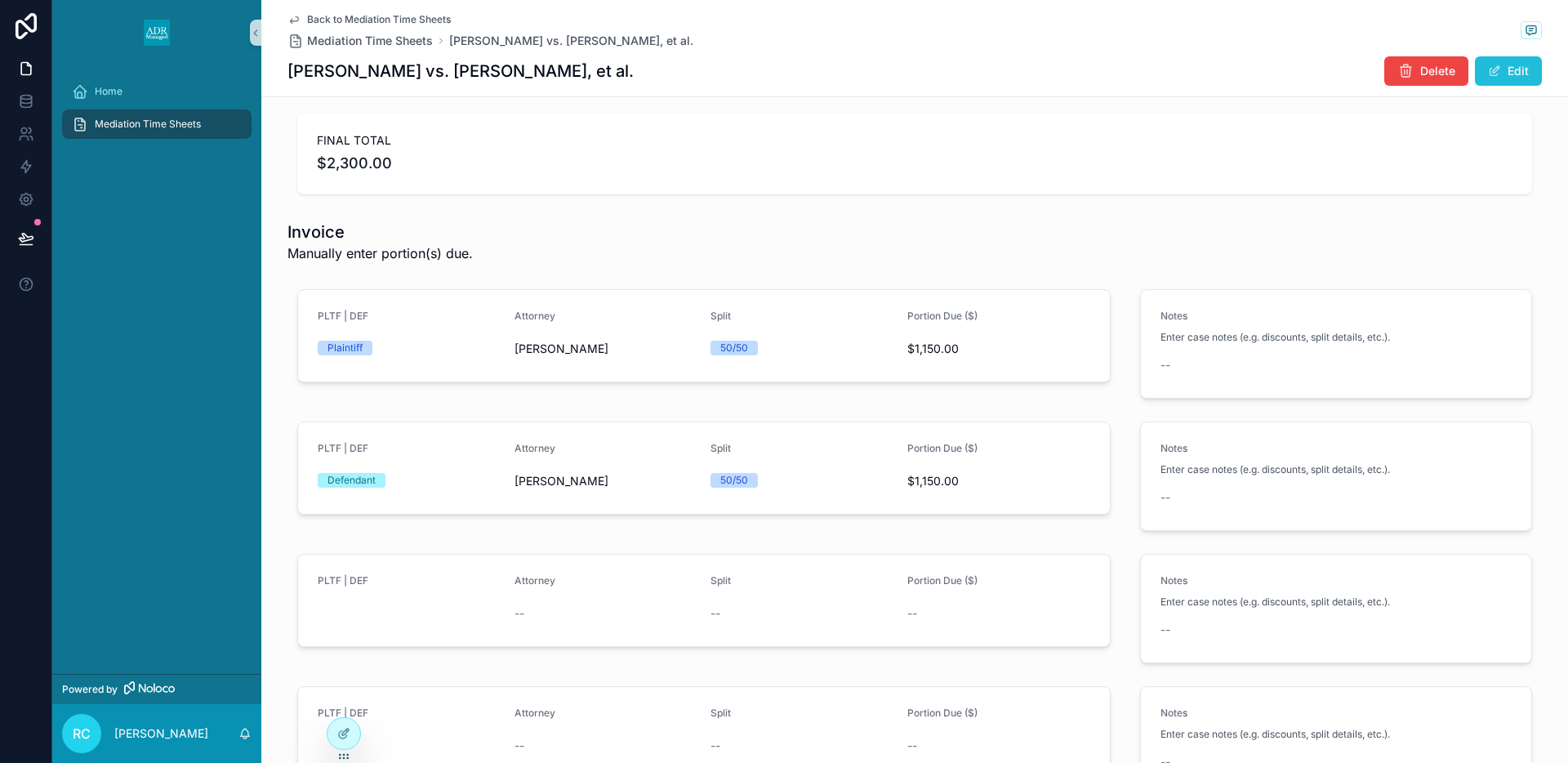
click at [1510, 75] on button "Edit" at bounding box center [1509, 71] width 67 height 29
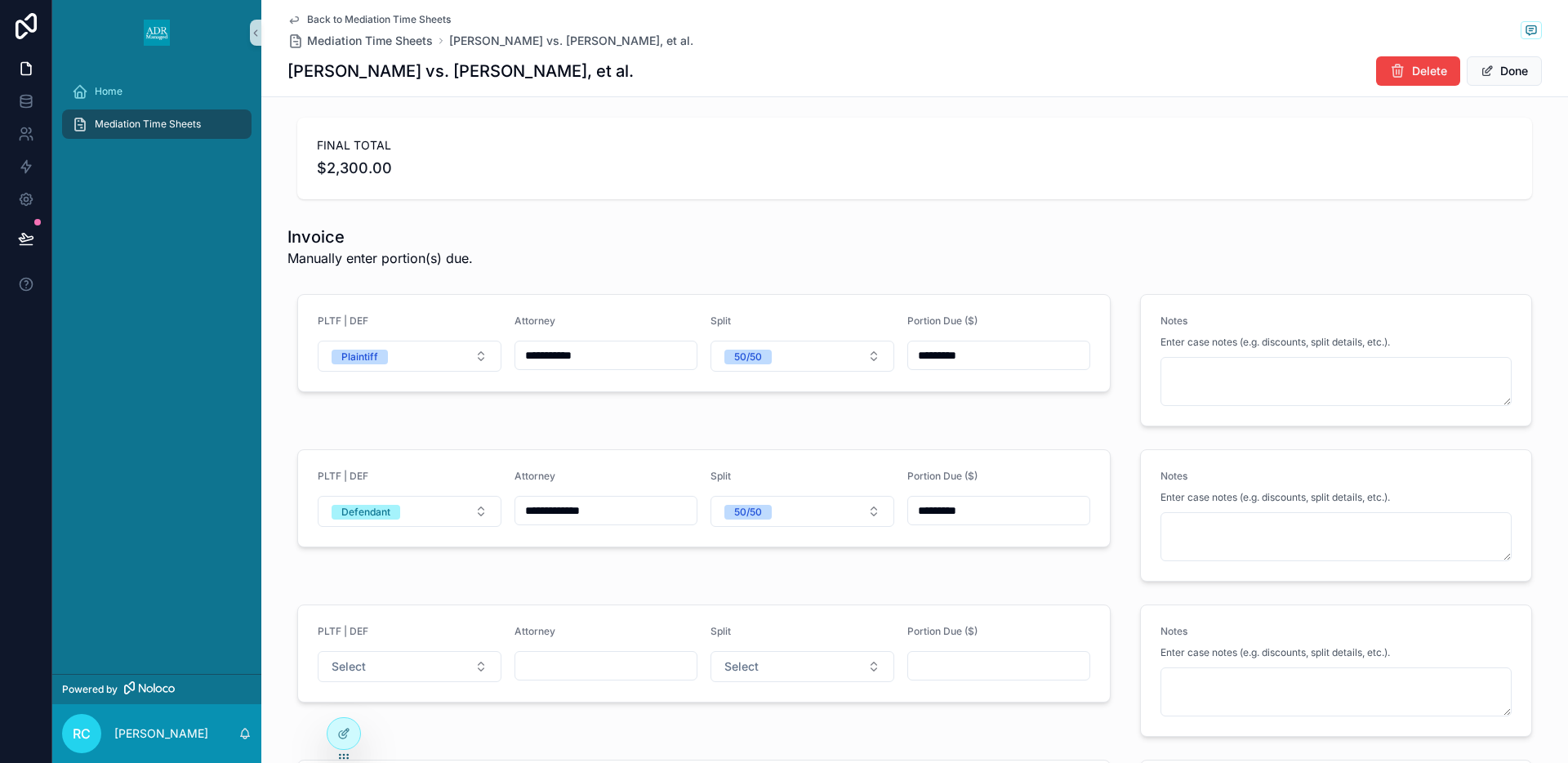
scroll to position [2278, 0]
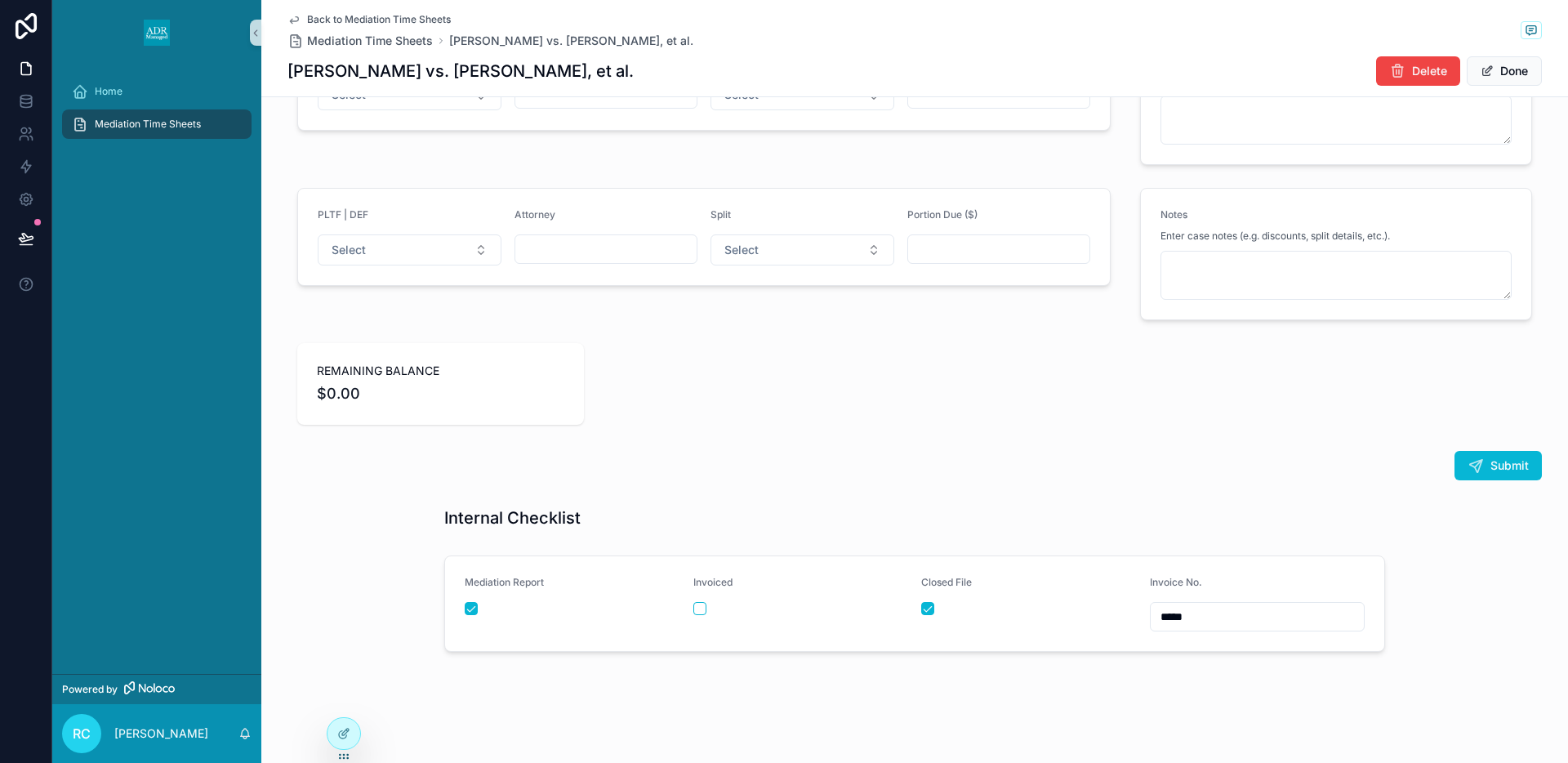
click at [698, 599] on div "Invoiced" at bounding box center [801, 603] width 216 height 56
click at [698, 615] on div "Invoiced" at bounding box center [801, 603] width 216 height 56
click at [697, 614] on button "scrollable content" at bounding box center [700, 608] width 13 height 13
click at [1521, 73] on button "Done" at bounding box center [1504, 71] width 75 height 29
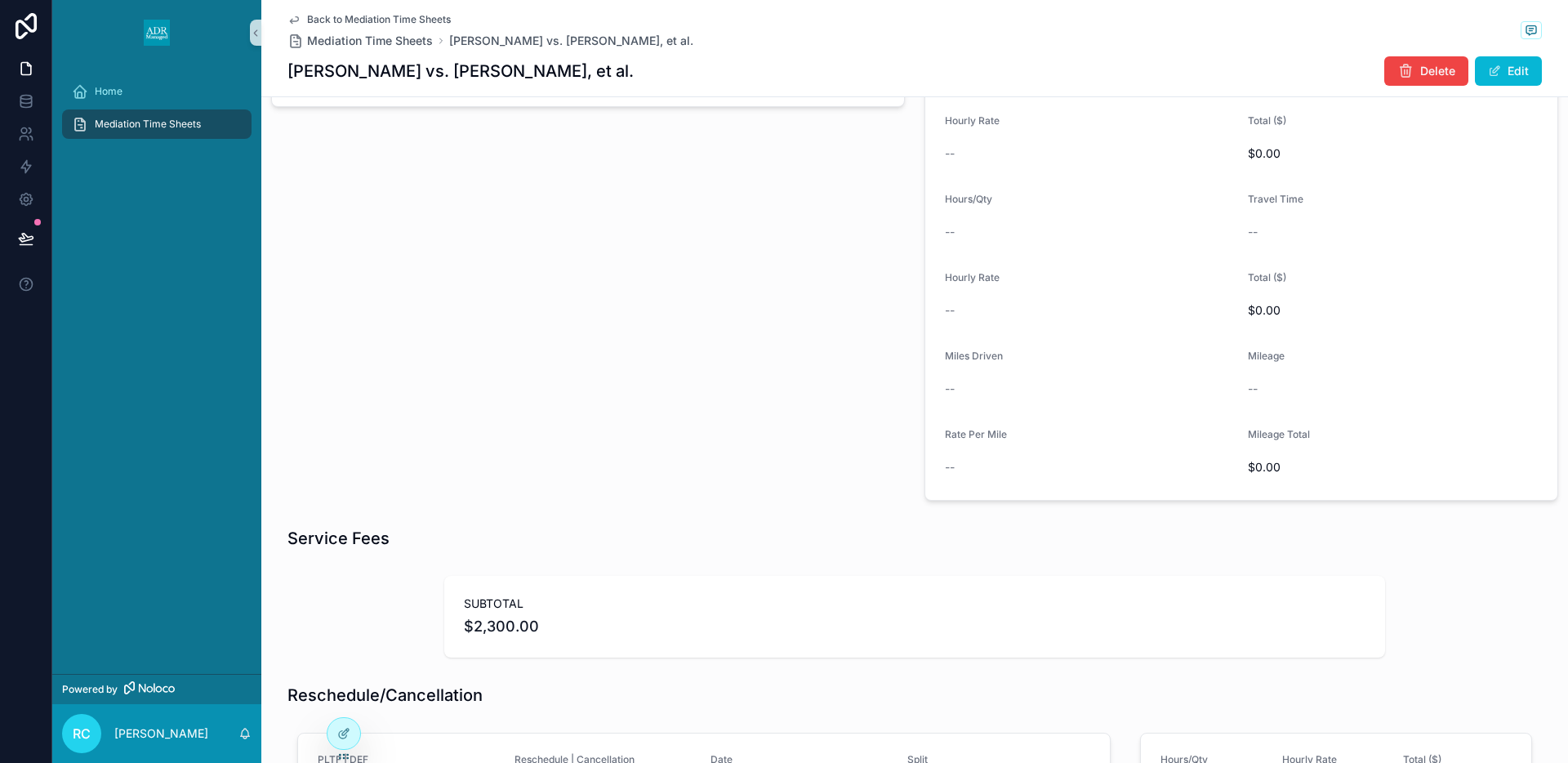
scroll to position [0, 0]
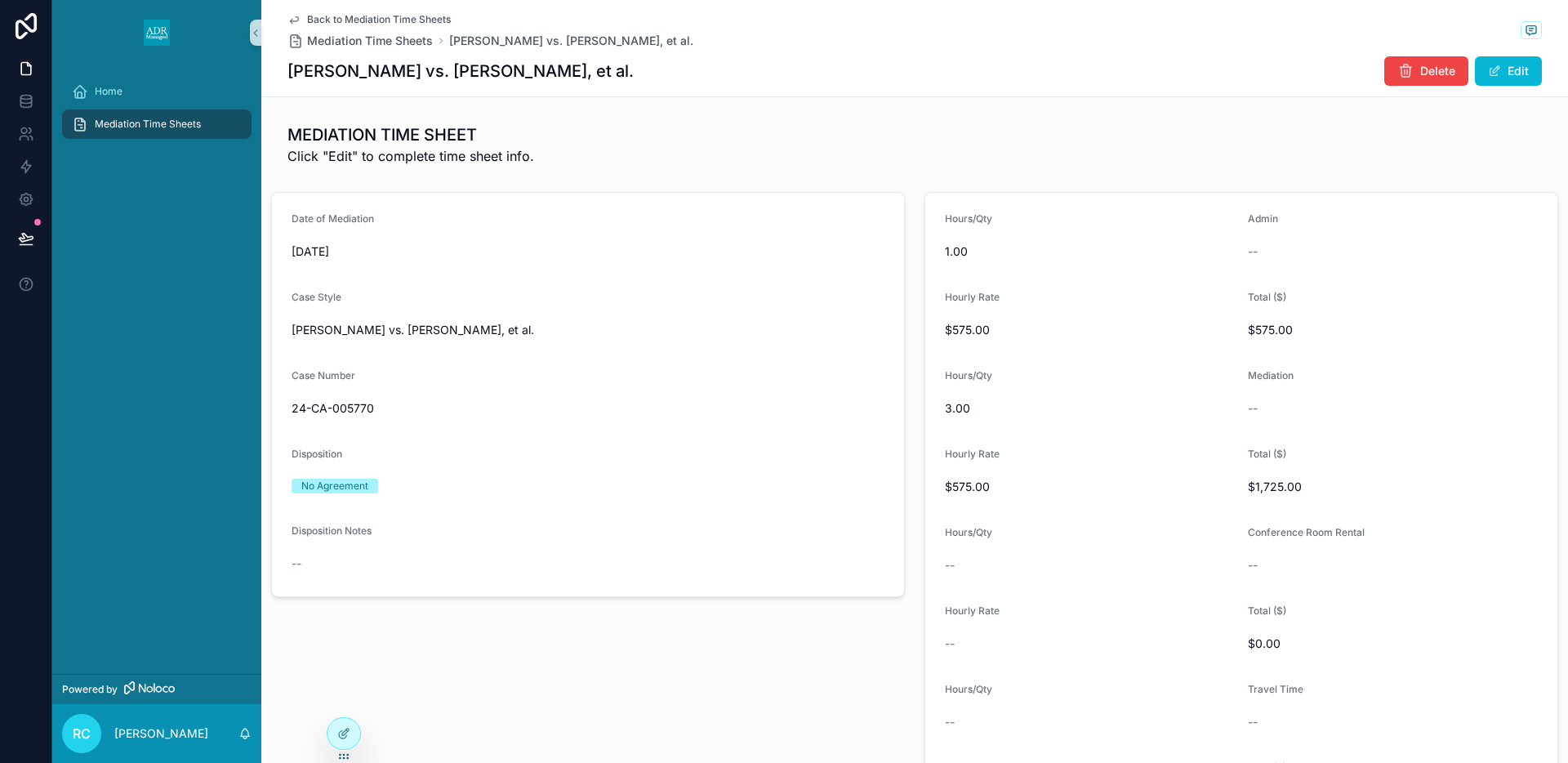
click at [155, 124] on span "Mediation Time Sheets" at bounding box center [148, 124] width 106 height 13
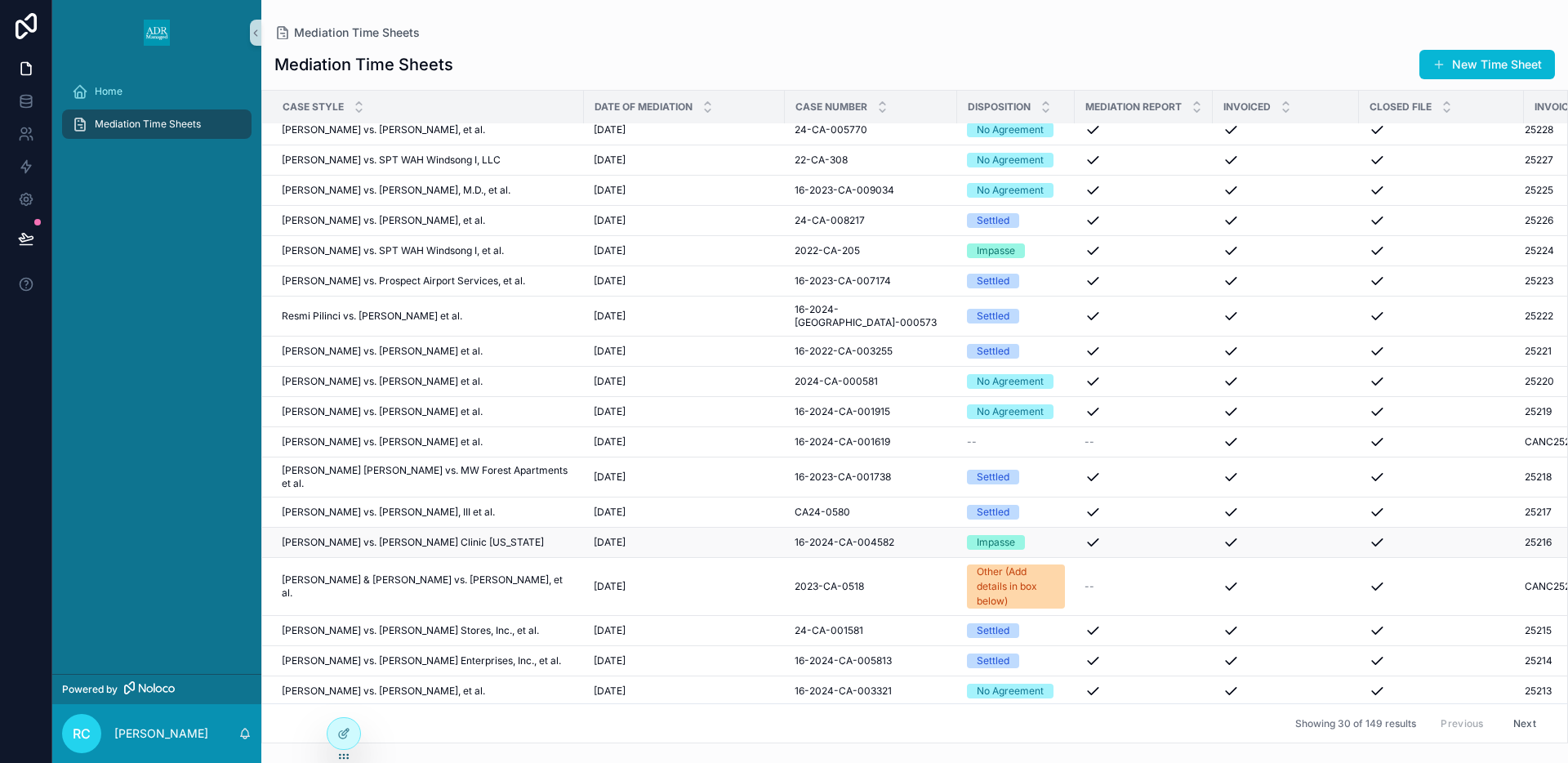
scroll to position [382, 0]
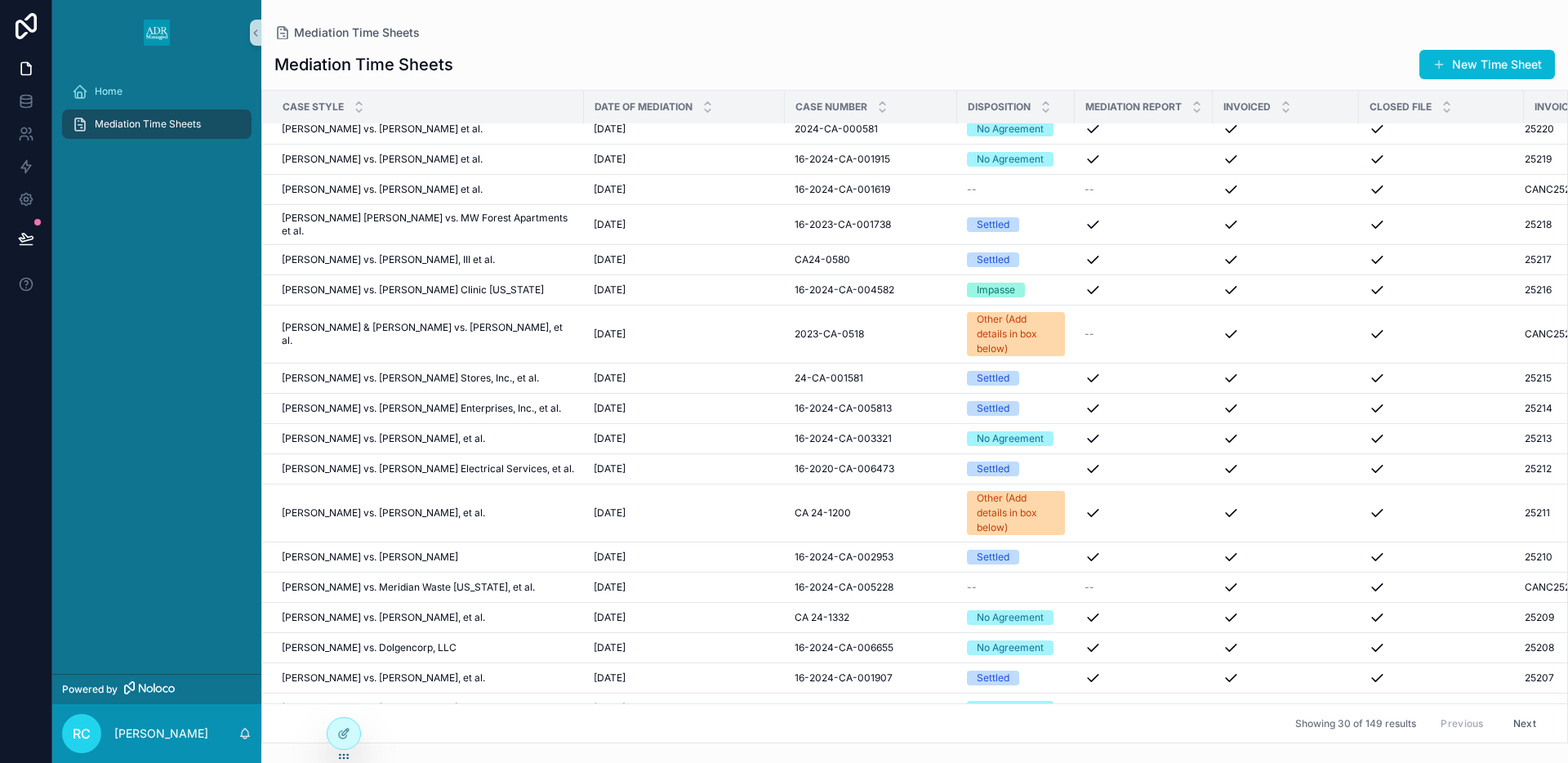
click at [785, 104] on th "Case Number" at bounding box center [871, 108] width 172 height 34
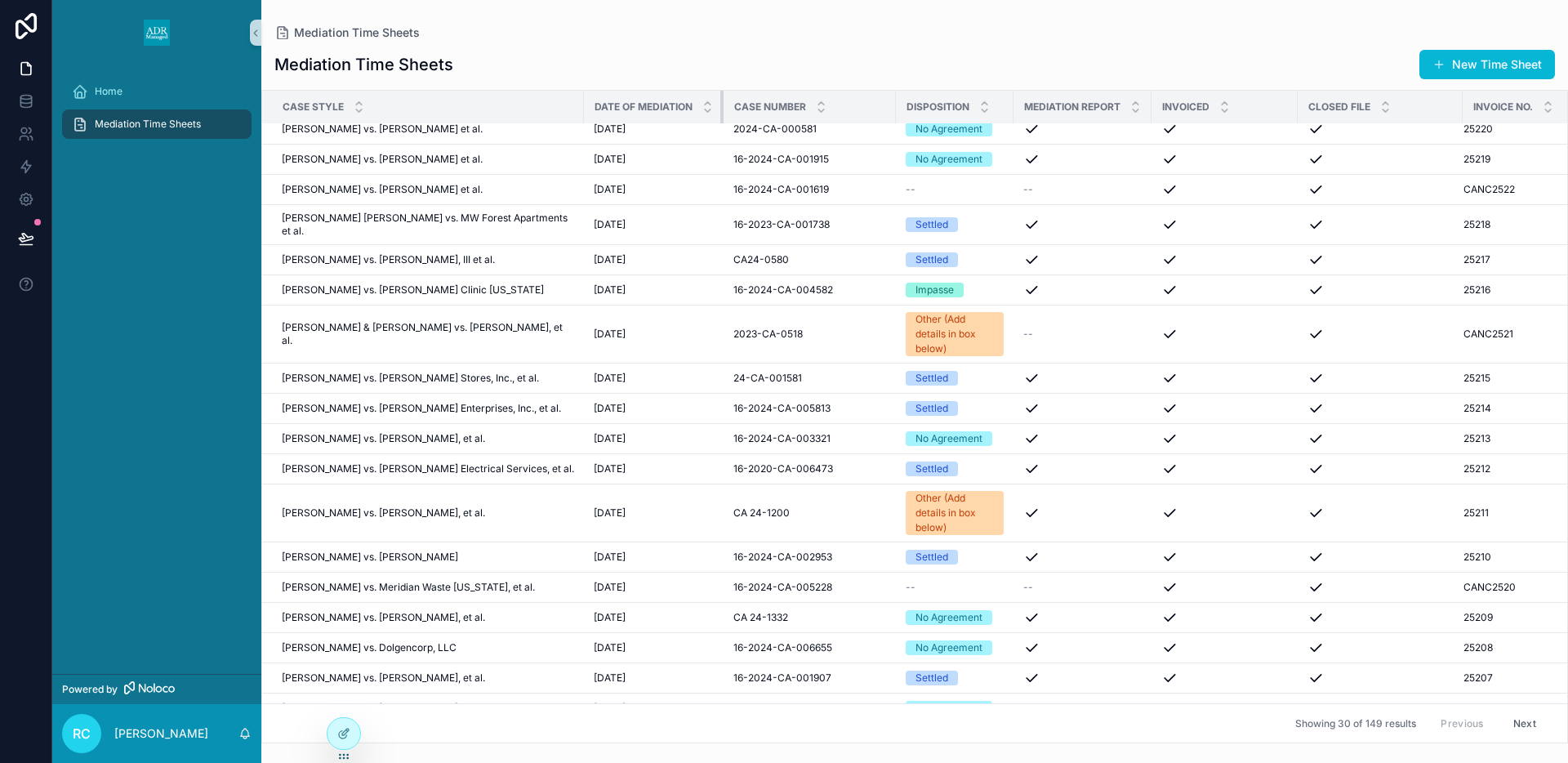
drag, startPoint x: 768, startPoint y: 103, endPoint x: 684, endPoint y: 123, distance: 86.3
click at [684, 123] on th "Date of Mediation" at bounding box center [654, 108] width 140 height 34
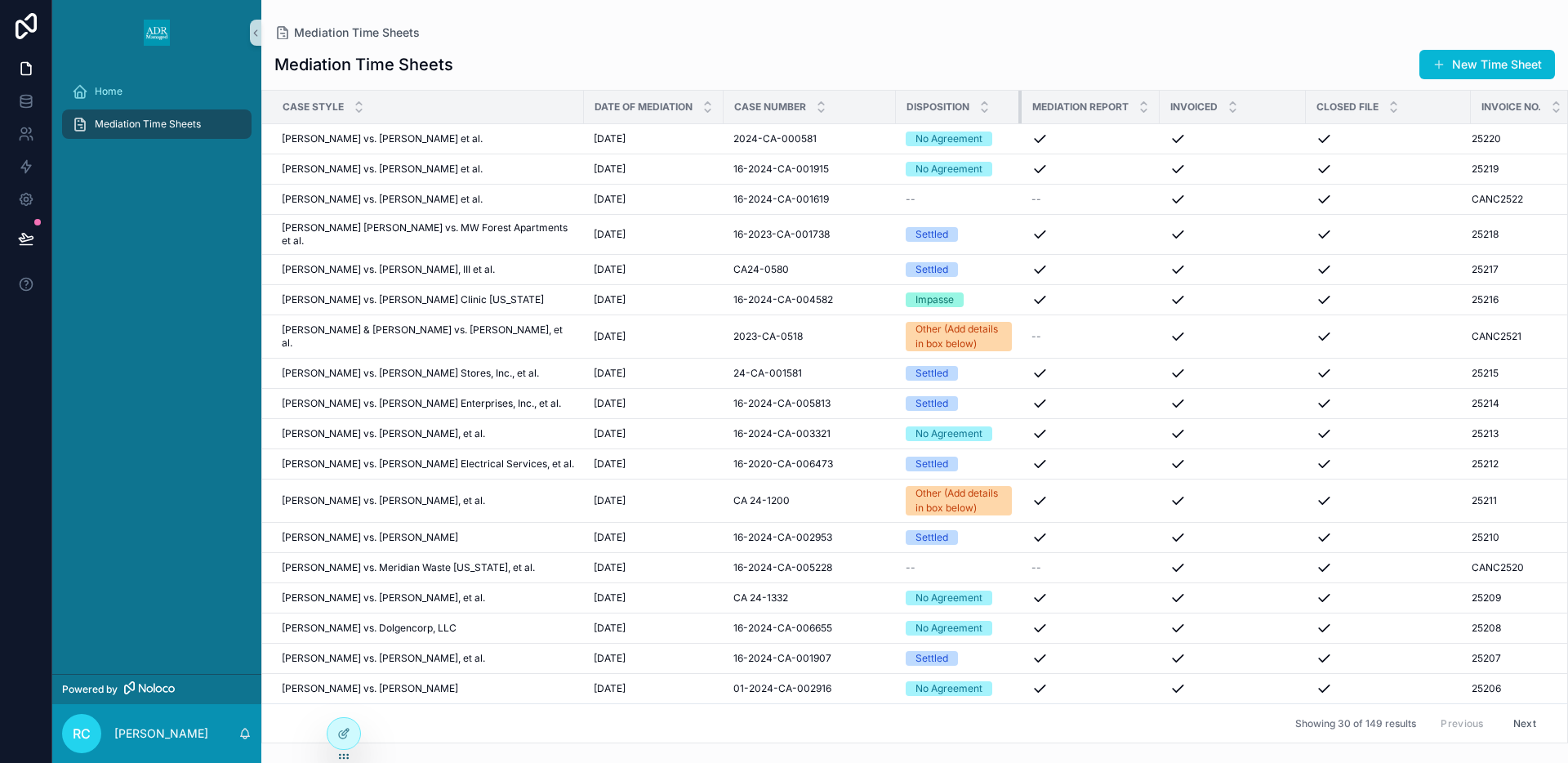
scroll to position [352, 0]
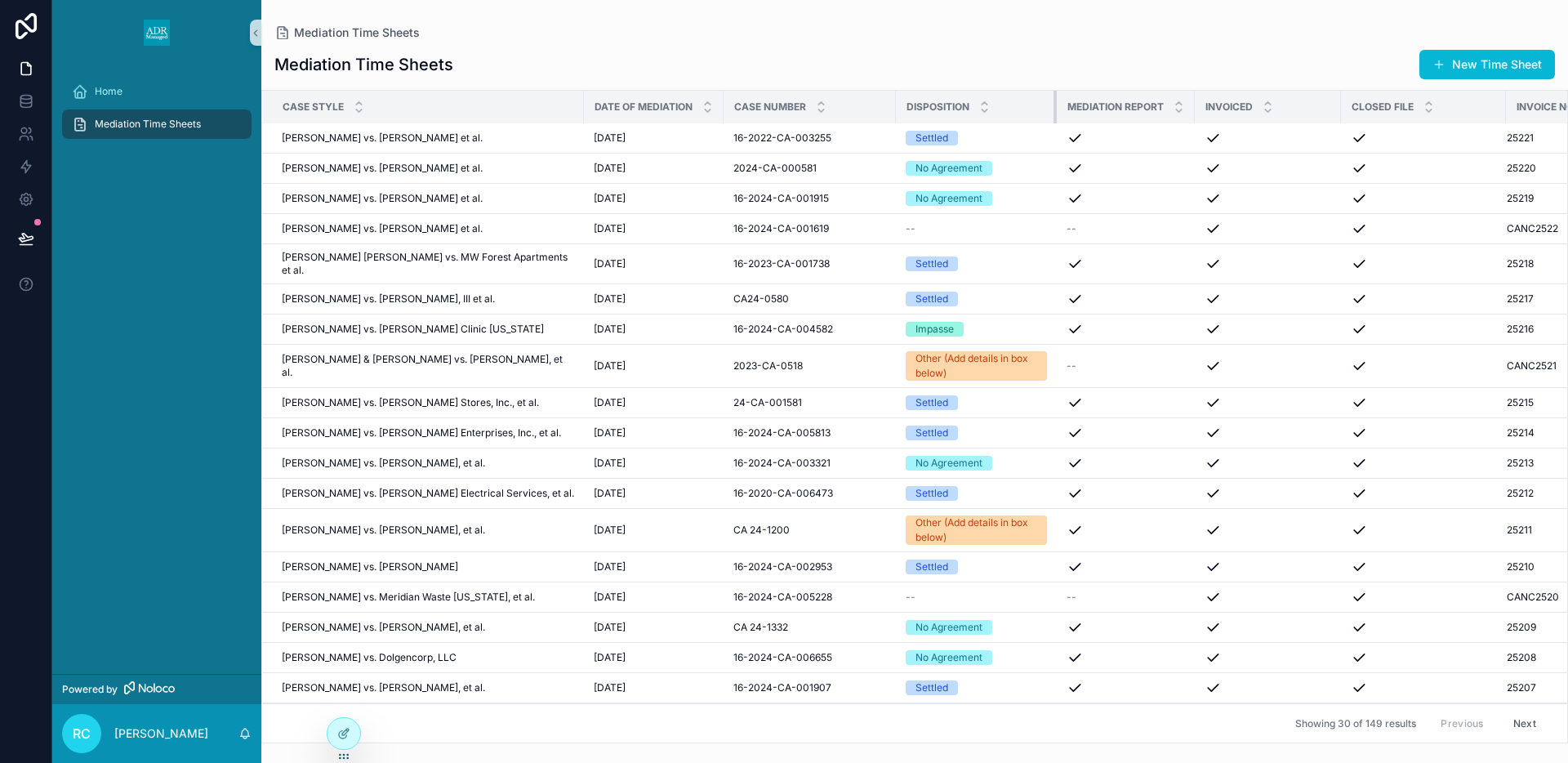
drag, startPoint x: 987, startPoint y: 106, endPoint x: 1029, endPoint y: 102, distance: 42.2
click at [1054, 102] on div "scrollable content" at bounding box center [1057, 107] width 6 height 33
click at [864, 101] on tr "Case Style Date of Mediation Case Number Disposition Mediation Report Invoiced …" at bounding box center [946, 108] width 1368 height 34
drag, startPoint x: 870, startPoint y: 102, endPoint x: 861, endPoint y: 104, distance: 9.2
click at [861, 104] on tr "Case Style Date of Mediation Case Number Disposition Mediation Report Invoiced …" at bounding box center [946, 108] width 1368 height 34
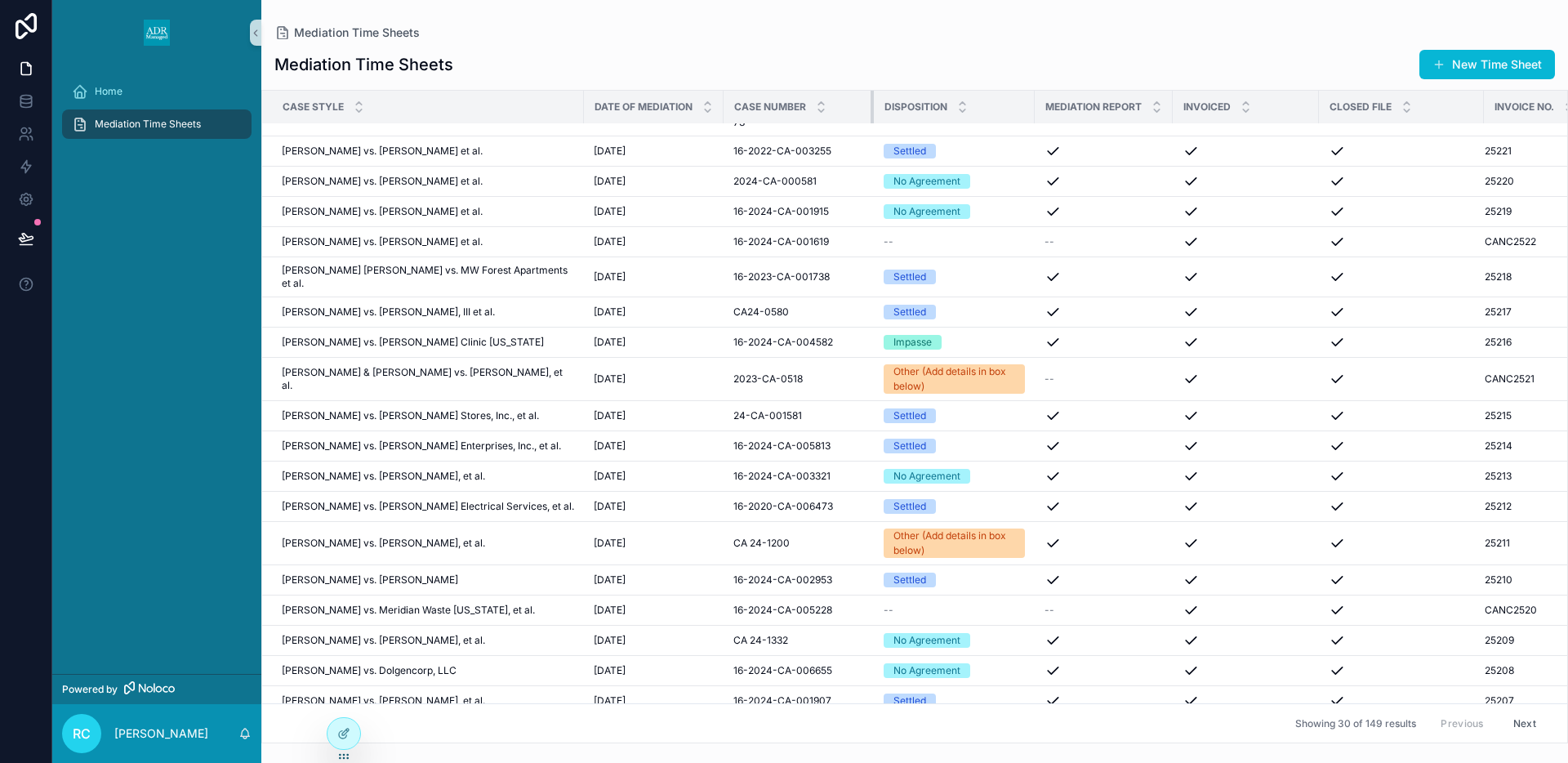
drag, startPoint x: 869, startPoint y: 106, endPoint x: 847, endPoint y: 113, distance: 23.1
click at [871, 113] on div "scrollable content" at bounding box center [874, 107] width 6 height 33
drag, startPoint x: 709, startPoint y: 110, endPoint x: 664, endPoint y: 121, distance: 46.3
click at [664, 121] on th "Date of Mediation" at bounding box center [654, 108] width 140 height 34
drag, startPoint x: 710, startPoint y: 107, endPoint x: 666, endPoint y: 118, distance: 45.4
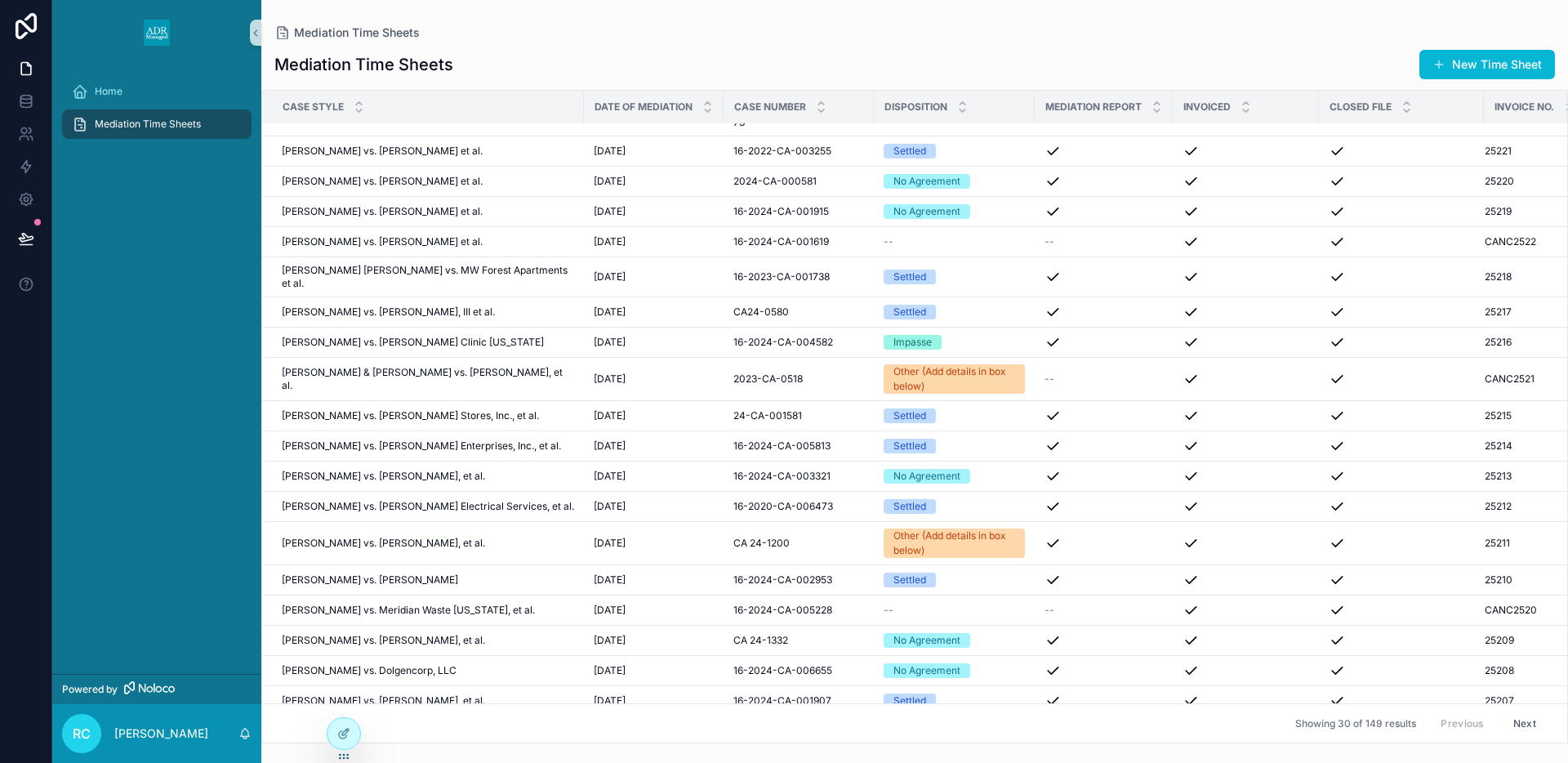
click at [666, 118] on tr "Case Style Date of Mediation Case Number Disposition Mediation Report Invoiced …" at bounding box center [935, 108] width 1346 height 34
click at [847, 100] on tr "Case Style Date of Mediation Case Number Disposition Mediation Report Invoiced …" at bounding box center [935, 108] width 1346 height 34
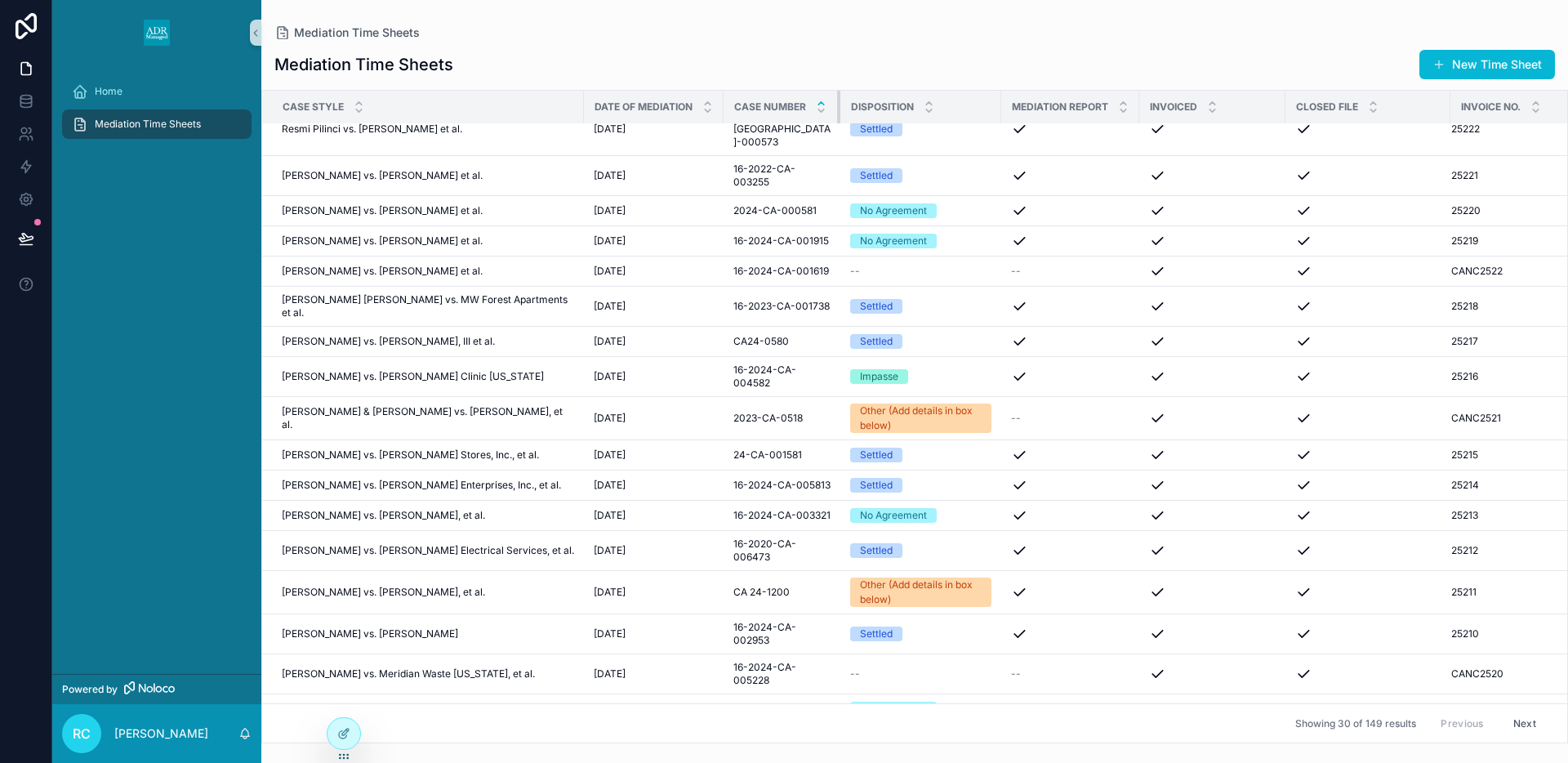
scroll to position [392, 0]
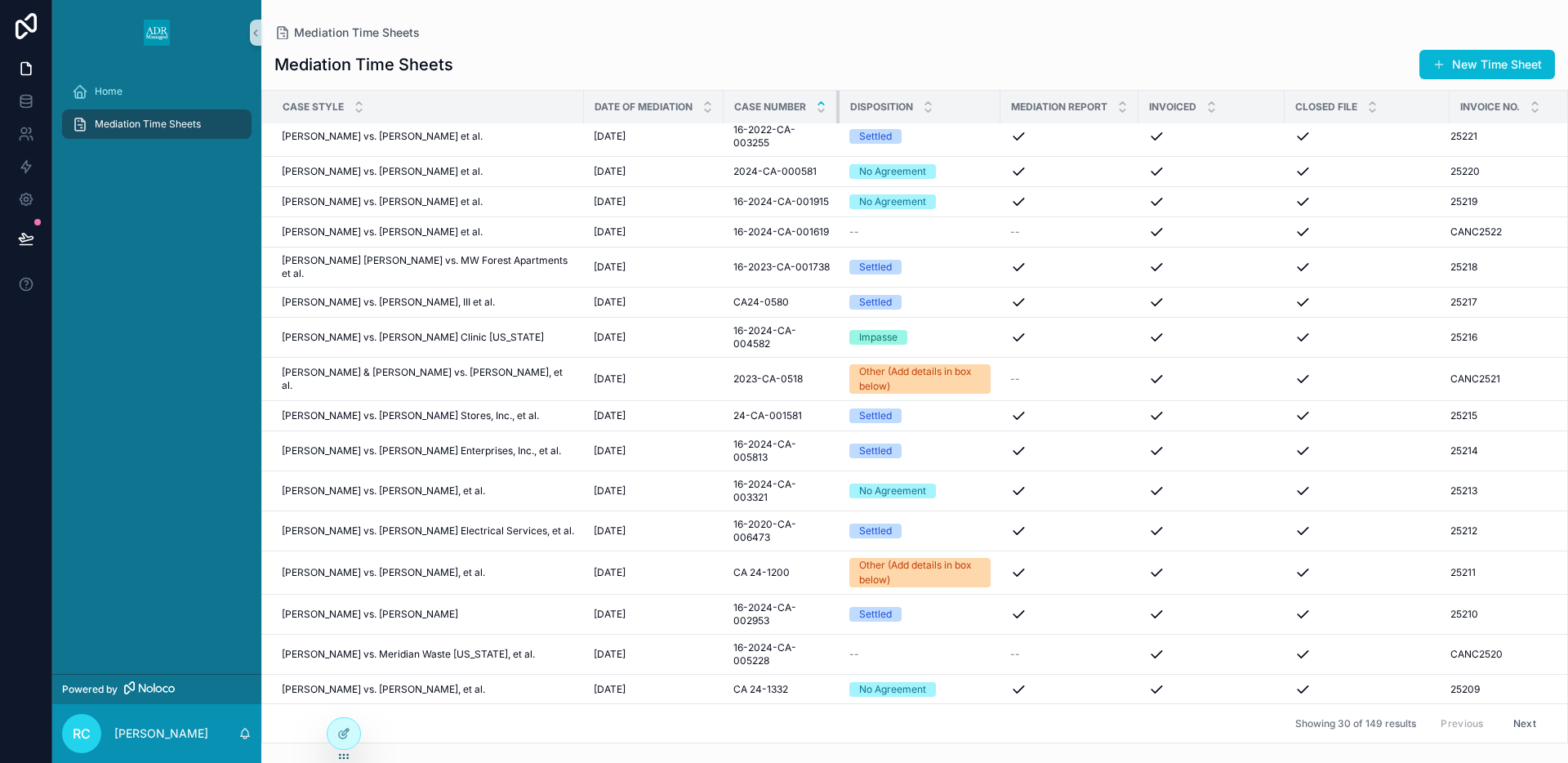
drag, startPoint x: 846, startPoint y: 100, endPoint x: 812, endPoint y: 99, distance: 34.0
click at [812, 99] on th "Case Number" at bounding box center [781, 108] width 116 height 34
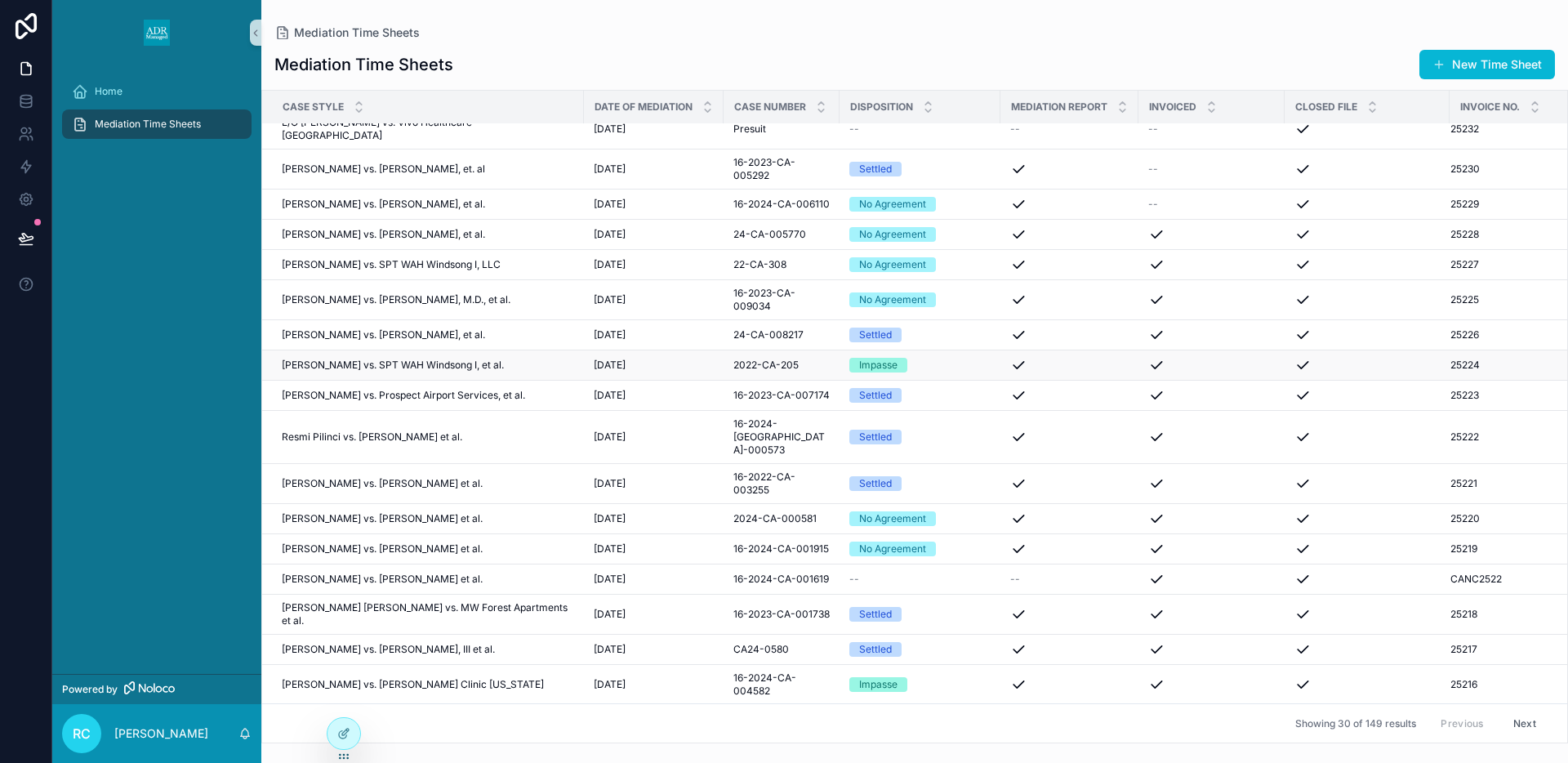
scroll to position [0, 0]
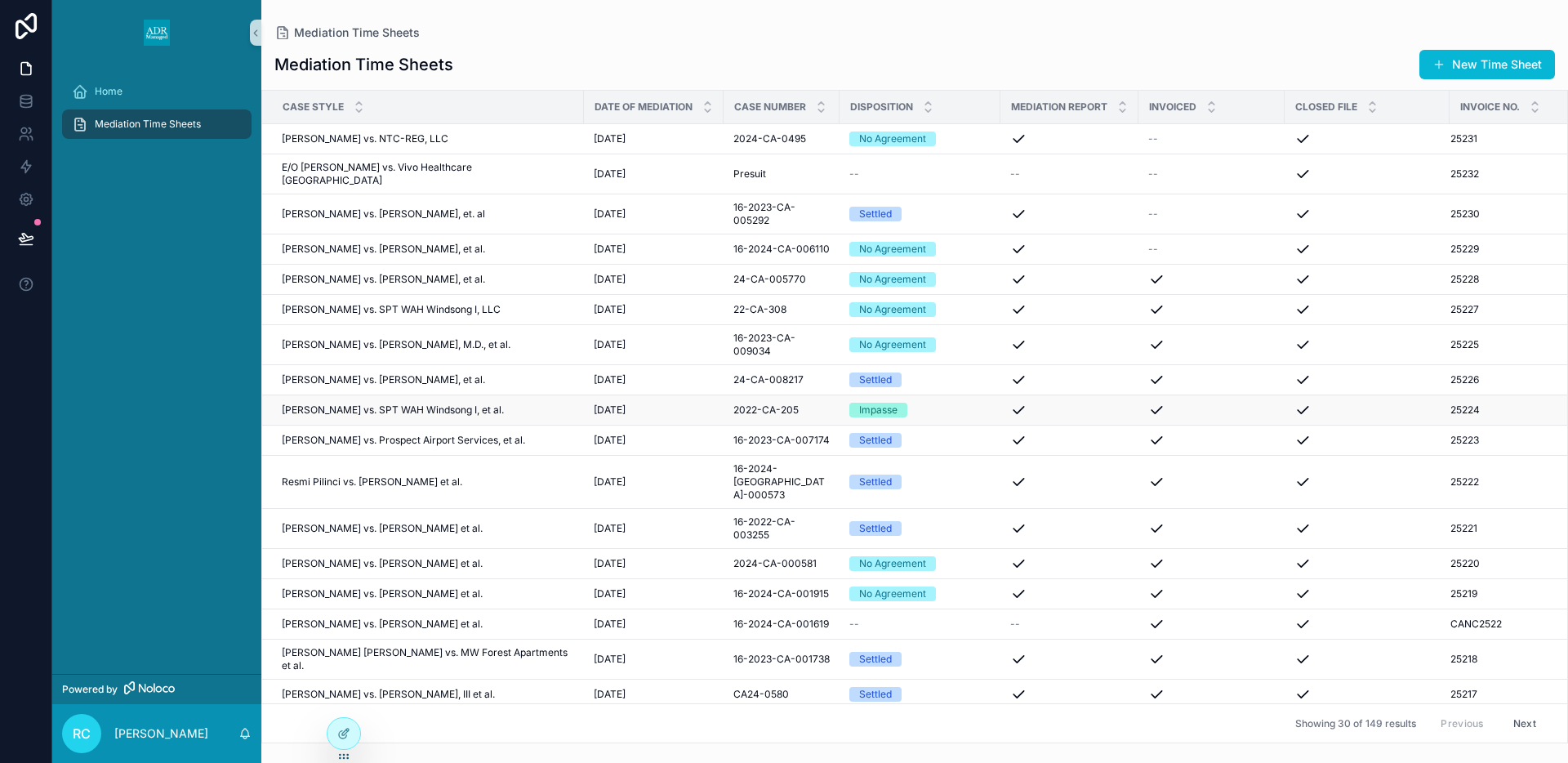
click at [821, 395] on td "2022-CA-205 2022-CA-205" at bounding box center [781, 410] width 116 height 30
click at [1099, 245] on div "scrollable content" at bounding box center [1070, 249] width 118 height 16
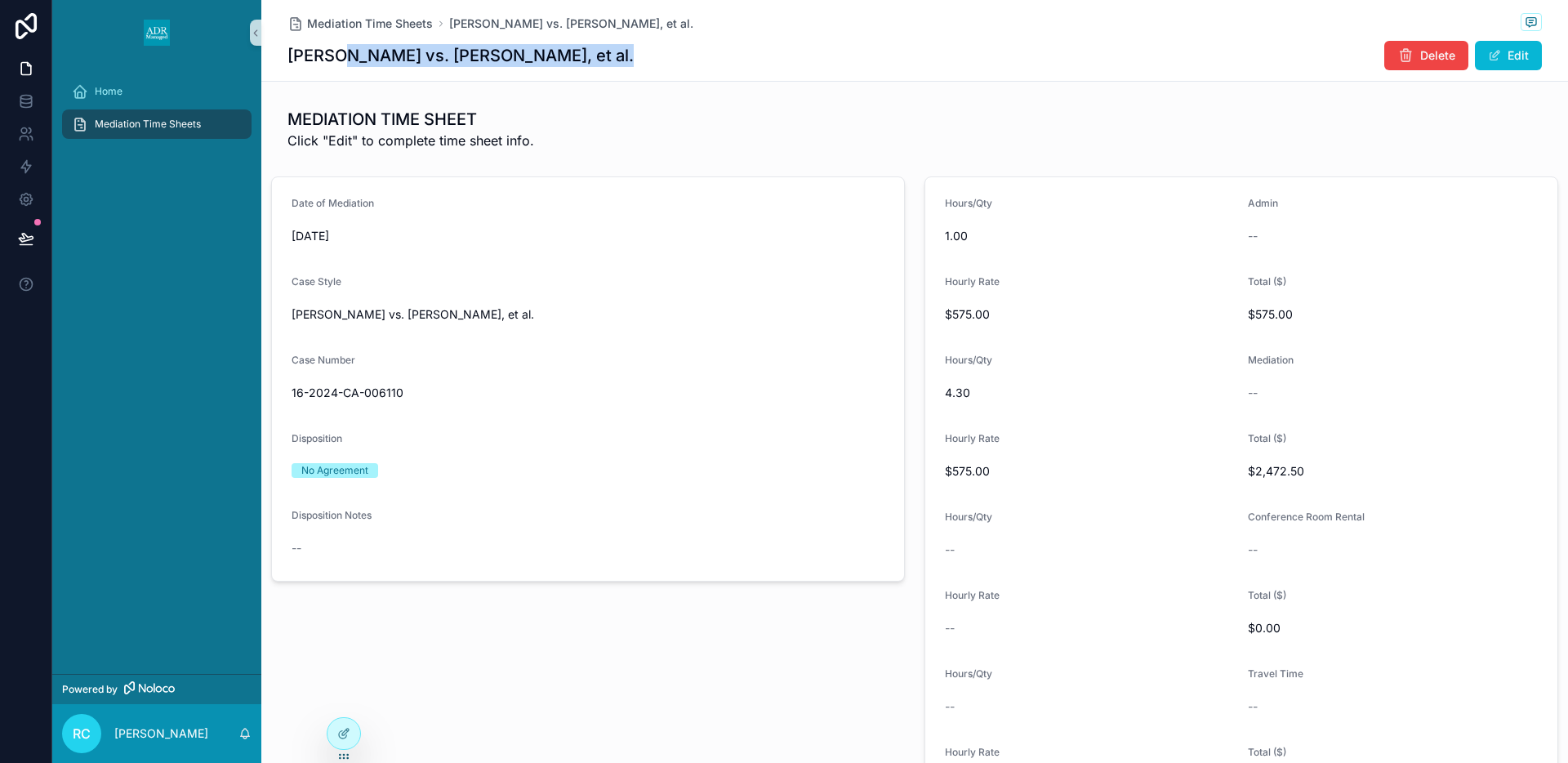
drag, startPoint x: 328, startPoint y: 55, endPoint x: 585, endPoint y: 49, distance: 257.1
click at [585, 49] on div "Blair Davenport vs. David Curry, et al. Delete Edit" at bounding box center [914, 55] width 1254 height 31
copy h1 "Davenport vs. David Curry, et al."
click at [284, 53] on div "Mediation Time Sheets Blair Davenport vs. David Curry, et al. Blair Davenport v…" at bounding box center [914, 41] width 1307 height 81
drag, startPoint x: 297, startPoint y: 59, endPoint x: 408, endPoint y: 59, distance: 111.0
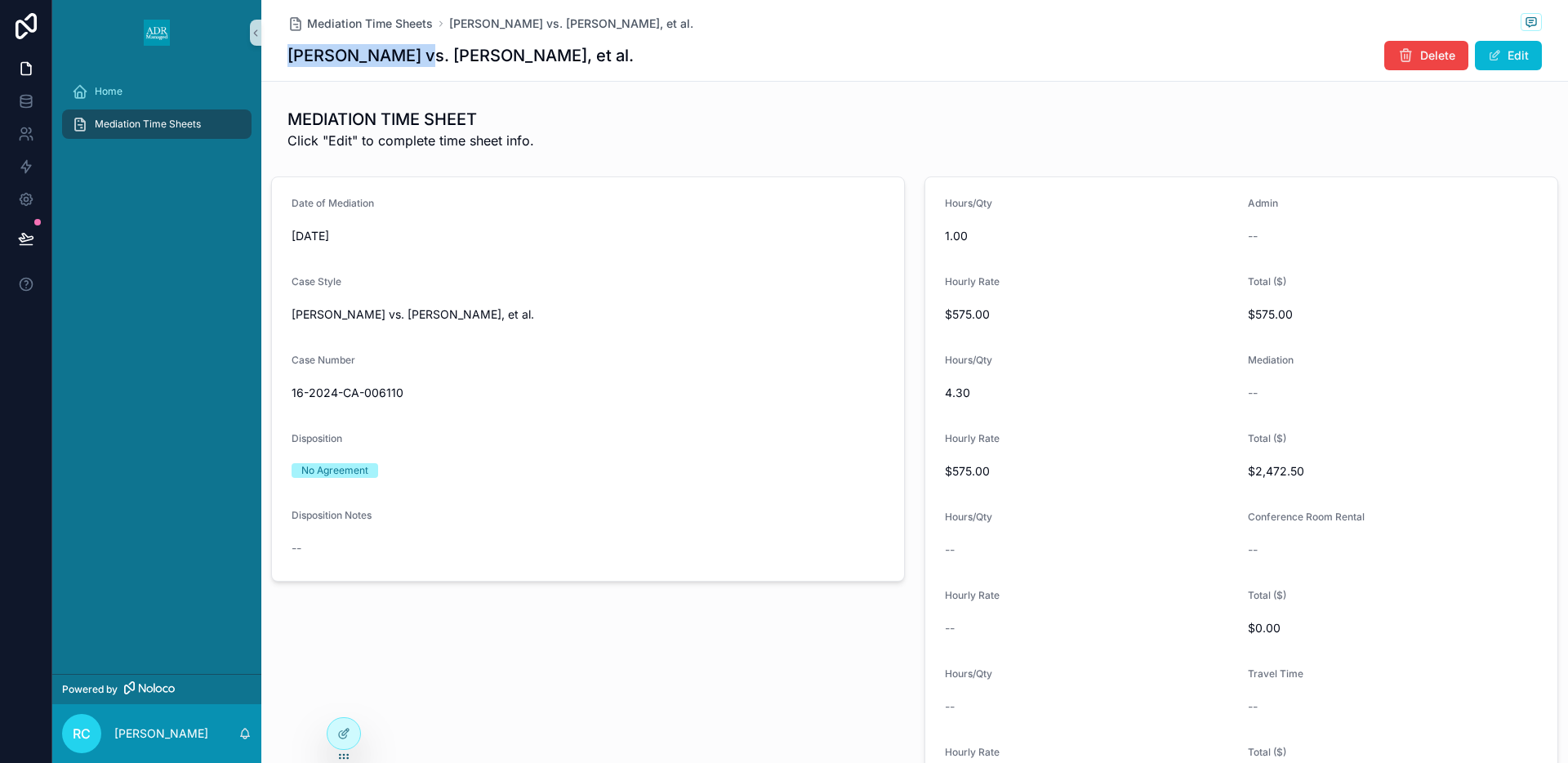
click at [408, 59] on div "Mediation Time Sheets Blair Davenport vs. David Curry, et al. Blair Davenport v…" at bounding box center [914, 41] width 1307 height 81
copy h1 "Blair Davenport"
drag, startPoint x: 441, startPoint y: 56, endPoint x: 598, endPoint y: 58, distance: 157.0
click at [598, 58] on div "Blair Davenport vs. David Curry, et al. Delete Edit" at bounding box center [914, 55] width 1254 height 31
copy h1 "David Curry, et al."
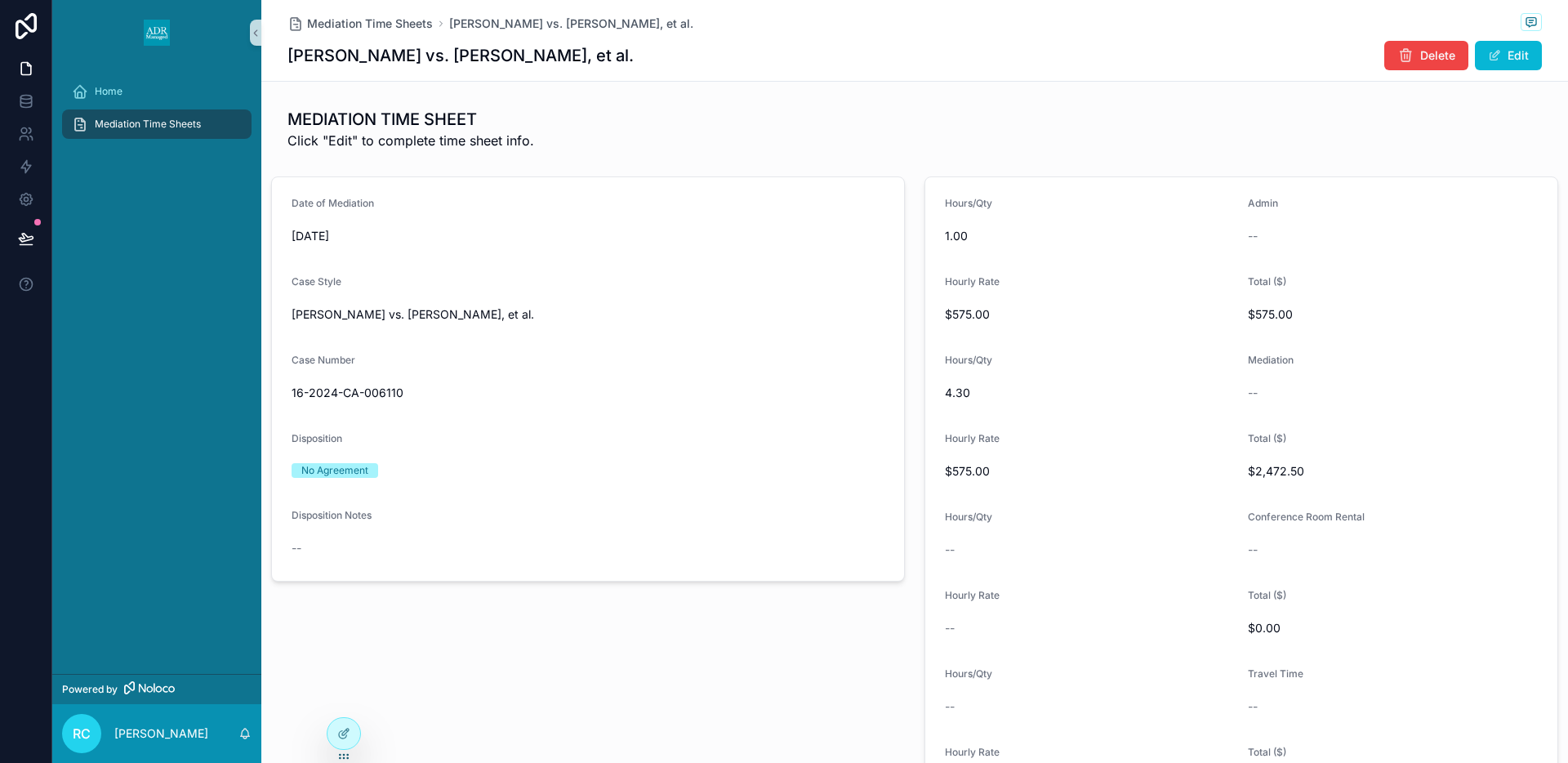
click at [345, 399] on span "16-2024-CA-006110" at bounding box center [587, 392] width 593 height 16
click at [345, 398] on span "16-2024-CA-006110" at bounding box center [587, 392] width 593 height 16
click at [345, 397] on span "16-2024-CA-006110" at bounding box center [587, 392] width 593 height 16
click at [344, 397] on span "16-2024-CA-006110" at bounding box center [587, 392] width 593 height 16
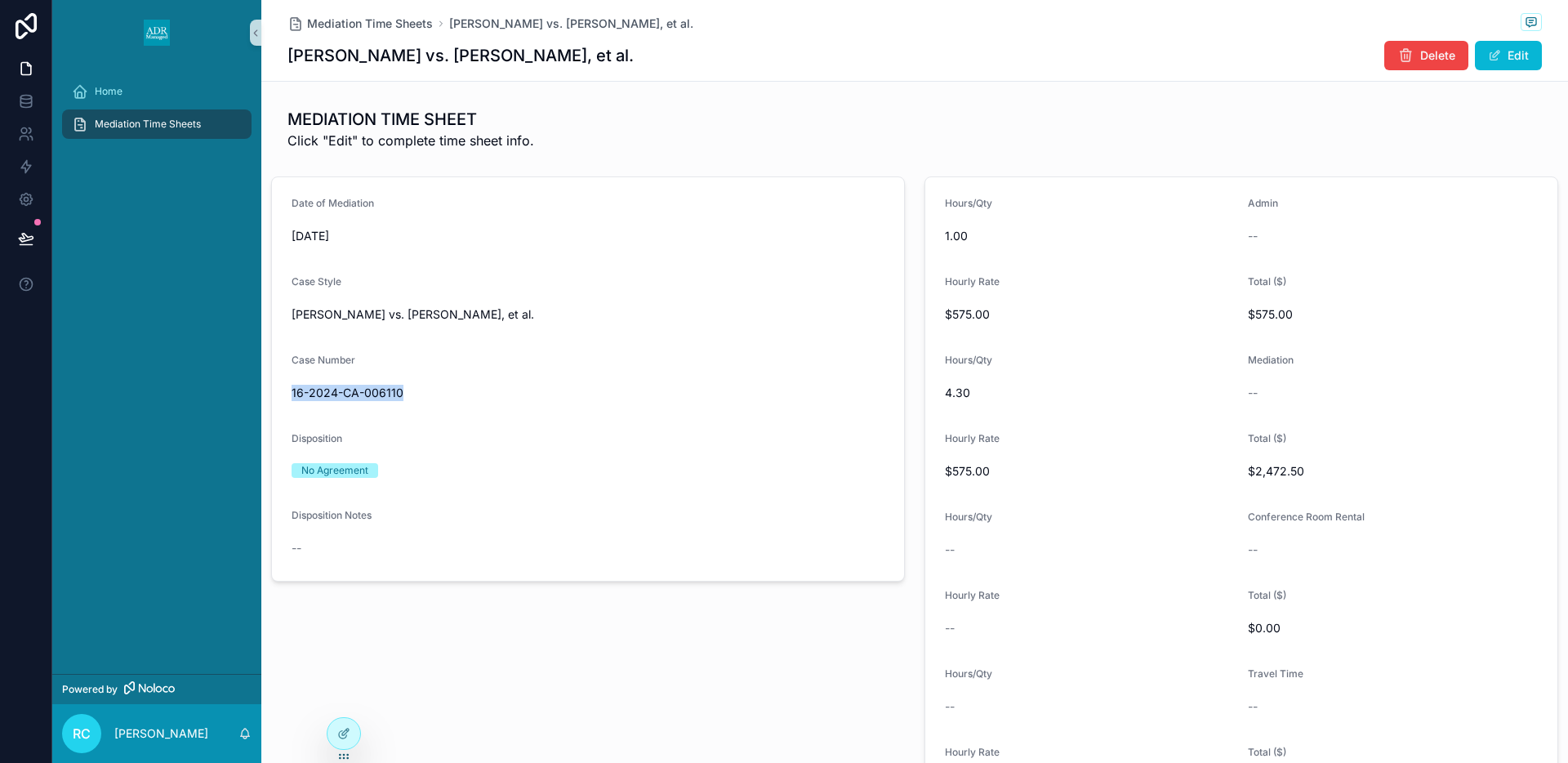
click at [344, 397] on span "16-2024-CA-006110" at bounding box center [587, 392] width 593 height 16
copy span "16-2024-CA-006110"
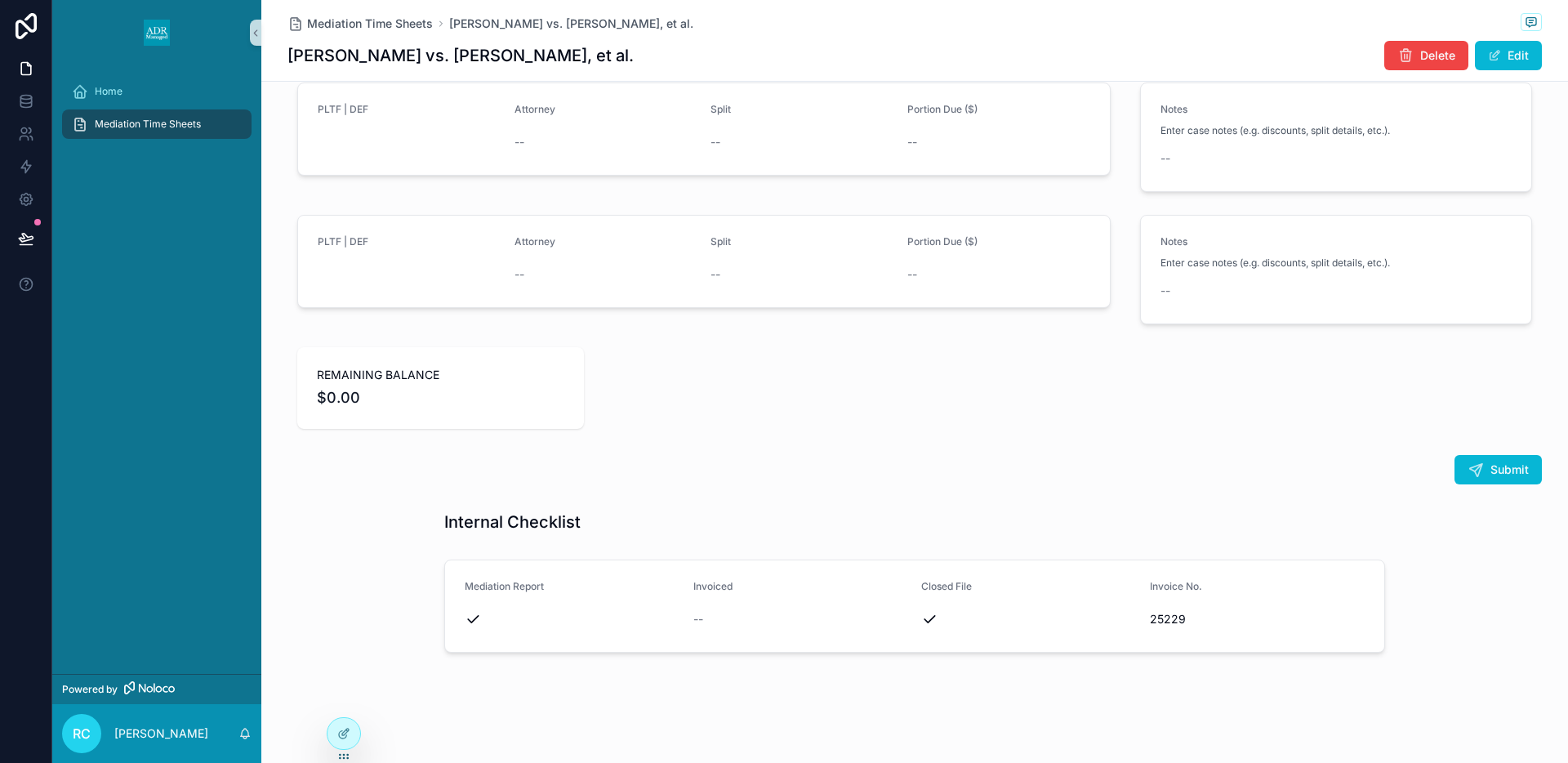
scroll to position [2098, 0]
click at [1502, 55] on button "Edit" at bounding box center [1509, 55] width 67 height 29
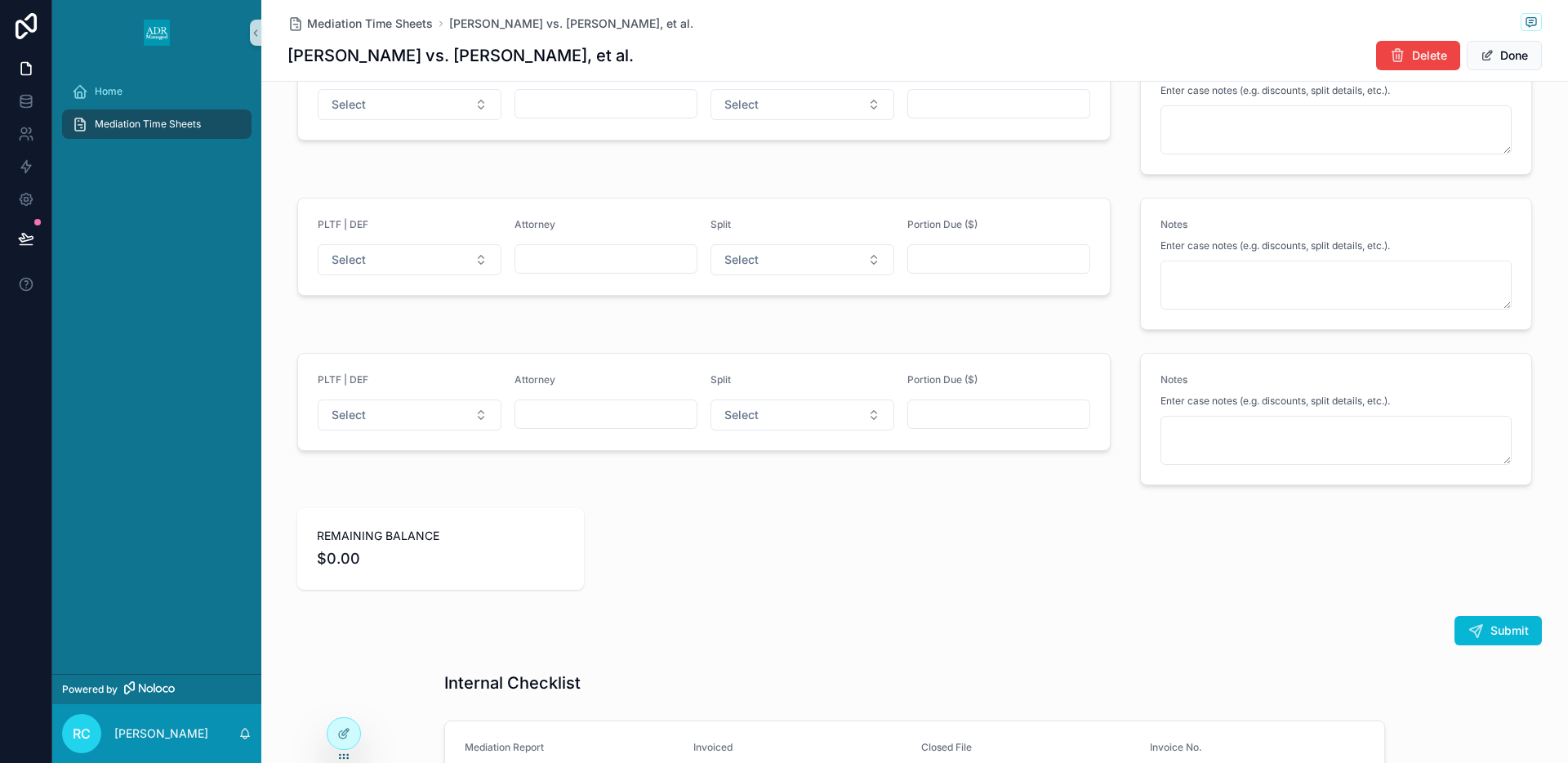
scroll to position [2192, 0]
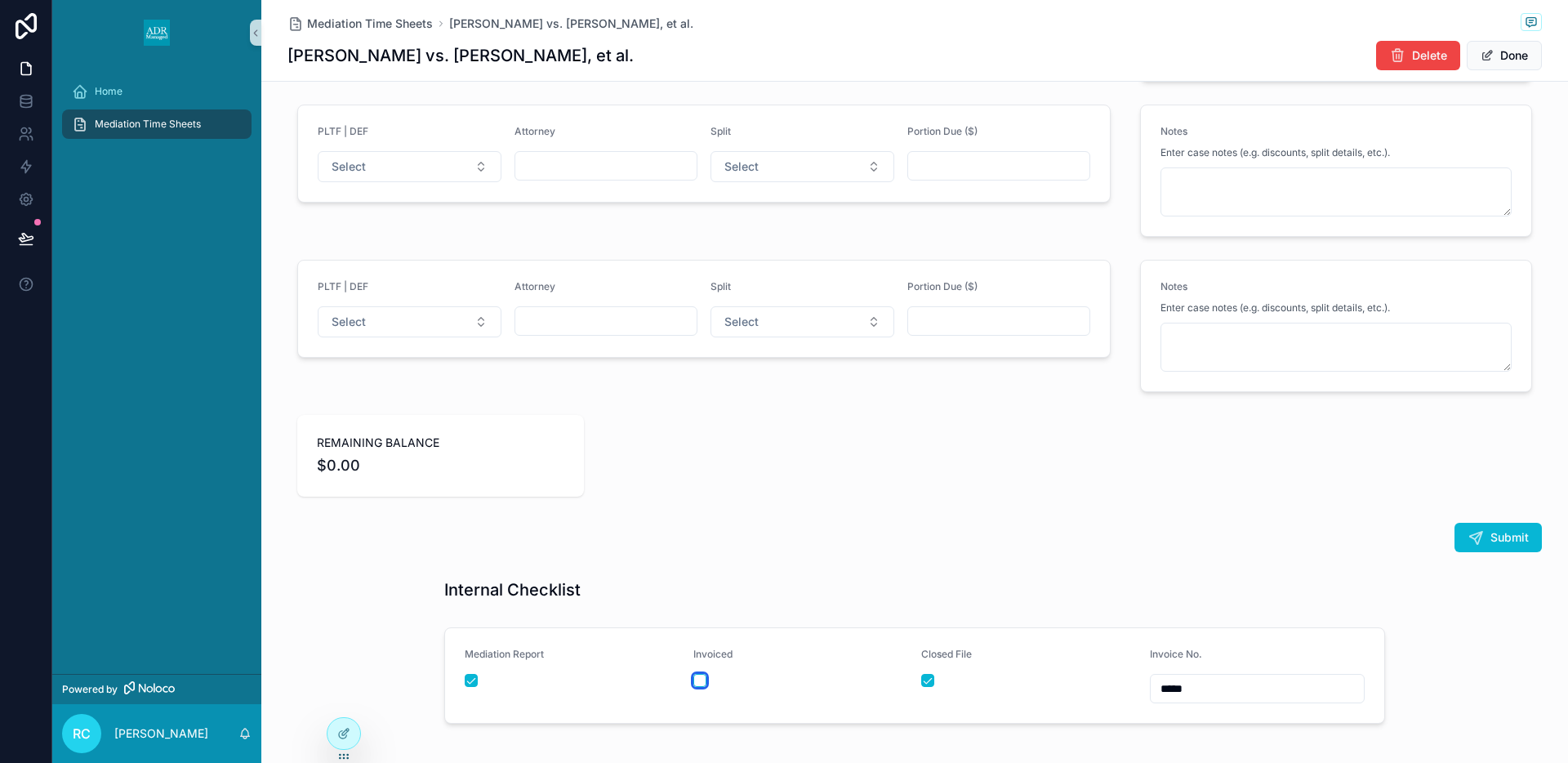
click at [698, 680] on button "scrollable content" at bounding box center [700, 680] width 13 height 13
click at [1503, 59] on button "Done" at bounding box center [1504, 55] width 75 height 29
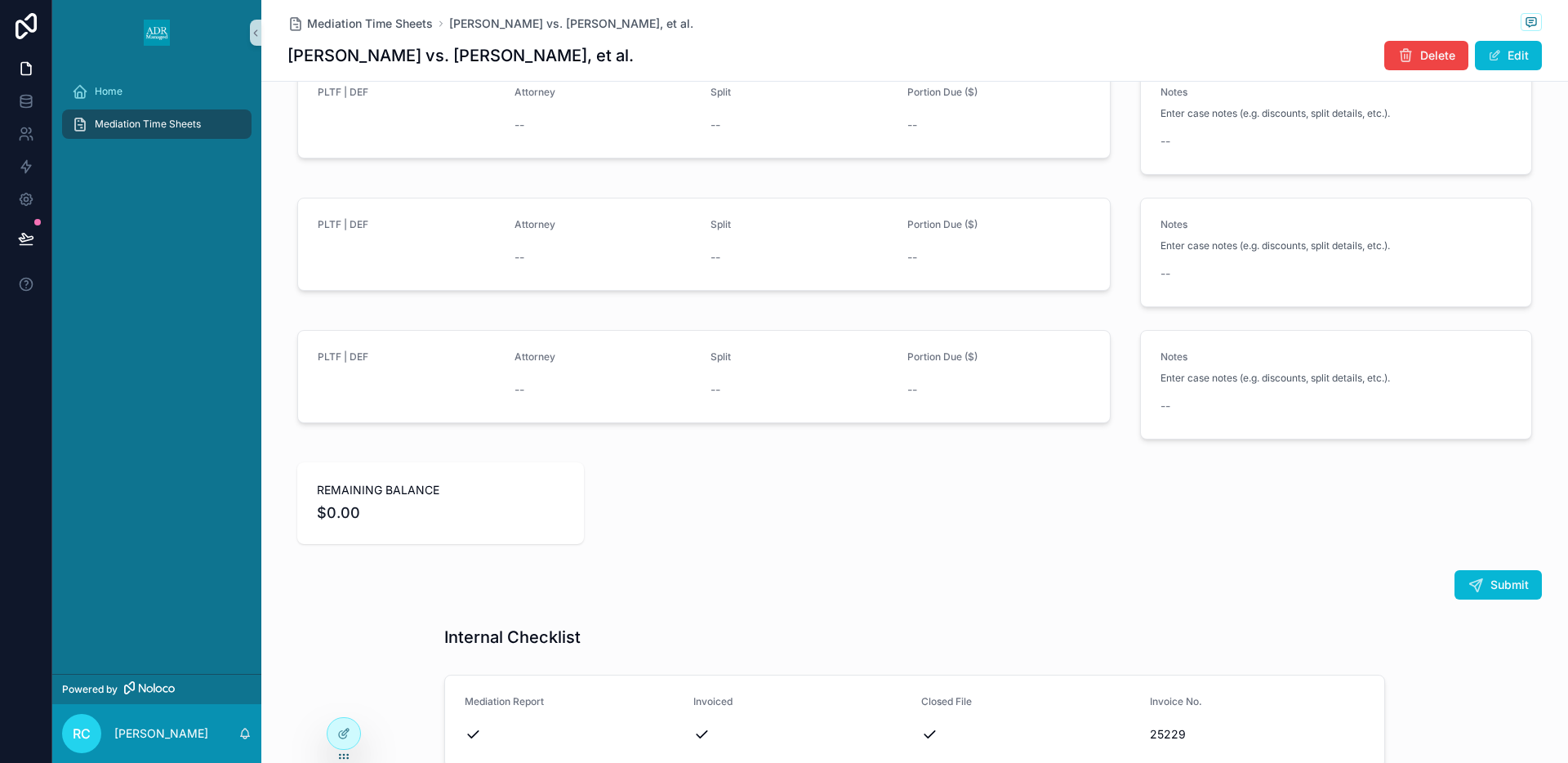
scroll to position [1363, 0]
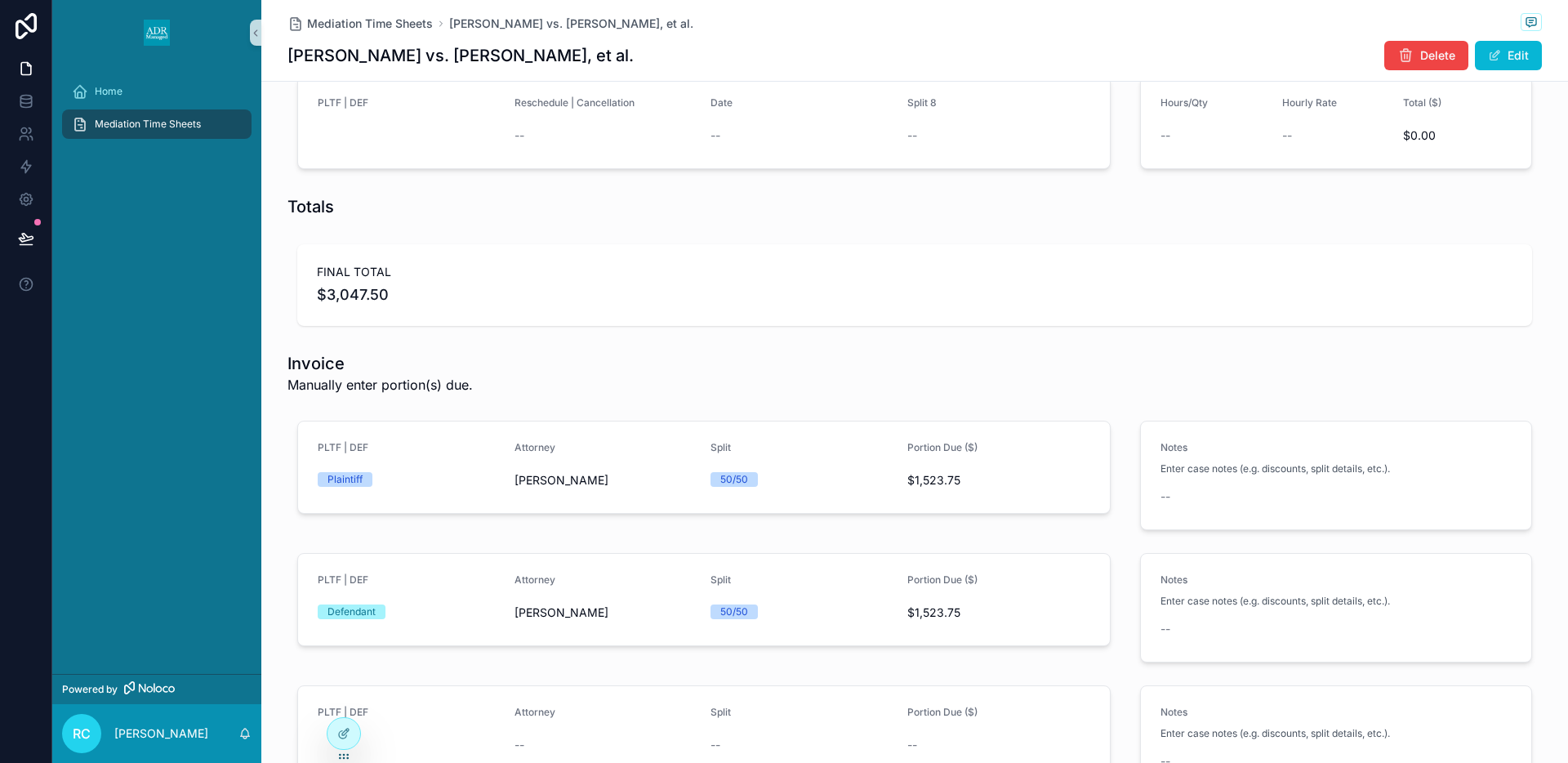
click at [138, 125] on span "Mediation Time Sheets" at bounding box center [148, 124] width 106 height 13
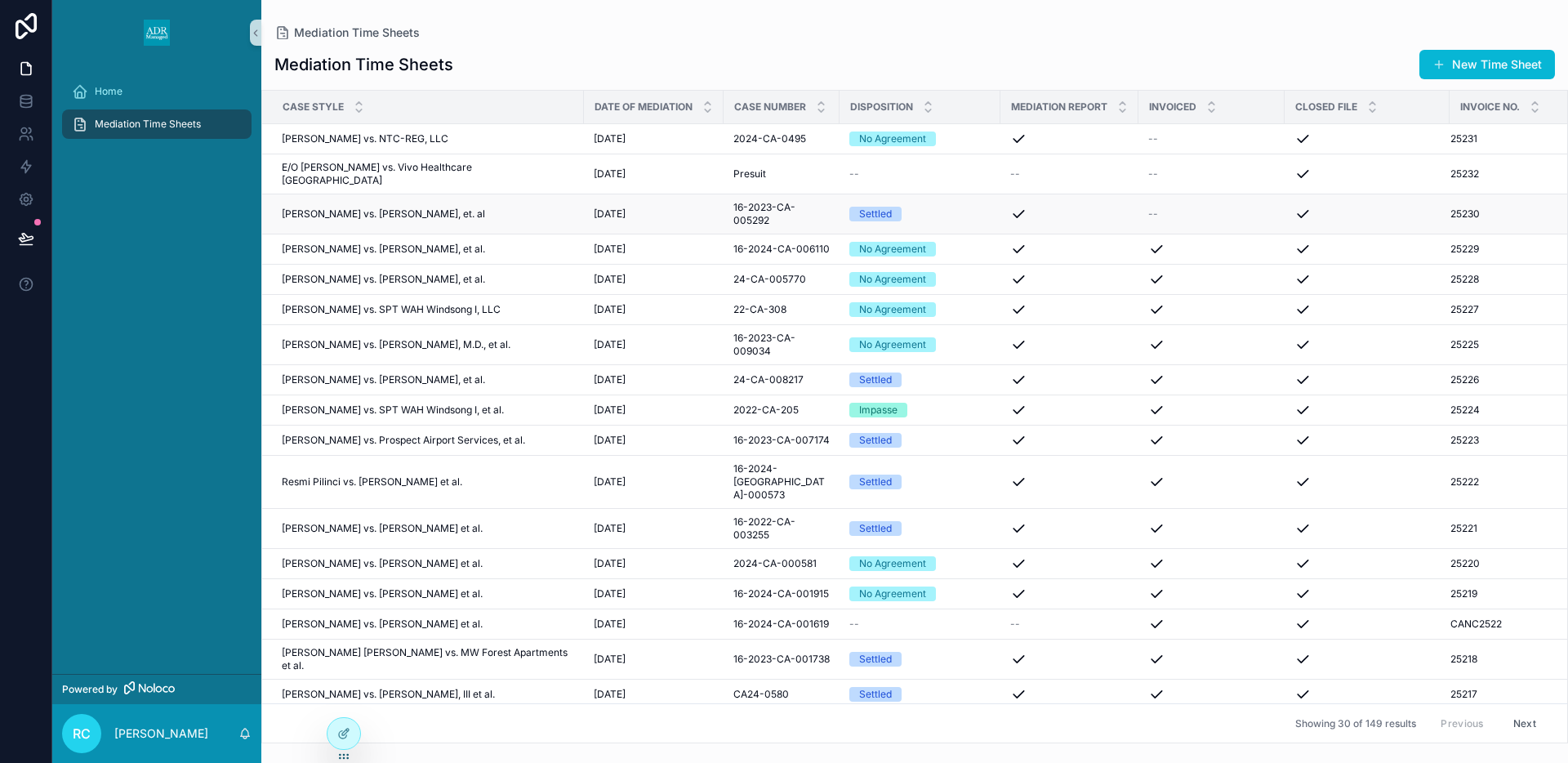
click at [1425, 209] on div "scrollable content" at bounding box center [1367, 214] width 146 height 16
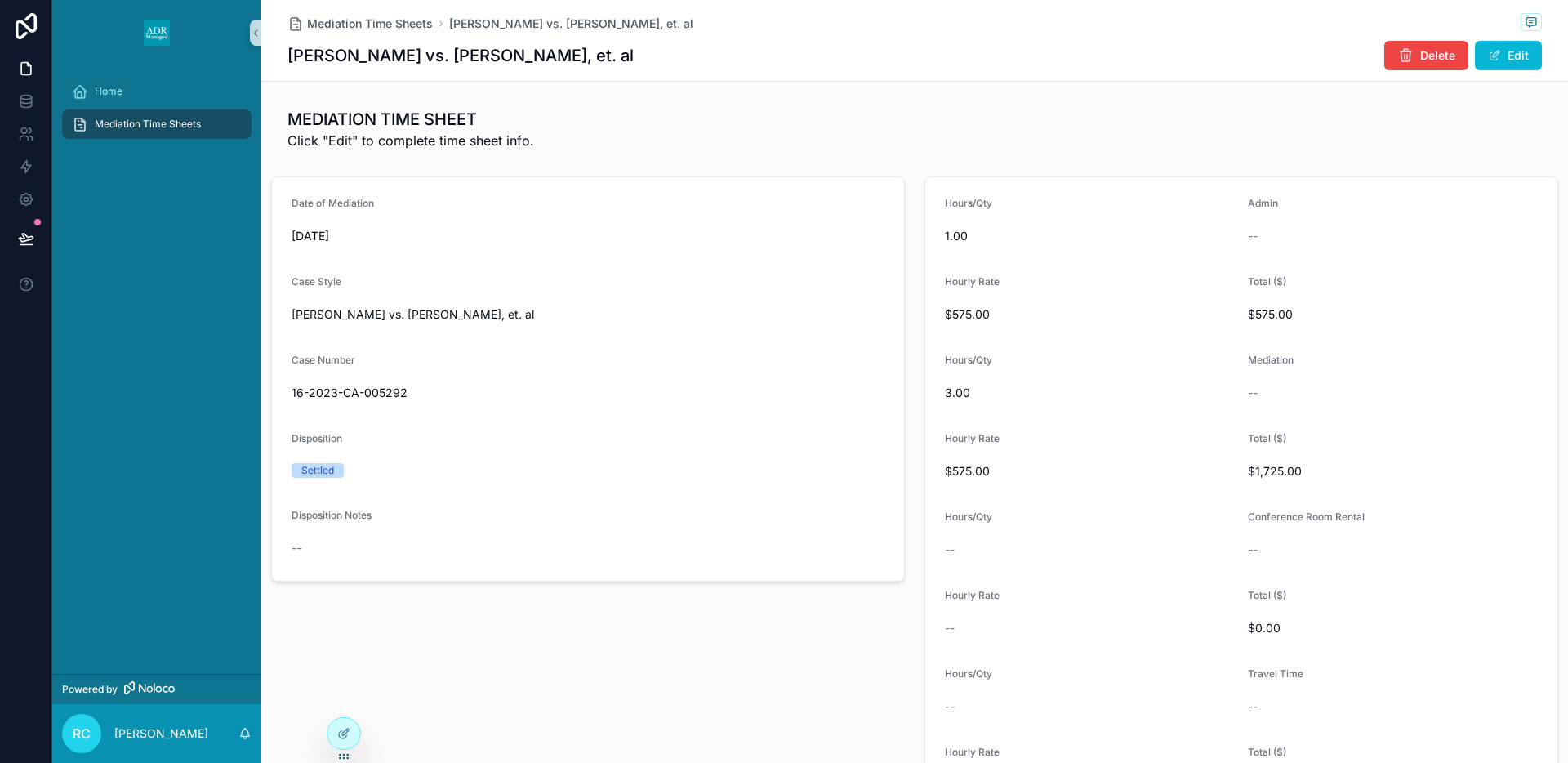
click at [366, 37] on div "Mediation Time Sheets Serena Greene-Evora vs. Jacob Hart, et. al Serena Greene-…" at bounding box center [914, 41] width 1254 height 81
drag, startPoint x: 350, startPoint y: 51, endPoint x: 633, endPoint y: 55, distance: 283.0
click at [633, 55] on div "Serena Greene-Evora vs. Jacob Hart, et. al Delete Edit" at bounding box center [914, 55] width 1254 height 31
copy h1 "Greene-Evora vs. Jacob Hart, et. al"
drag, startPoint x: 285, startPoint y: 52, endPoint x: 456, endPoint y: 59, distance: 171.1
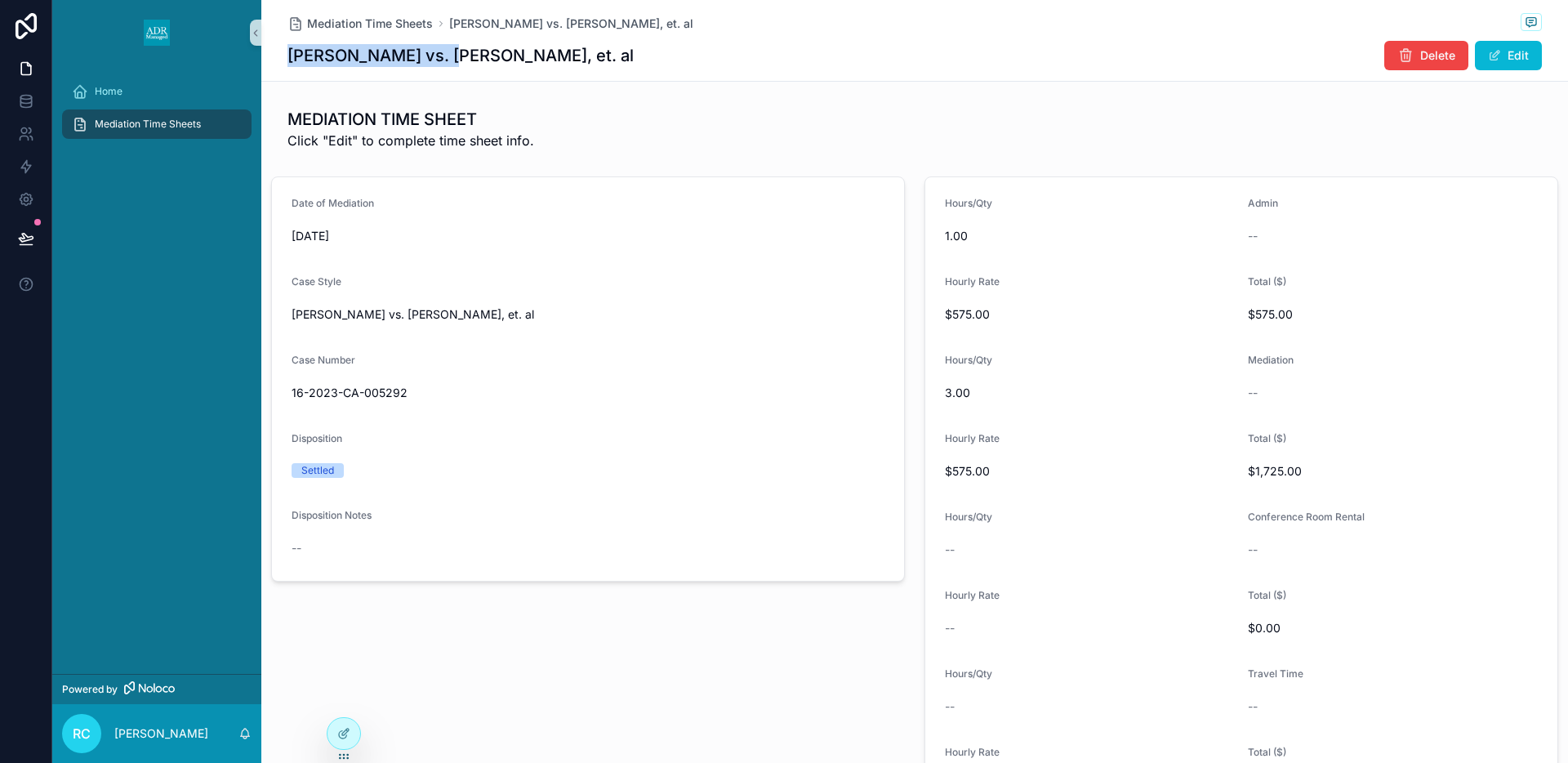
click at [456, 59] on div "Mediation Time Sheets Serena Greene-Evora vs. Jacob Hart, et. al Serena Greene-…" at bounding box center [914, 41] width 1307 height 81
drag, startPoint x: 490, startPoint y: 55, endPoint x: 625, endPoint y: 59, distance: 135.1
click at [624, 57] on div "Serena Greene-Evora vs. Jacob Hart, et. al Delete Edit" at bounding box center [914, 55] width 1254 height 31
click at [358, 395] on span "16-2023-CA-005292" at bounding box center [587, 392] width 593 height 16
click at [358, 394] on span "16-2023-CA-005292" at bounding box center [587, 392] width 593 height 16
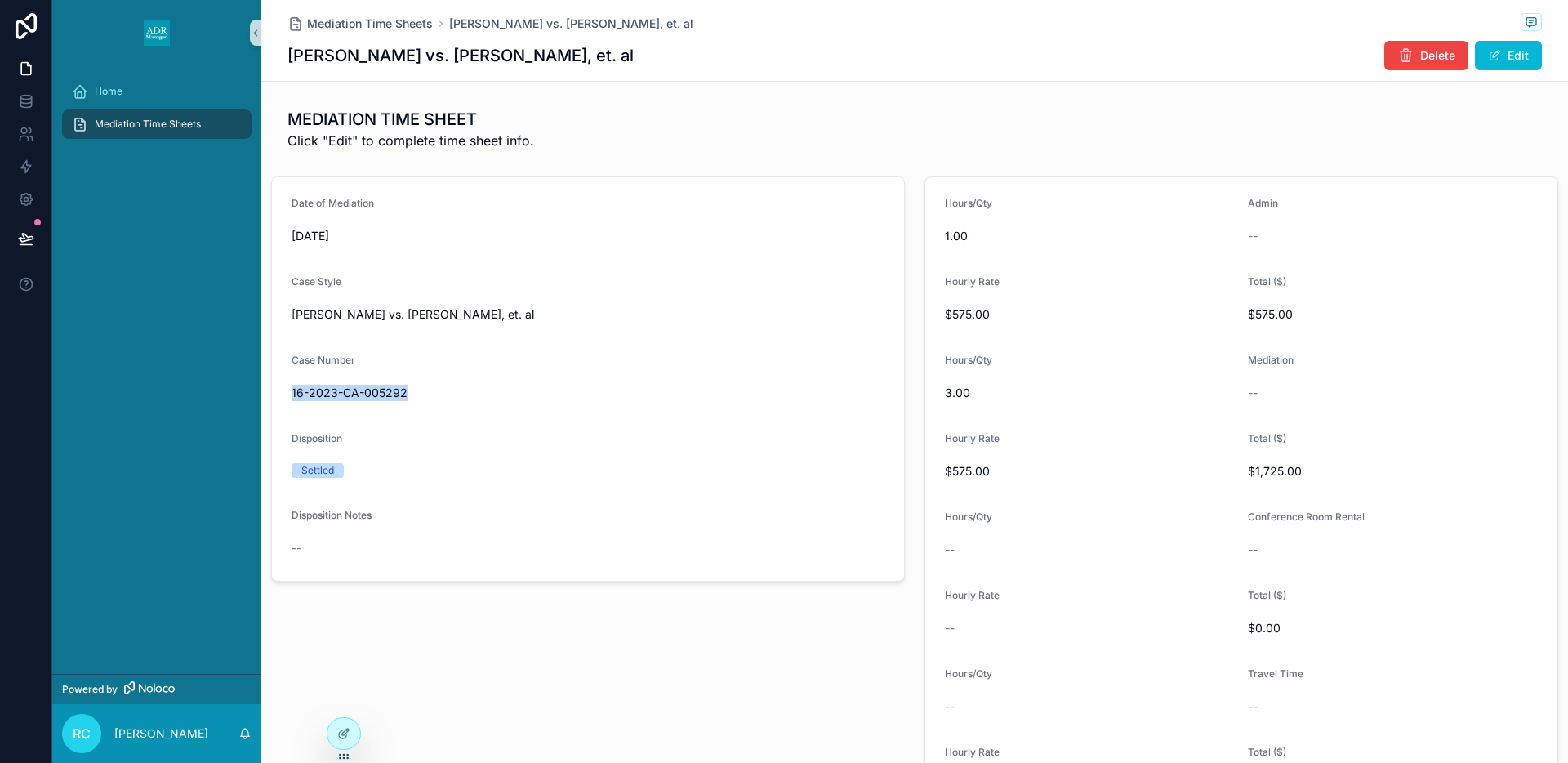
click at [358, 394] on span "16-2023-CA-005292" at bounding box center [587, 392] width 593 height 16
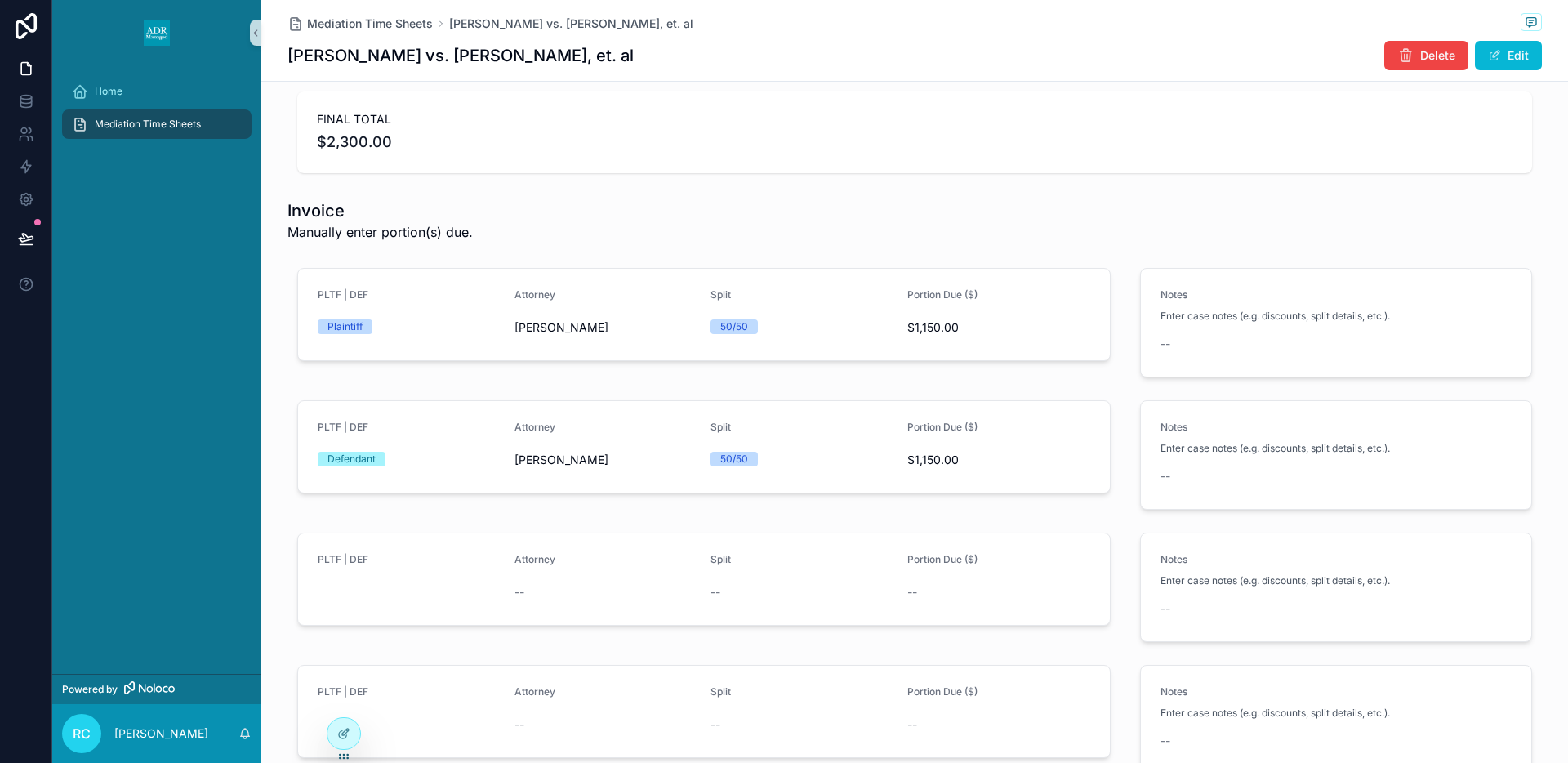
scroll to position [1437, 0]
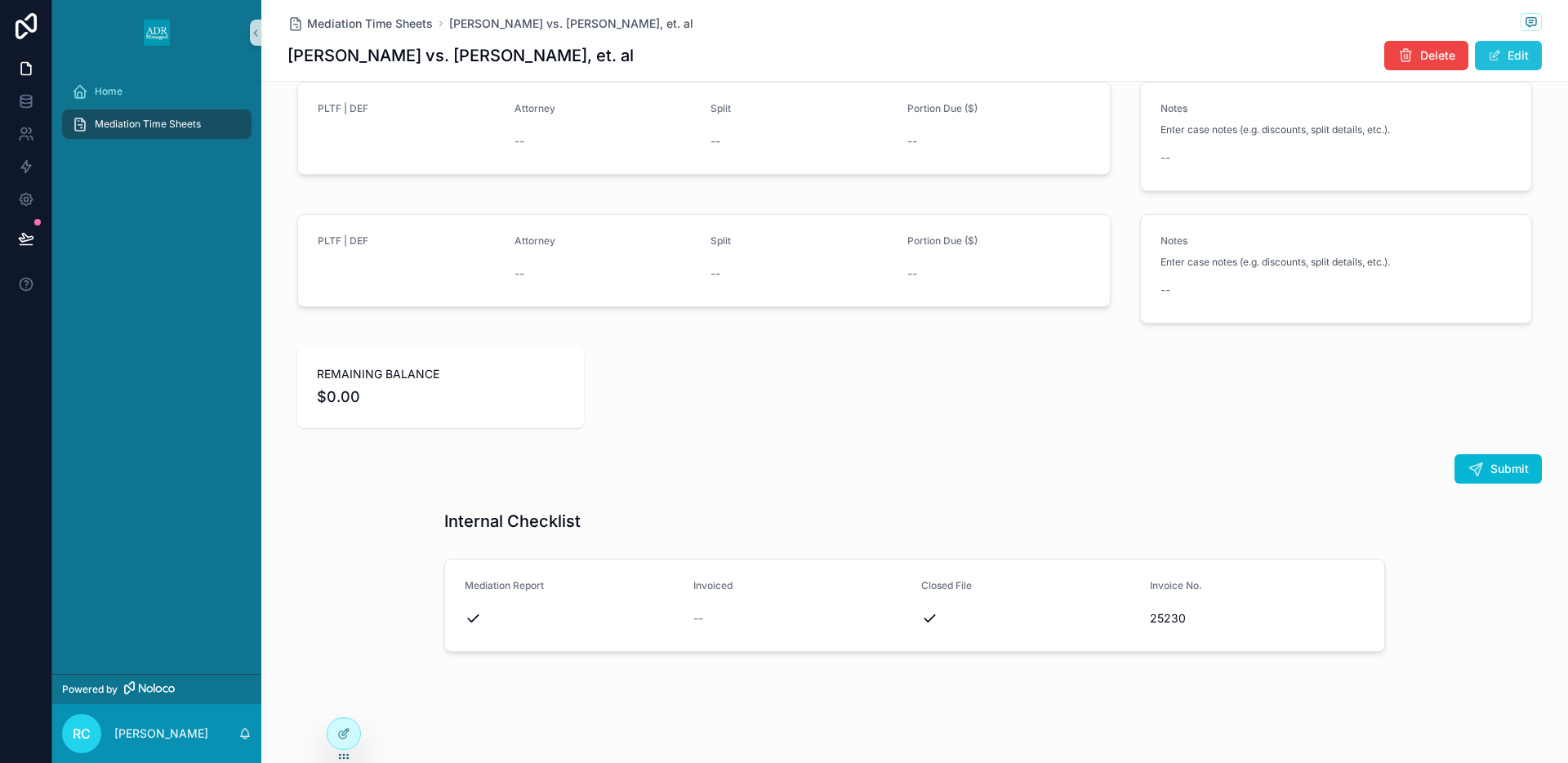
click at [1518, 52] on button "Edit" at bounding box center [1509, 55] width 67 height 29
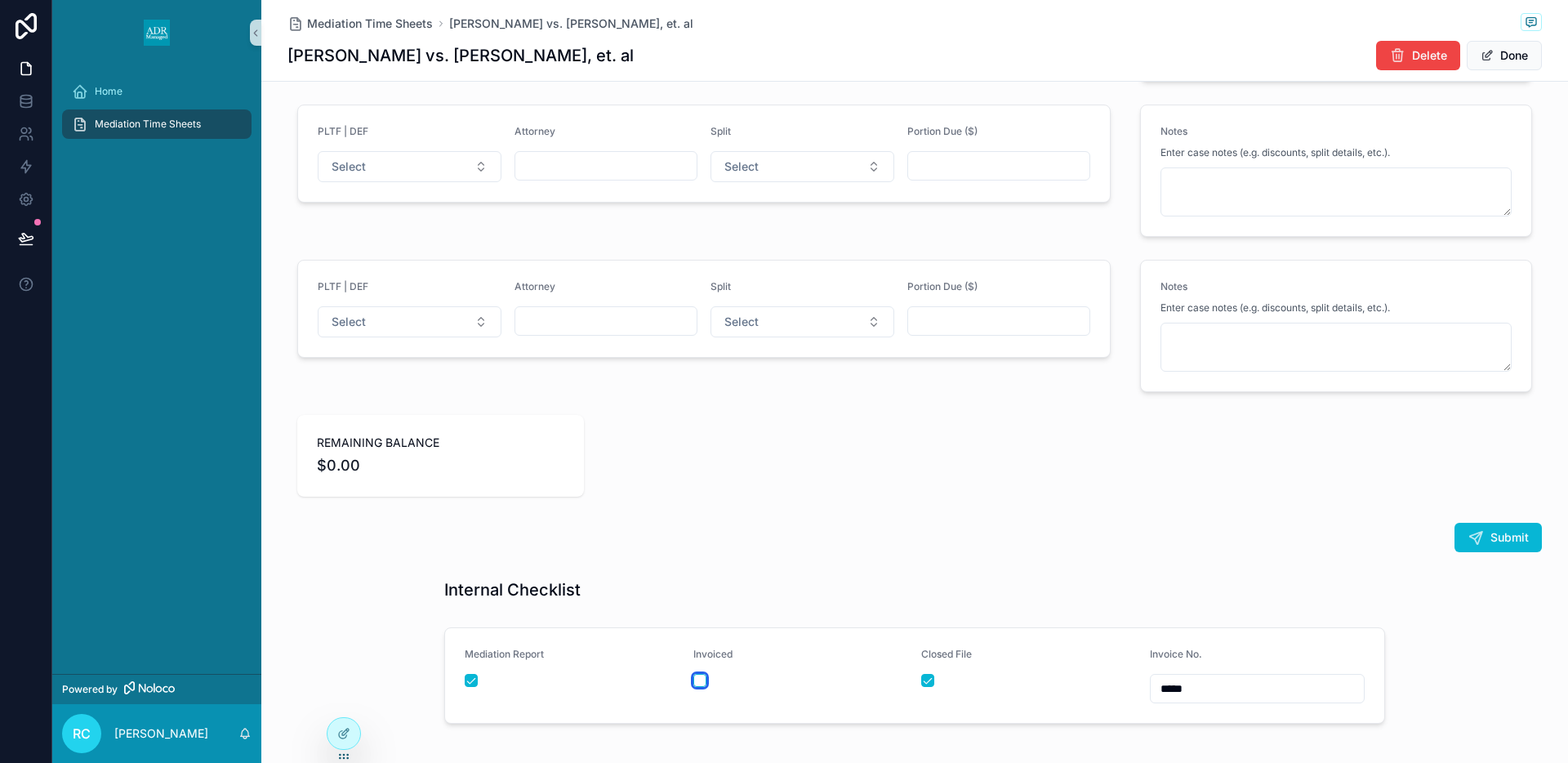
click at [702, 676] on button "scrollable content" at bounding box center [700, 680] width 13 height 13
click at [1513, 58] on button "Done" at bounding box center [1504, 55] width 75 height 29
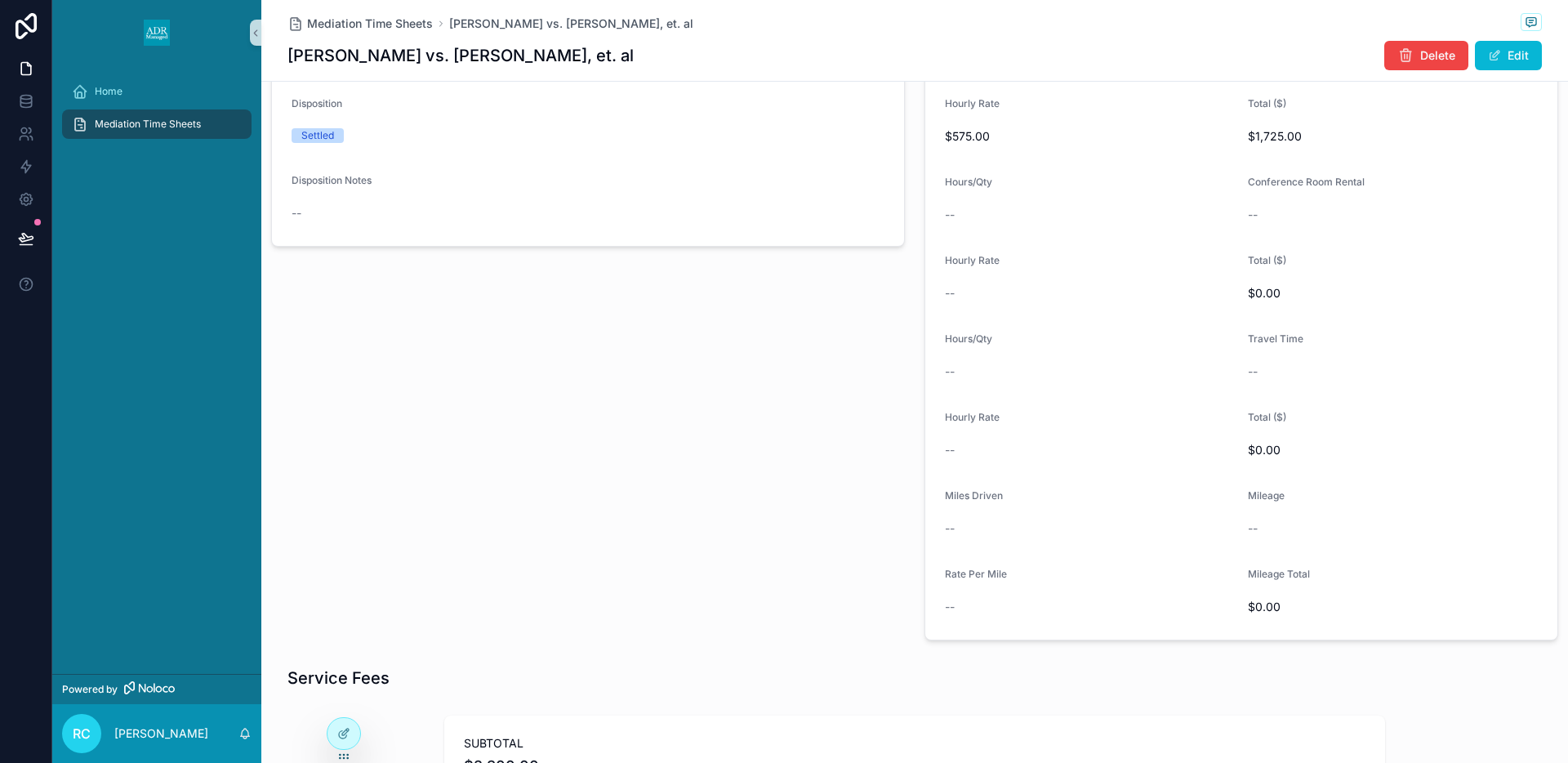
scroll to position [0, 0]
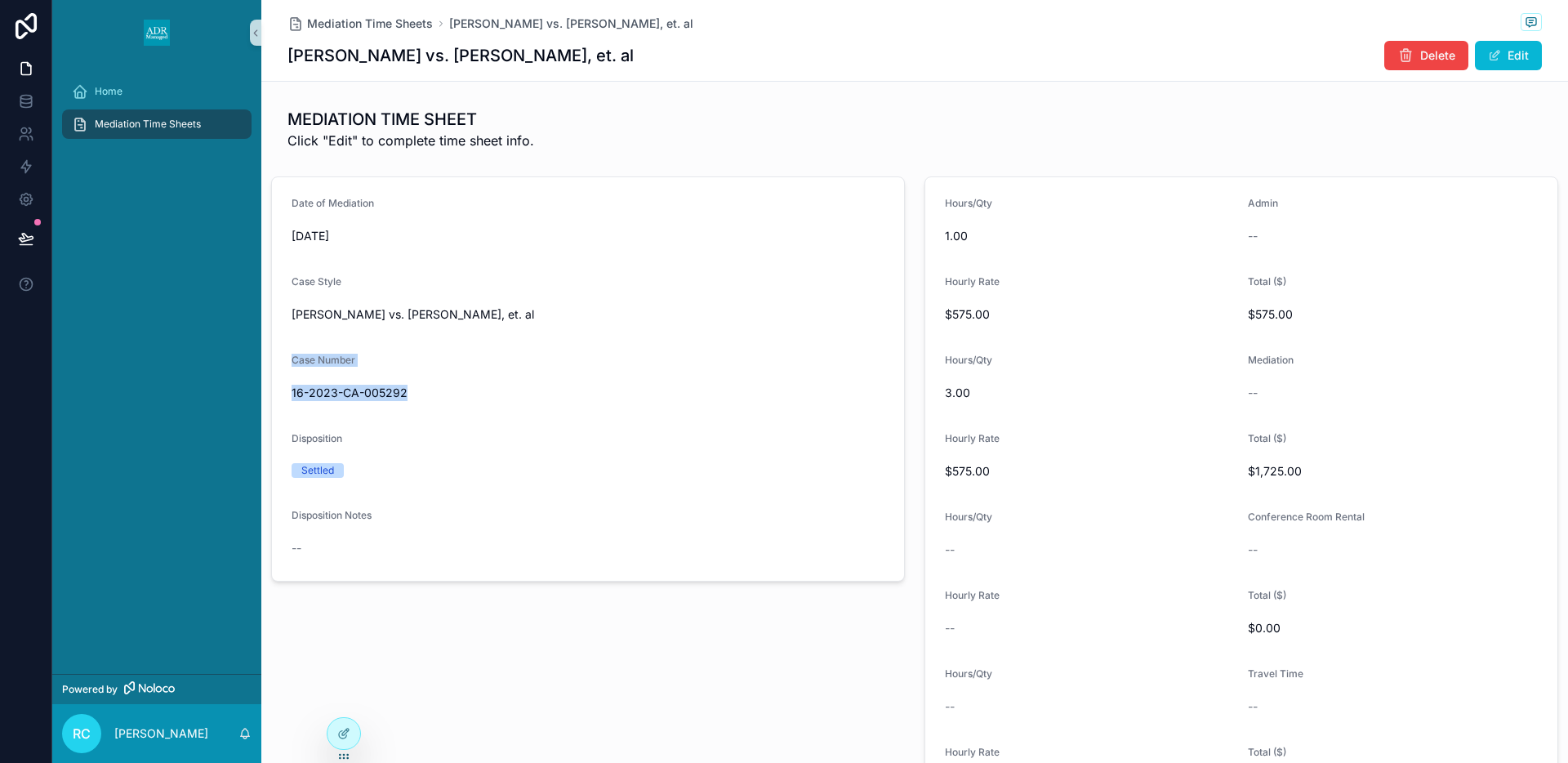
click at [155, 126] on span "Mediation Time Sheets" at bounding box center [148, 124] width 106 height 13
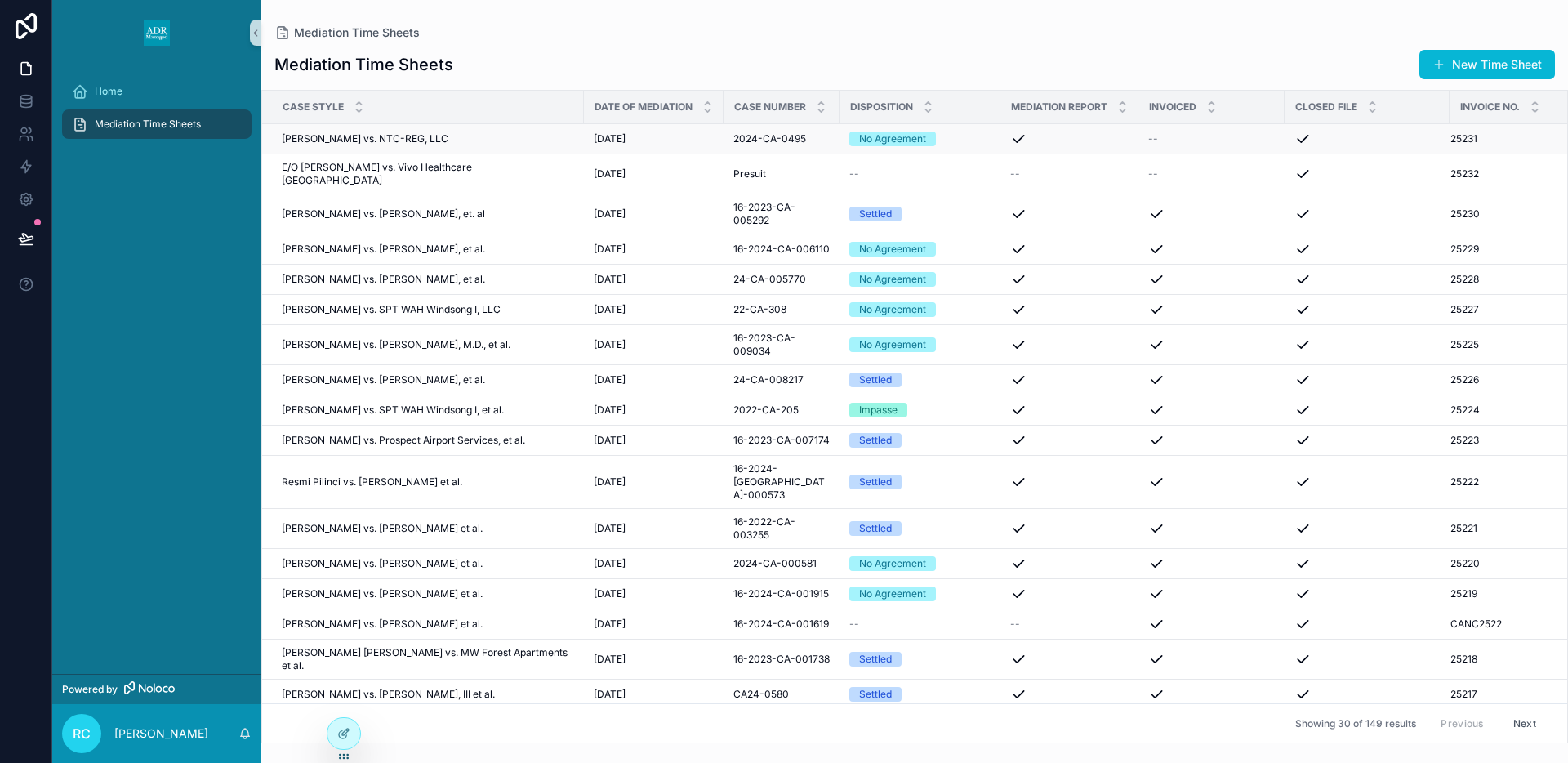
click at [1042, 140] on div "scrollable content" at bounding box center [1070, 139] width 118 height 16
